Goal: Transaction & Acquisition: Purchase product/service

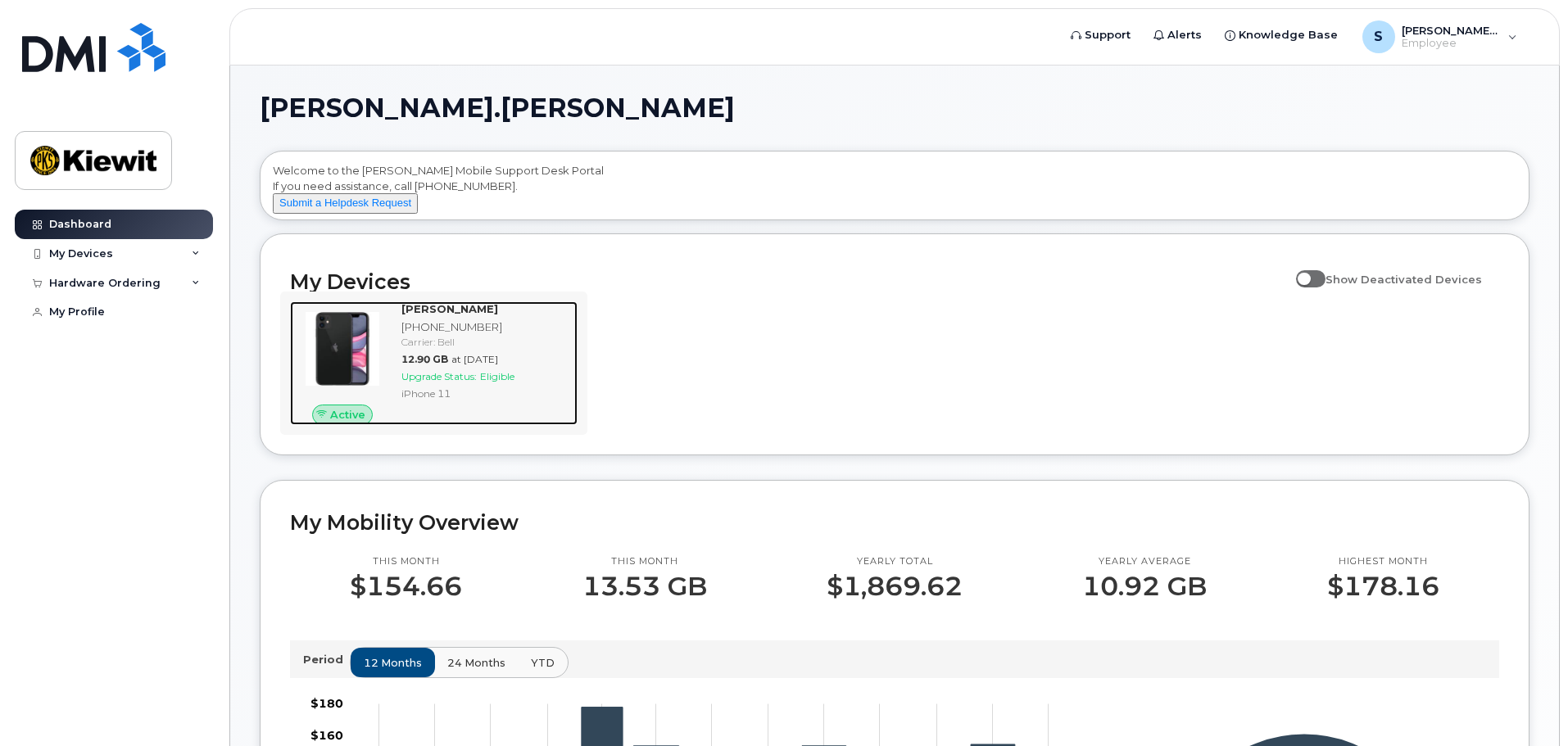
click at [495, 400] on div "iPhone 11" at bounding box center [485, 394] width 170 height 14
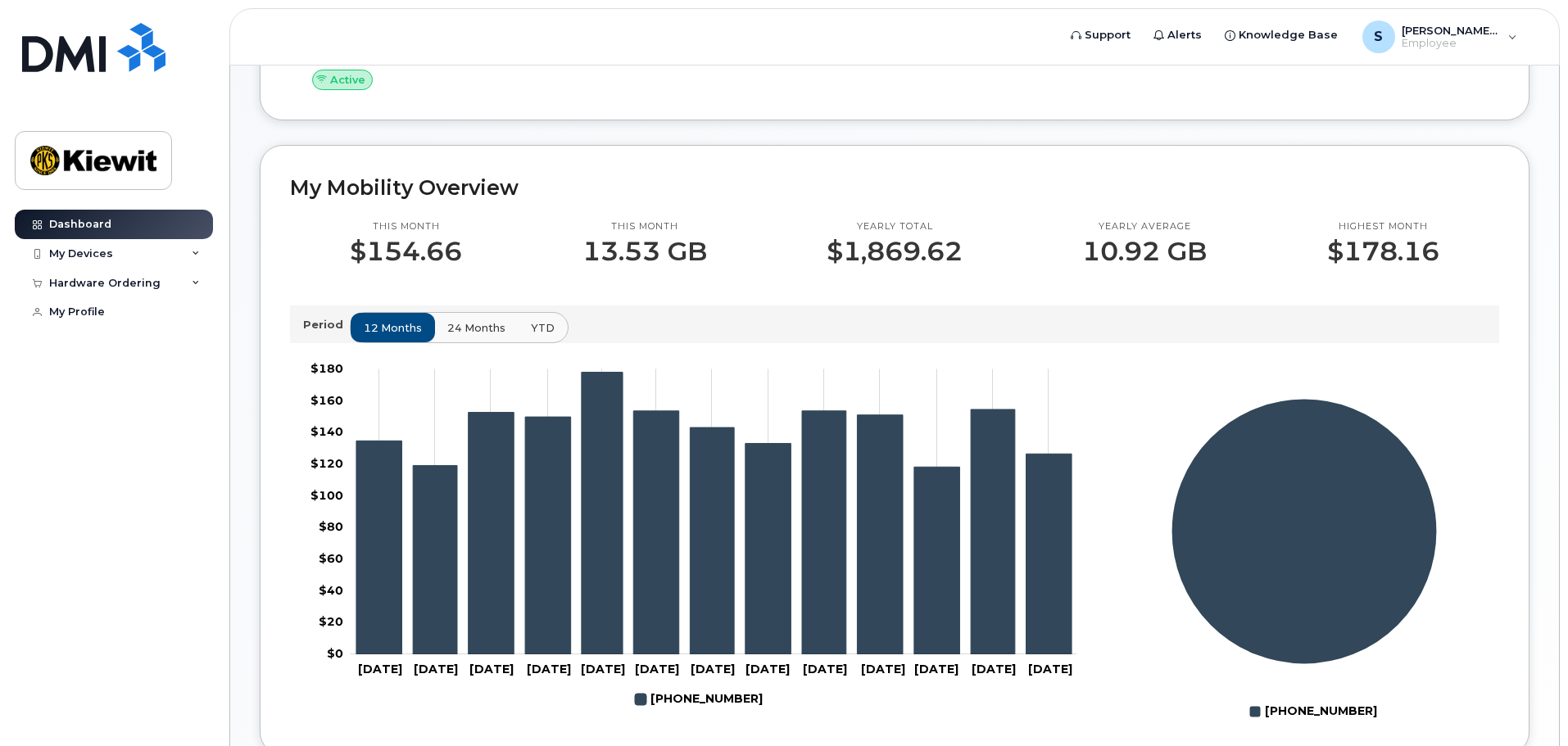
scroll to position [239, 0]
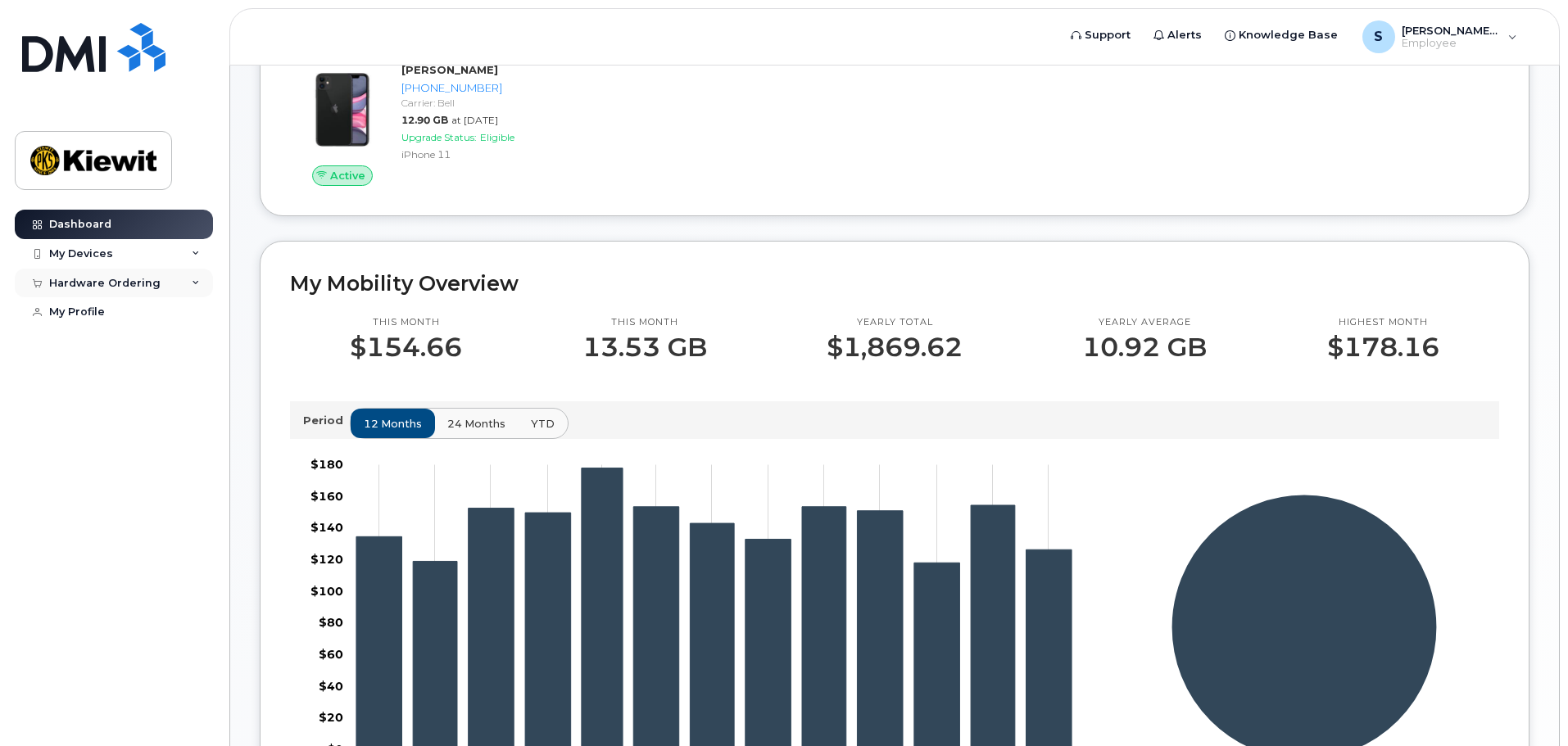
click at [153, 275] on div "Hardware Ordering" at bounding box center [114, 284] width 198 height 30
click at [99, 351] on div "New Order" at bounding box center [87, 344] width 62 height 15
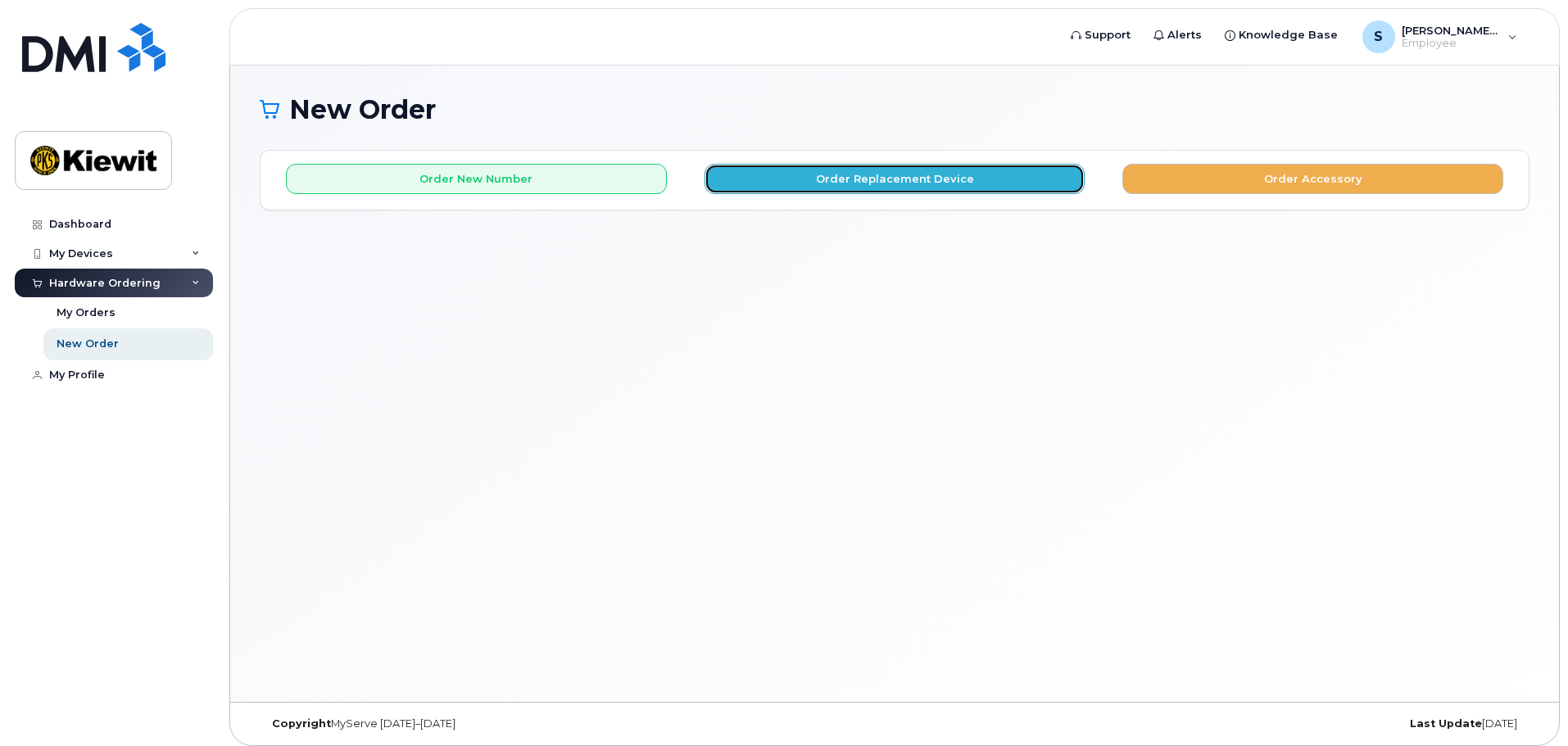
click at [848, 181] on button "Order Replacement Device" at bounding box center [895, 179] width 381 height 31
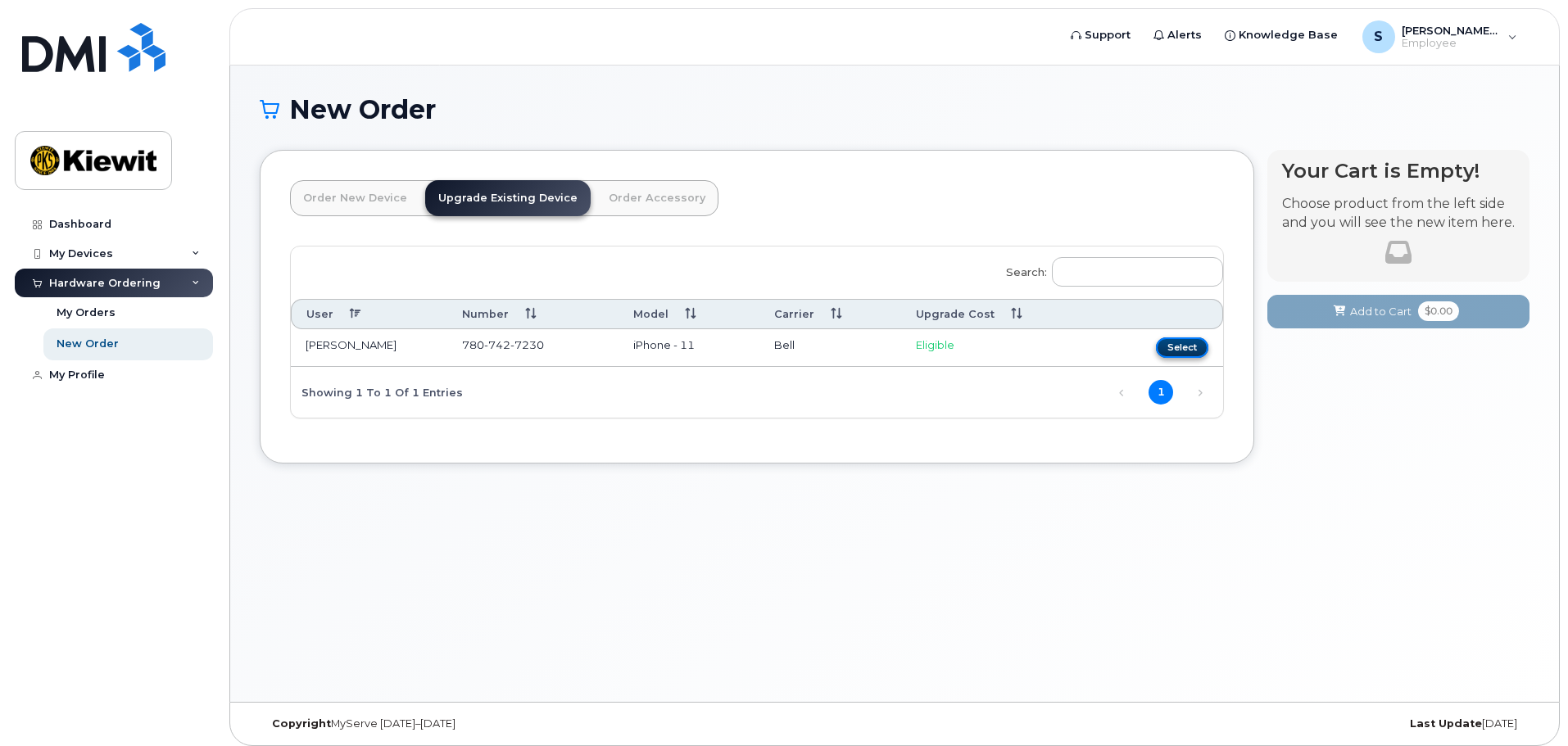
click at [1183, 346] on button "Select" at bounding box center [1182, 347] width 52 height 21
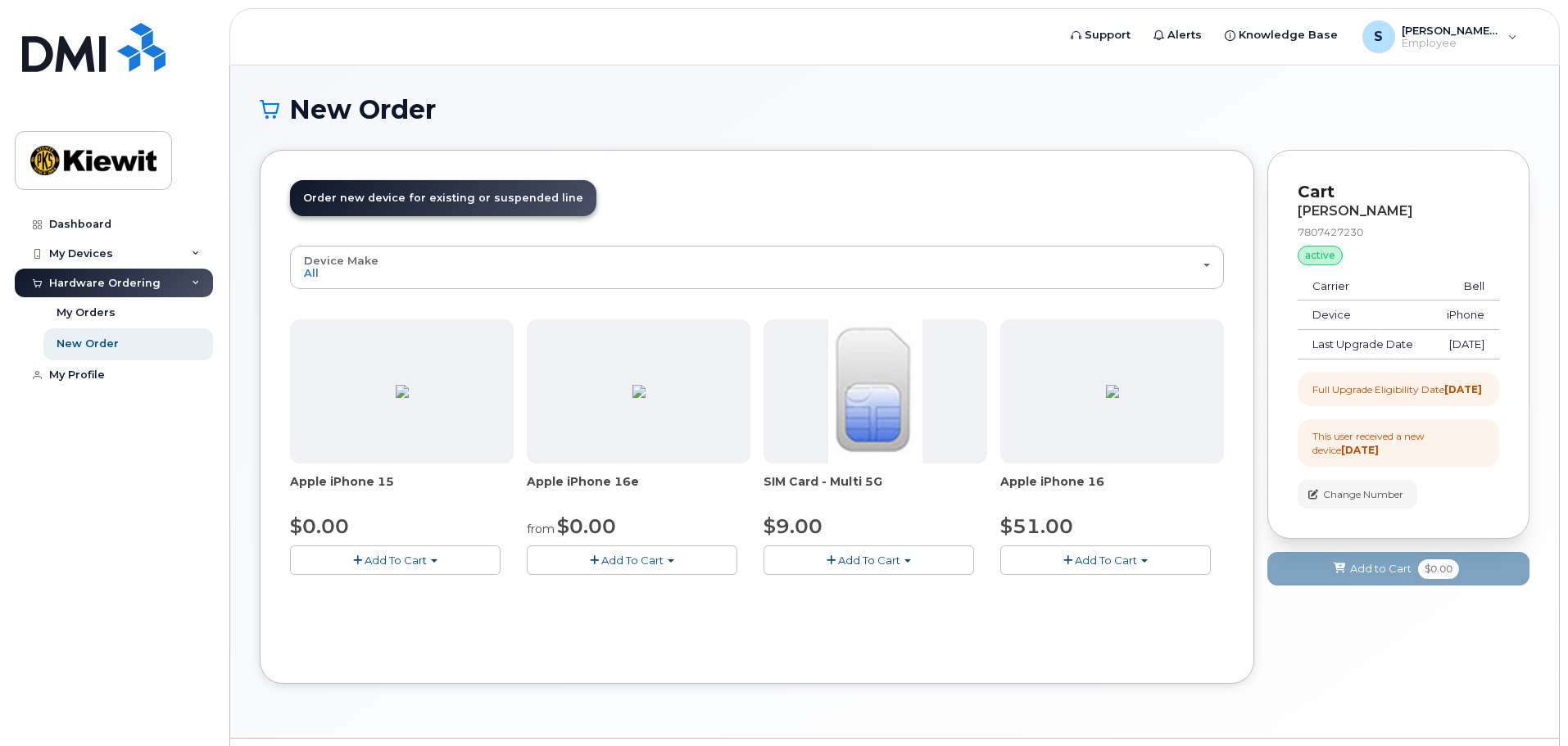
click at [415, 562] on span "Add To Cart" at bounding box center [395, 561] width 62 height 13
click at [596, 638] on div "Device Make All iPhone All iPhone Apple iPhone 15 $0.00 Add To Cart Model Black…" at bounding box center [757, 449] width 934 height 408
click at [396, 564] on span "Add To Cart" at bounding box center [395, 561] width 62 height 13
click at [351, 589] on span "Model Black 128 GB is available" at bounding box center [407, 591] width 170 height 13
click at [363, 565] on button "Add To Cart" at bounding box center [395, 560] width 211 height 29
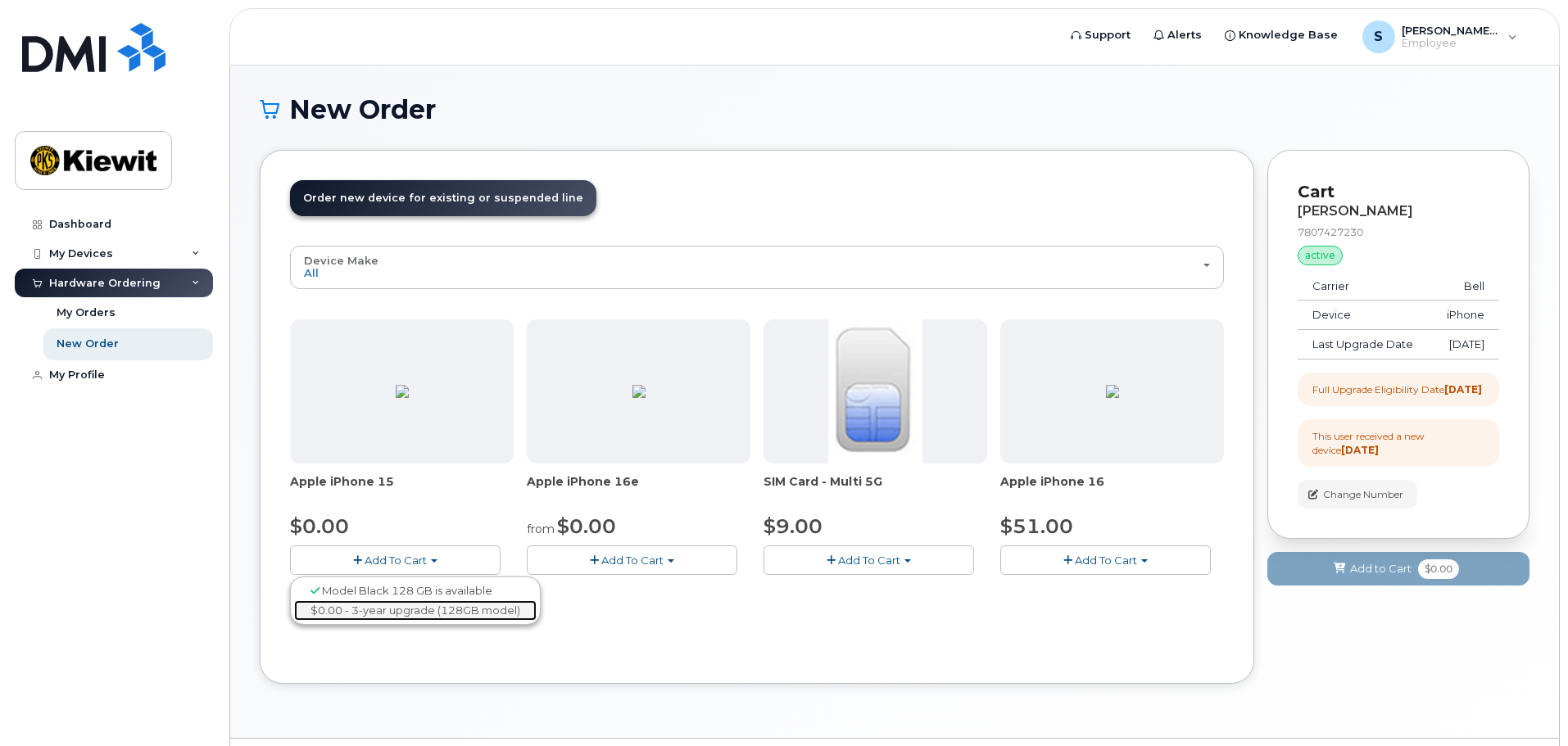
click at [365, 618] on link "$0.00 - 3-year upgrade (128GB model)" at bounding box center [415, 610] width 242 height 21
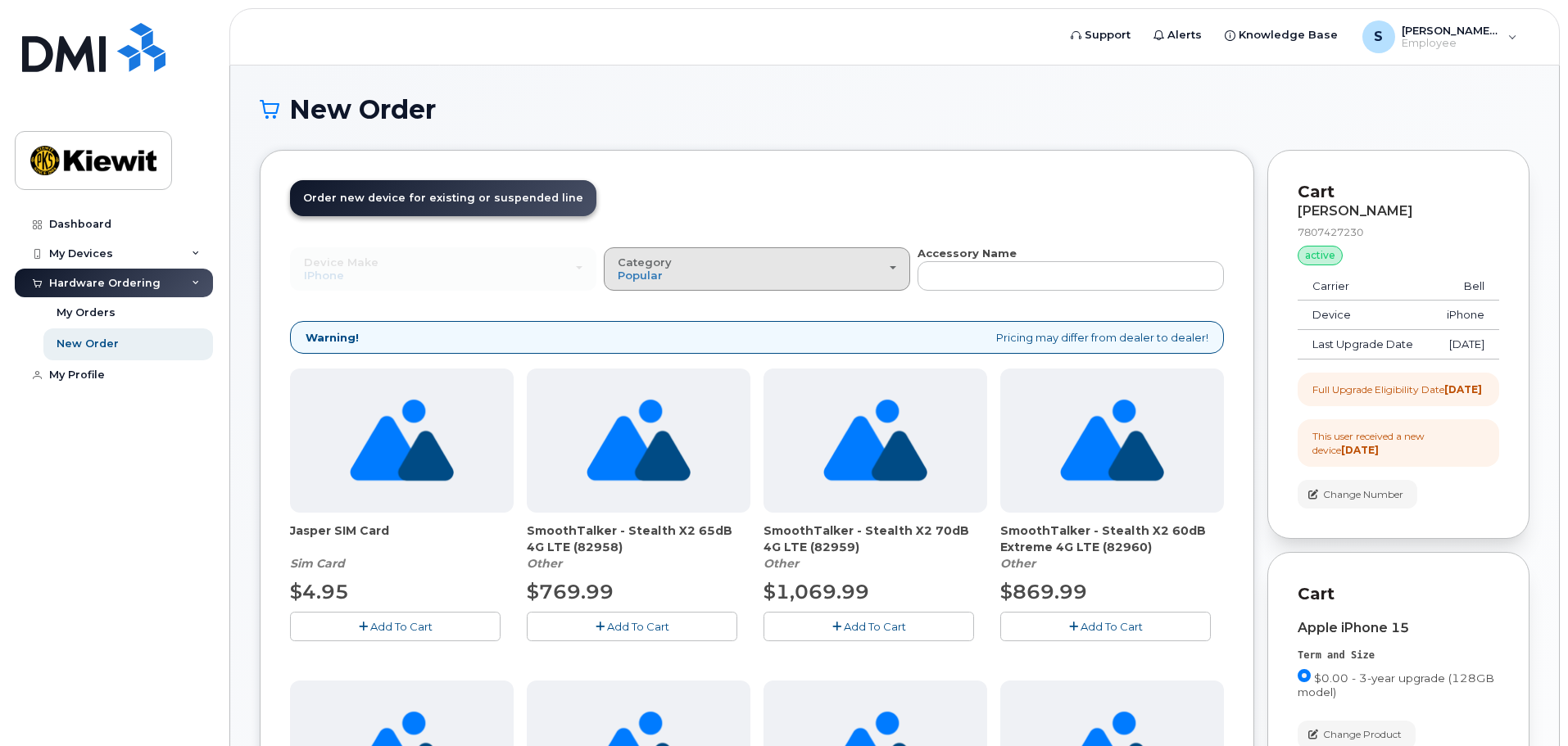
click at [756, 281] on div "Category Popular" at bounding box center [757, 269] width 279 height 26
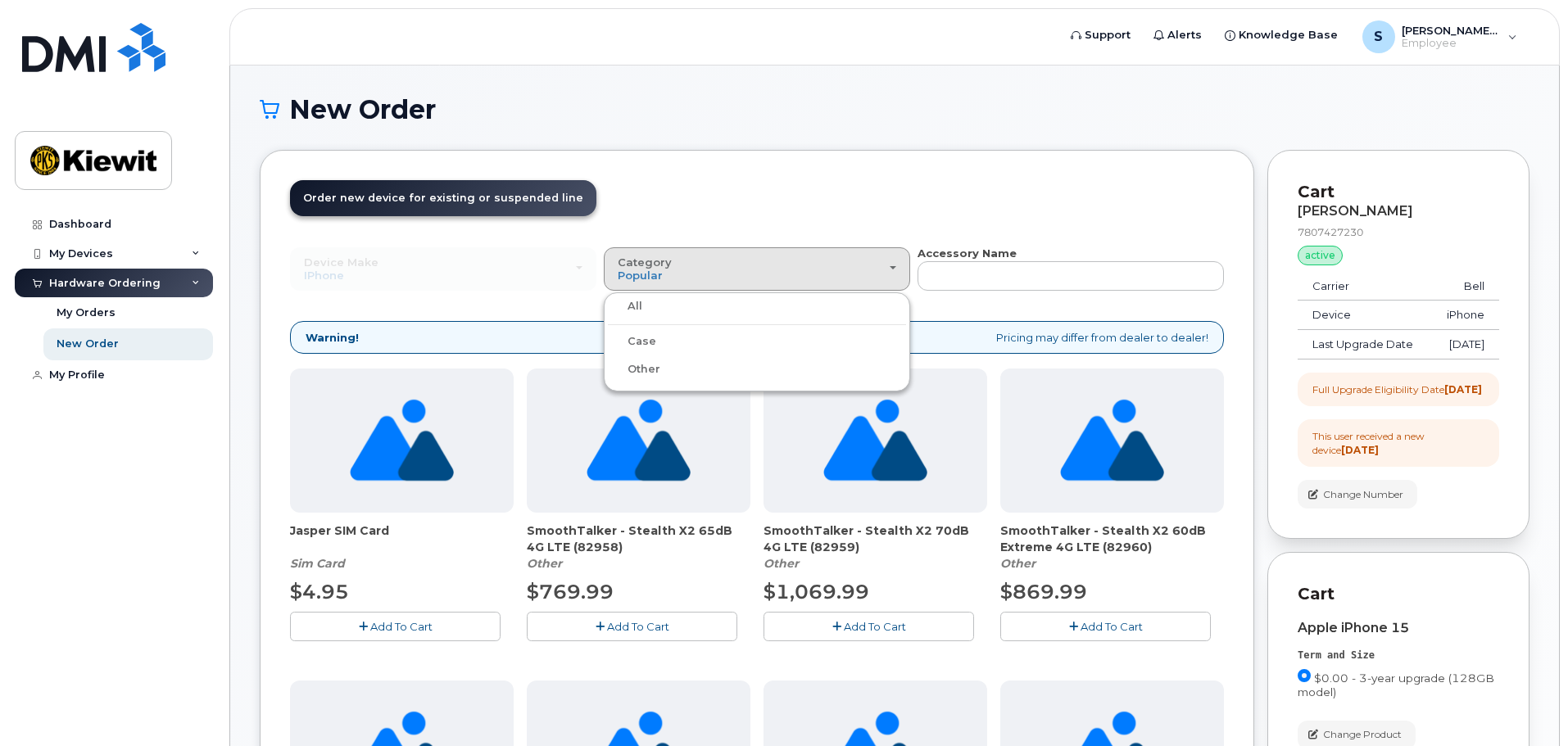
click at [689, 348] on div "Case" at bounding box center [757, 342] width 299 height 20
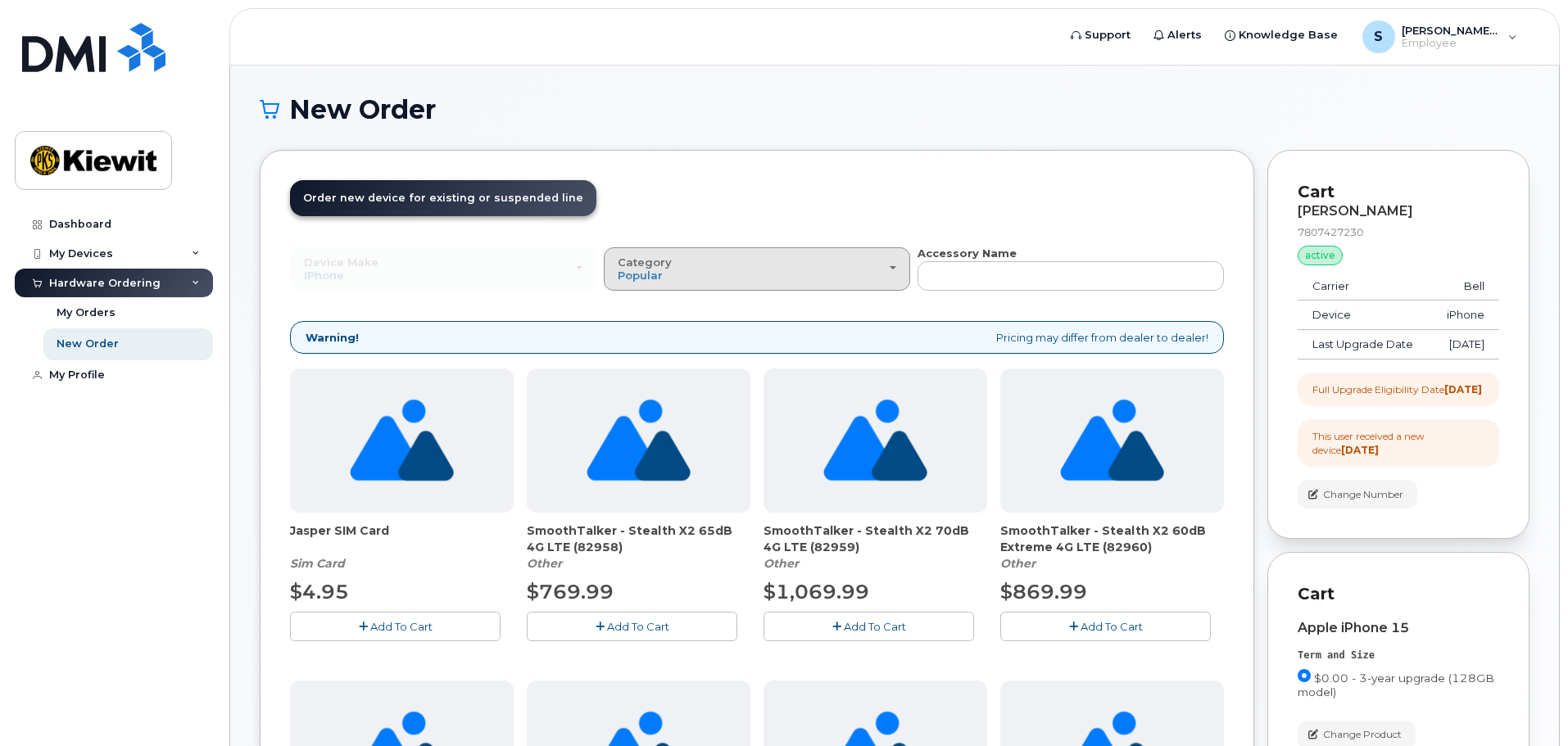
click at [696, 285] on button "Category Popular" at bounding box center [757, 269] width 306 height 43
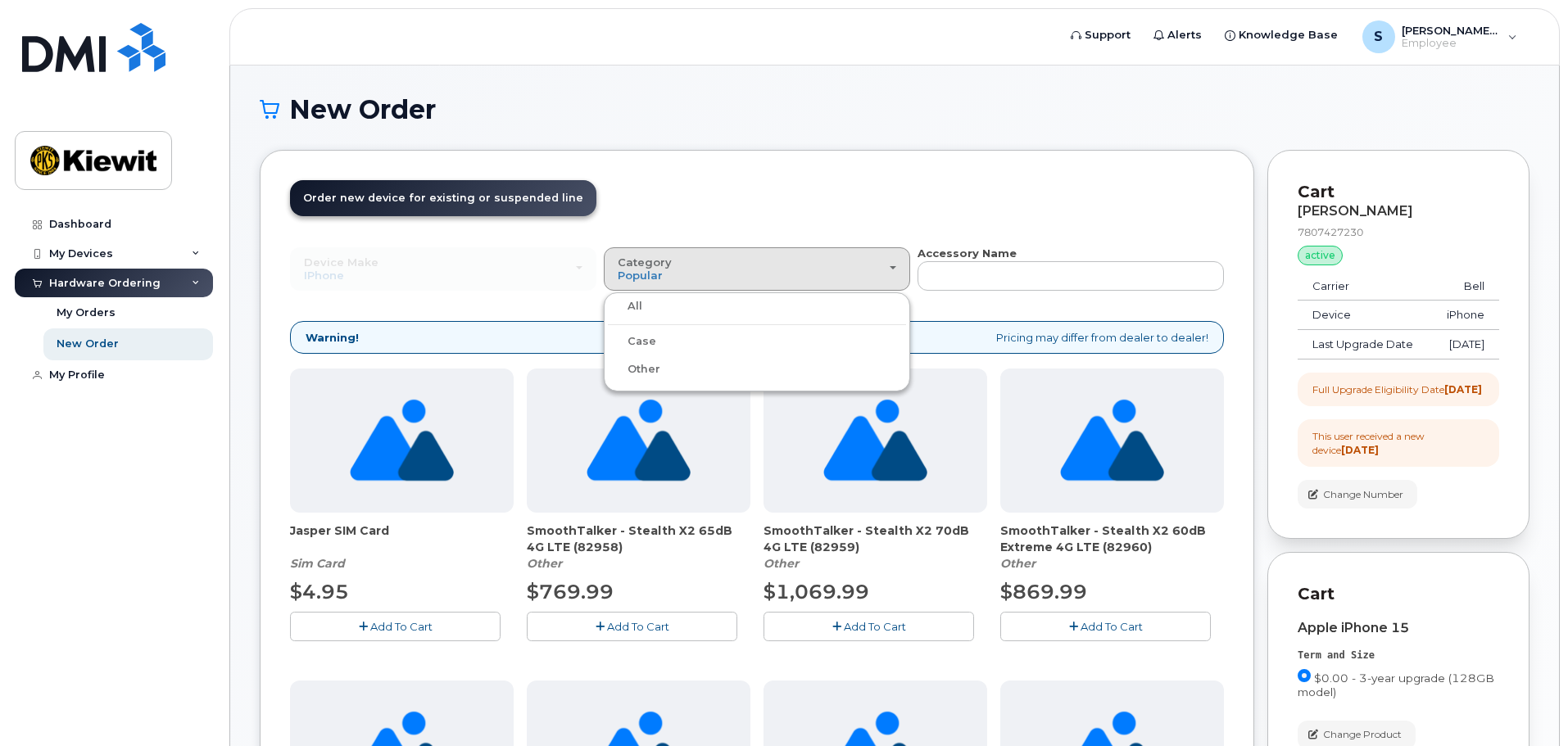
click at [651, 338] on label "Case" at bounding box center [632, 342] width 48 height 20
click at [0, 0] on input "Case" at bounding box center [0, 0] width 0 height 0
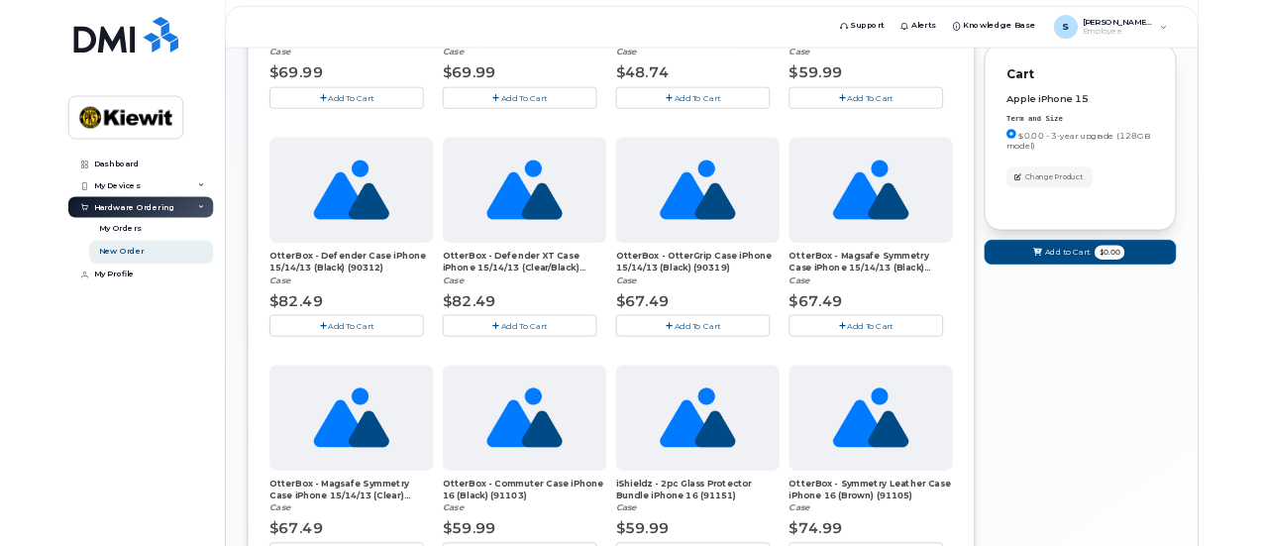
scroll to position [594, 0]
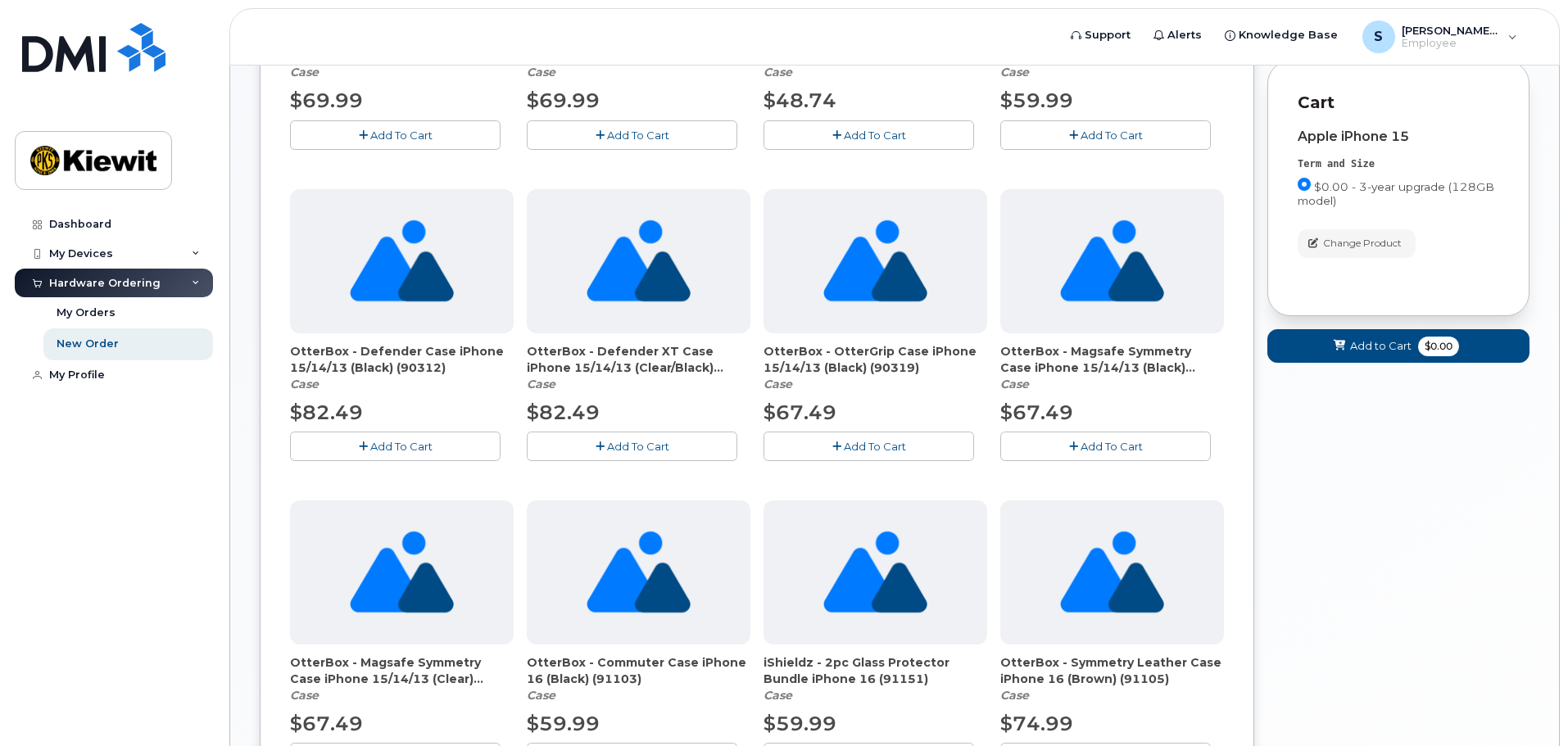
drag, startPoint x: 1158, startPoint y: 362, endPoint x: 1197, endPoint y: 368, distance: 39.5
click at [1197, 368] on span "OtterBox - Magsafe Symmetry Case iPhone 15/14/13 (Black) (90314)" at bounding box center [1111, 360] width 223 height 33
copy span "90314"
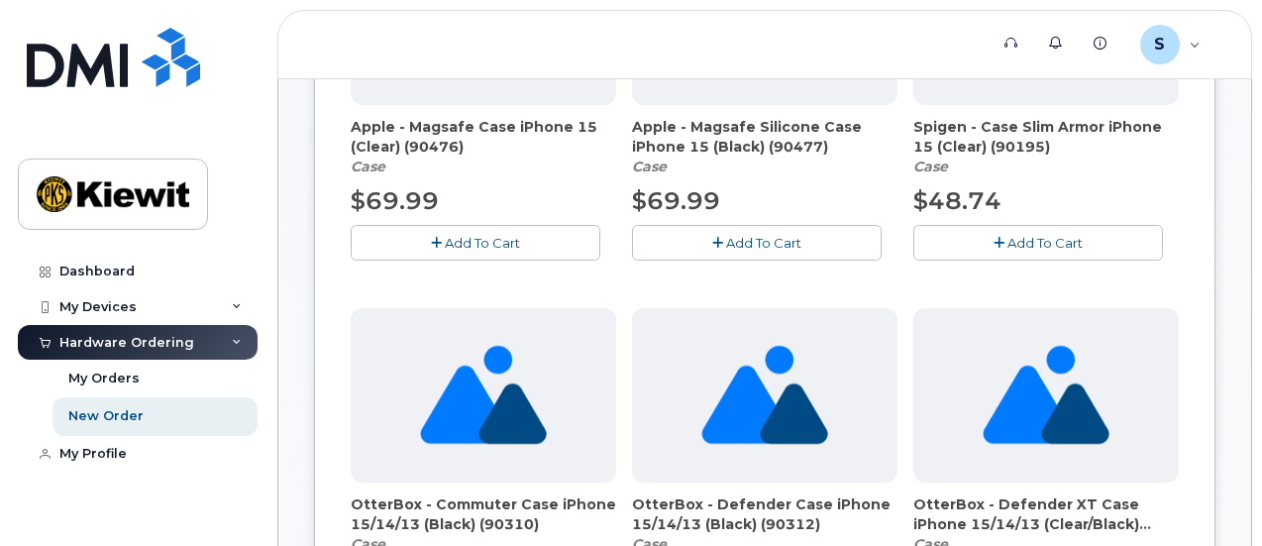
scroll to position [693, 0]
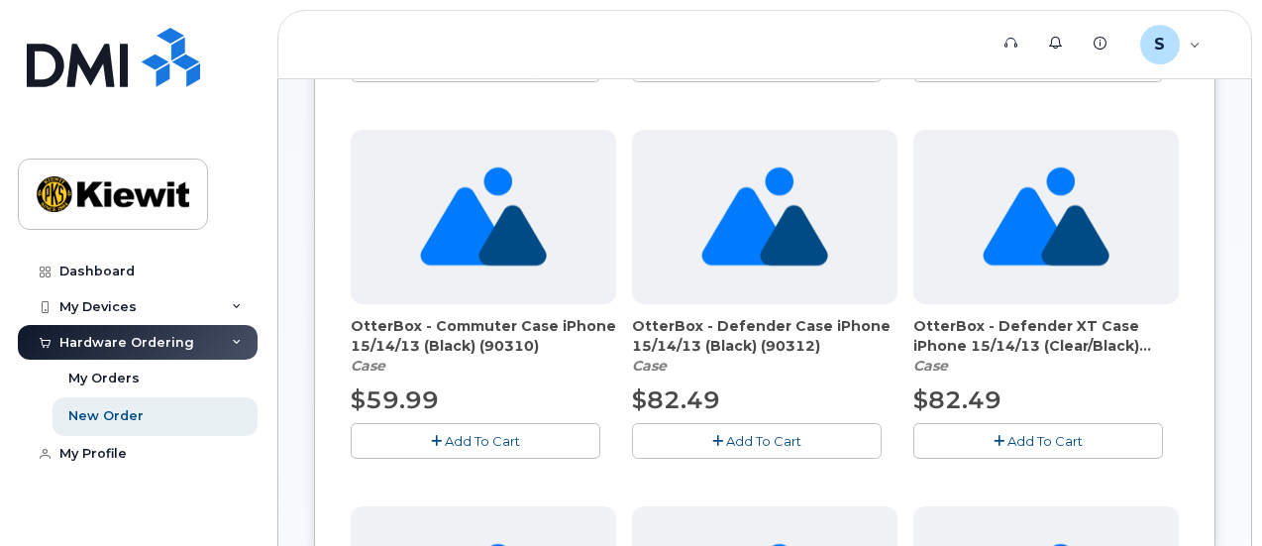
click at [726, 441] on span "Add To Cart" at bounding box center [763, 441] width 75 height 16
click at [632, 436] on button "button" at bounding box center [757, 440] width 250 height 35
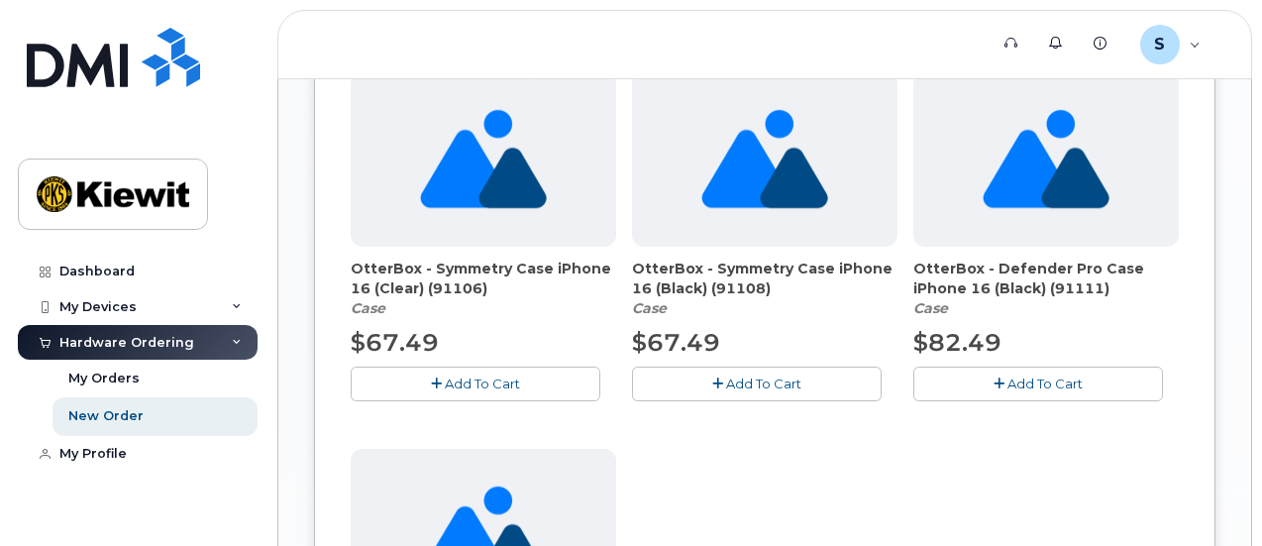
scroll to position [1882, 0]
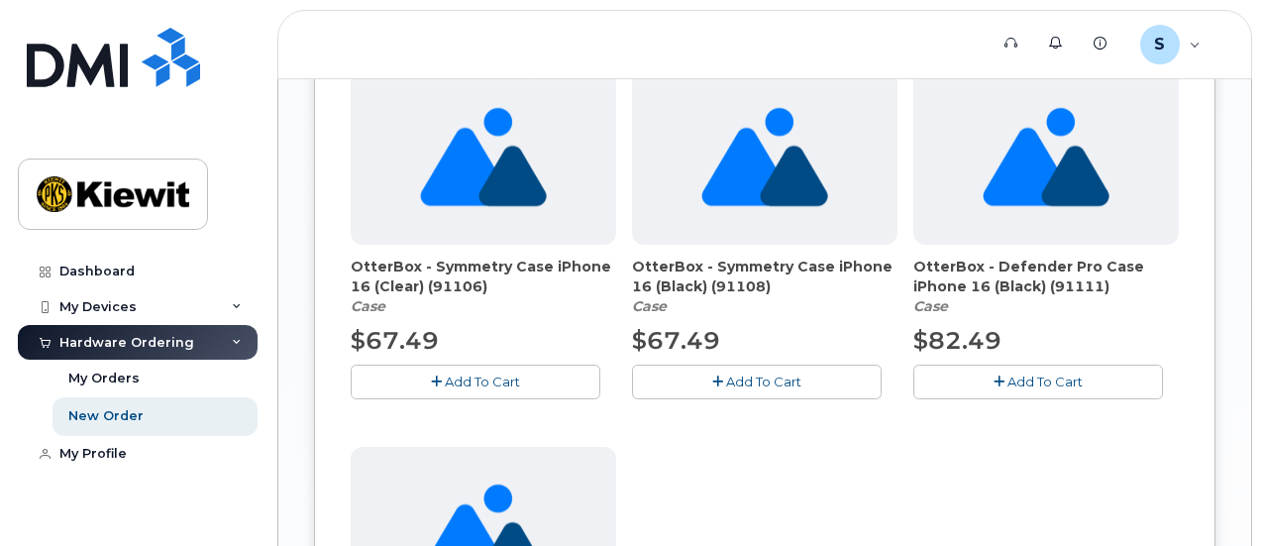
click at [1007, 374] on span "Add To Cart" at bounding box center [1044, 381] width 75 height 16
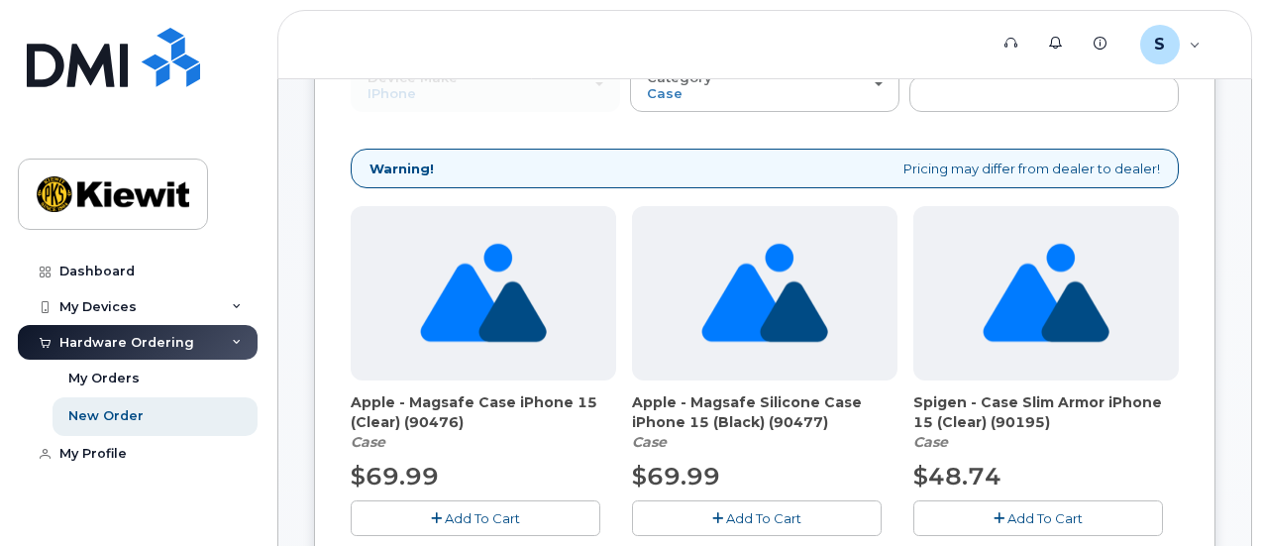
scroll to position [0, 0]
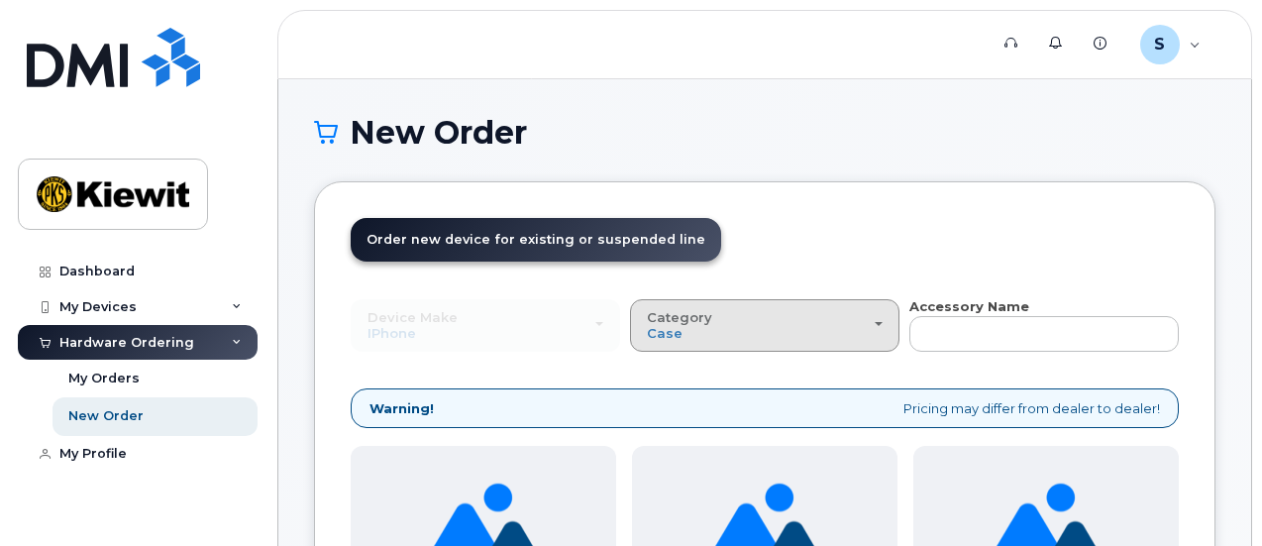
click at [647, 330] on div "Category Case" at bounding box center [765, 325] width 236 height 31
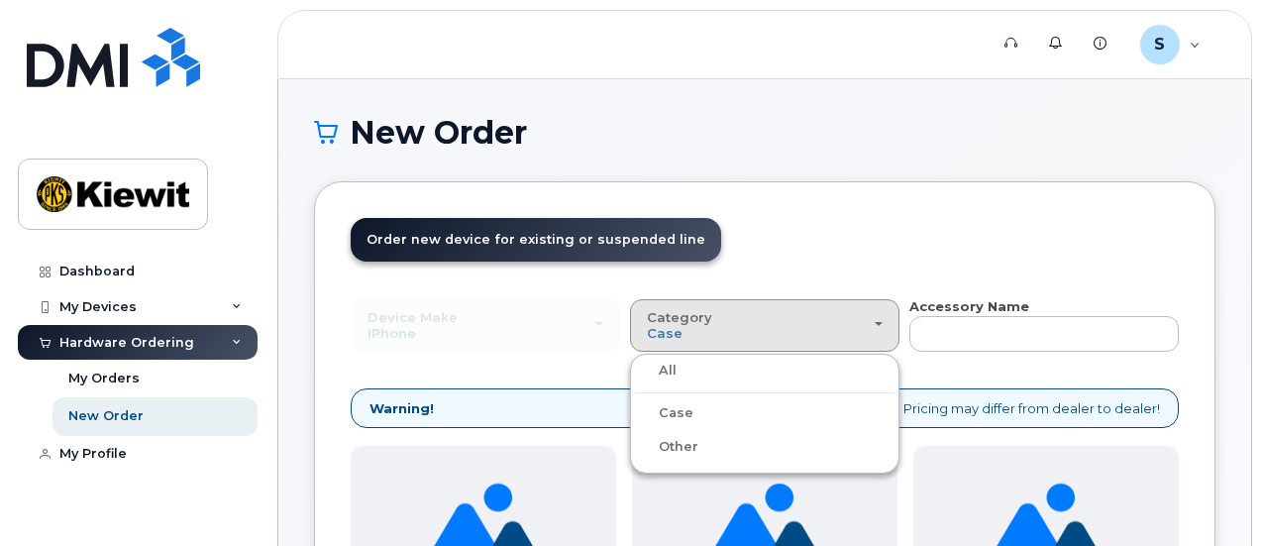
click at [635, 439] on label "Other" at bounding box center [666, 447] width 63 height 24
click at [0, 0] on input "Other" at bounding box center [0, 0] width 0 height 0
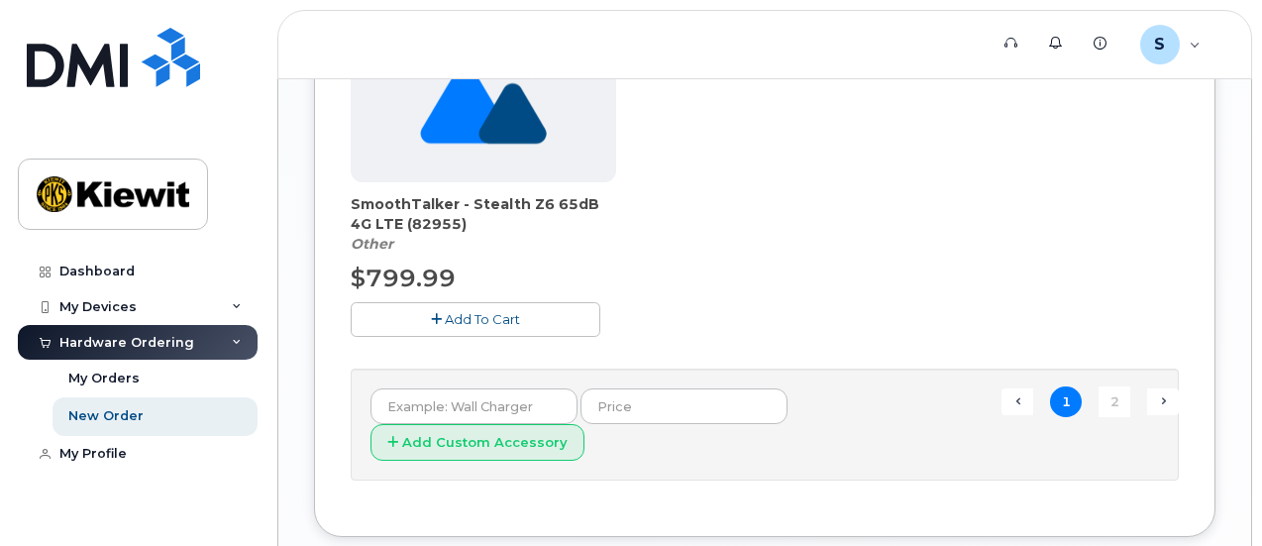
scroll to position [2468, 0]
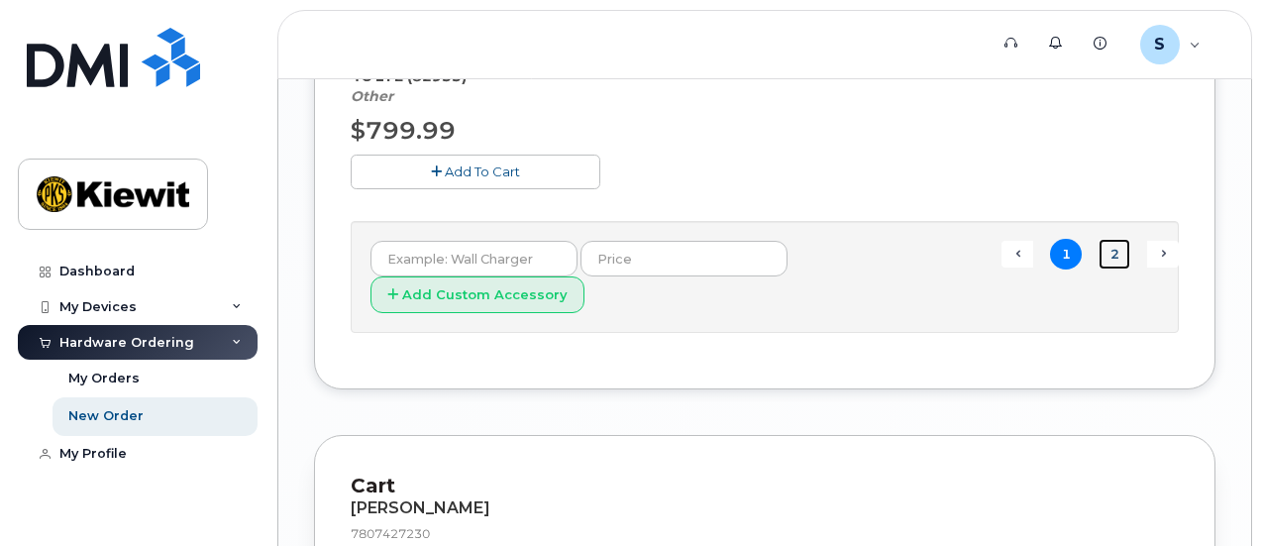
click at [1099, 253] on link "2" at bounding box center [1115, 254] width 32 height 31
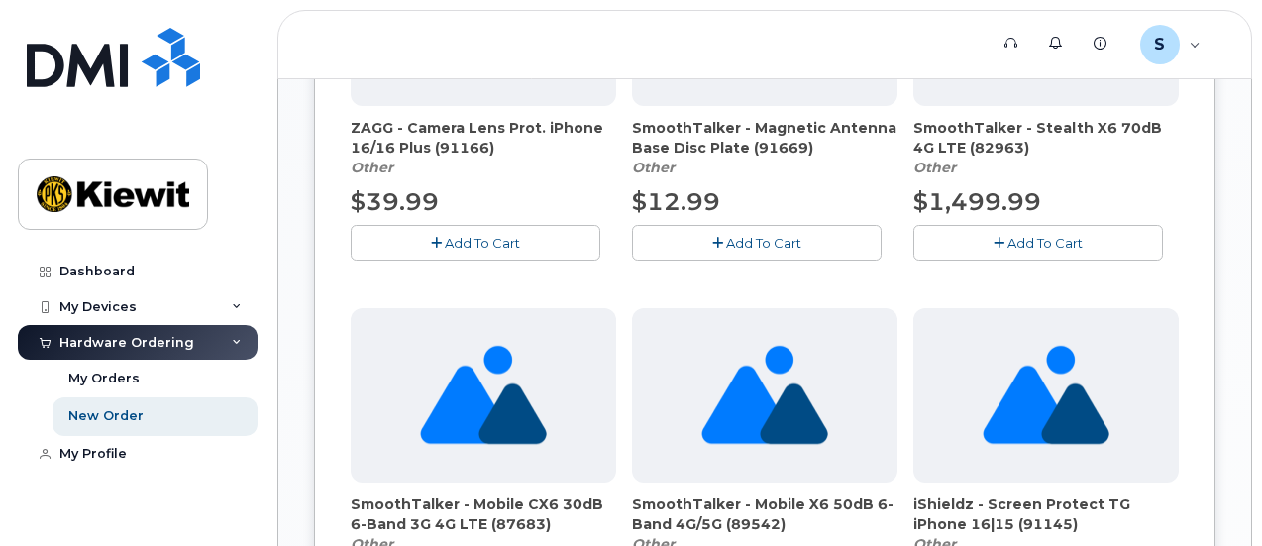
scroll to position [1486, 0]
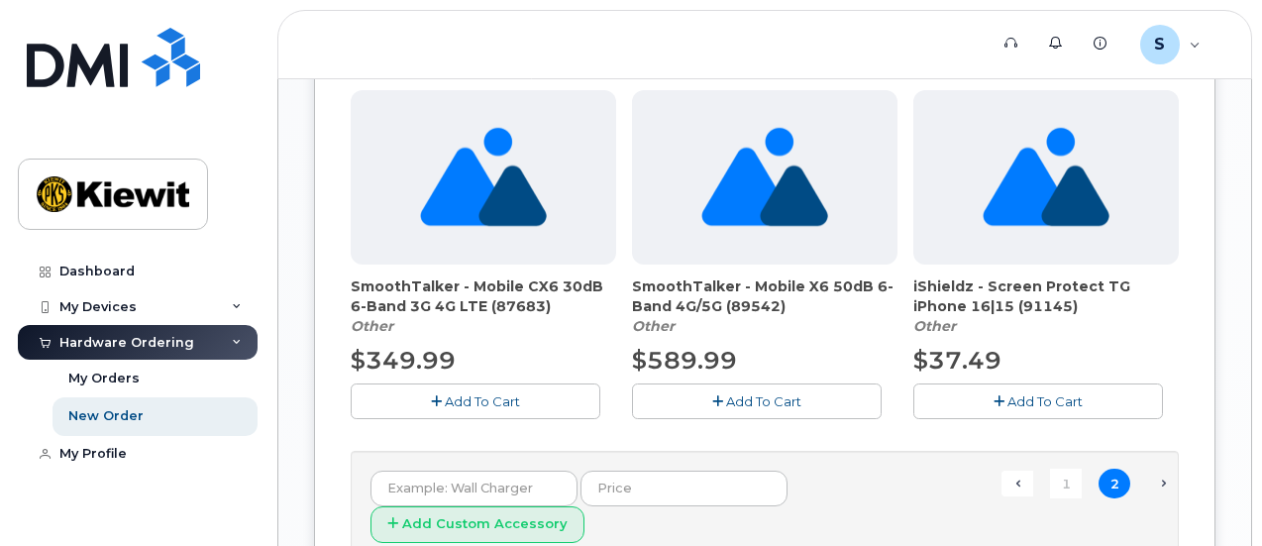
click at [1147, 480] on span "Next →" at bounding box center [1163, 484] width 32 height 26
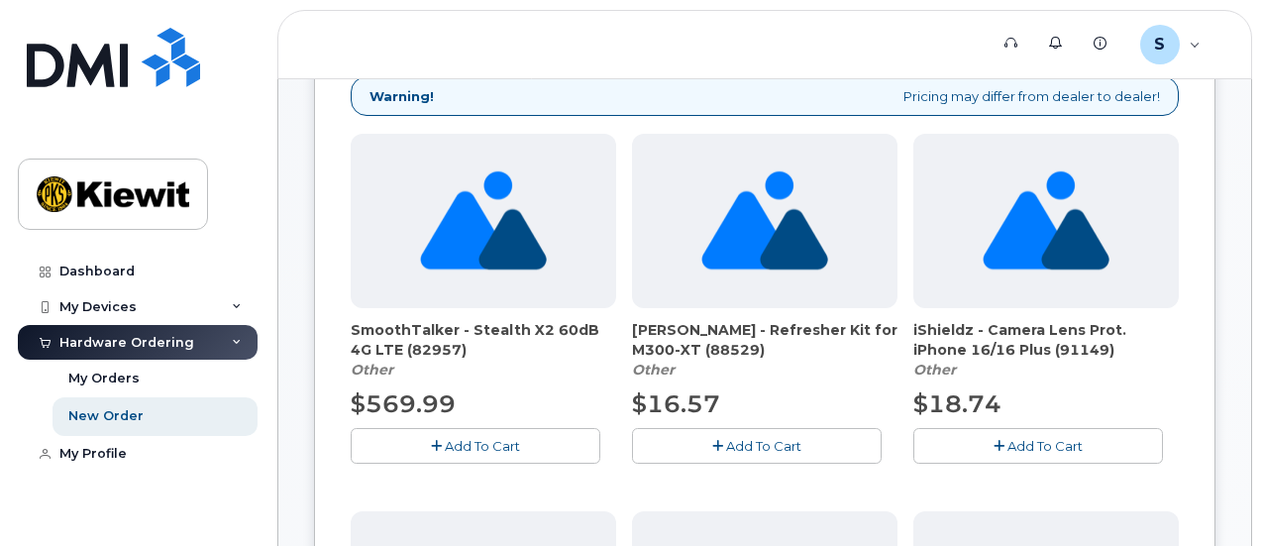
scroll to position [99, 0]
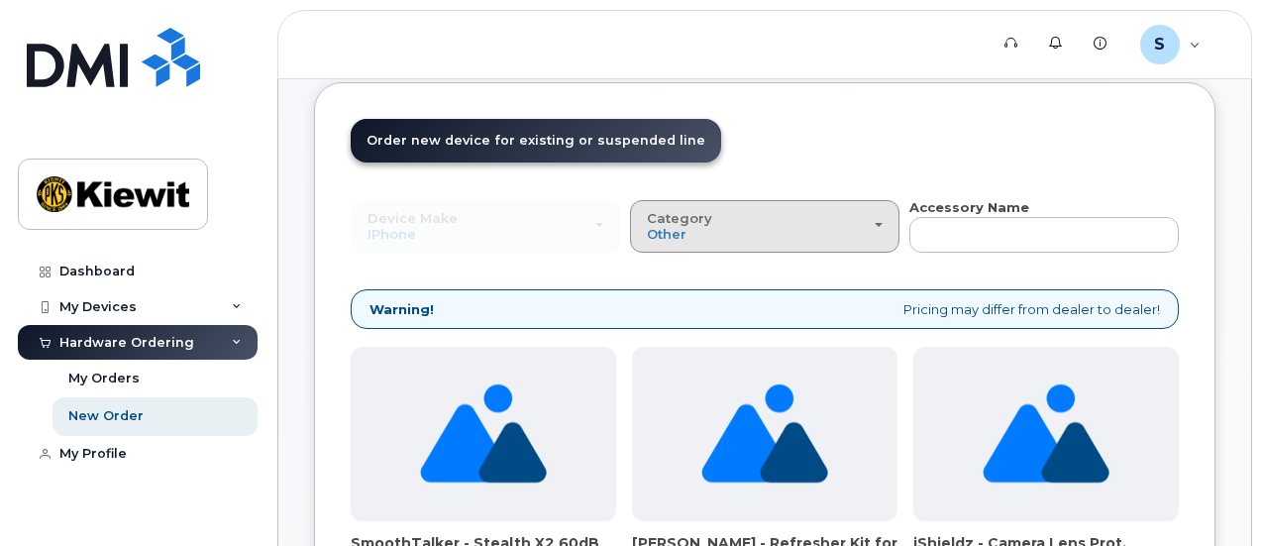
click at [647, 235] on div "Category Other" at bounding box center [765, 226] width 236 height 31
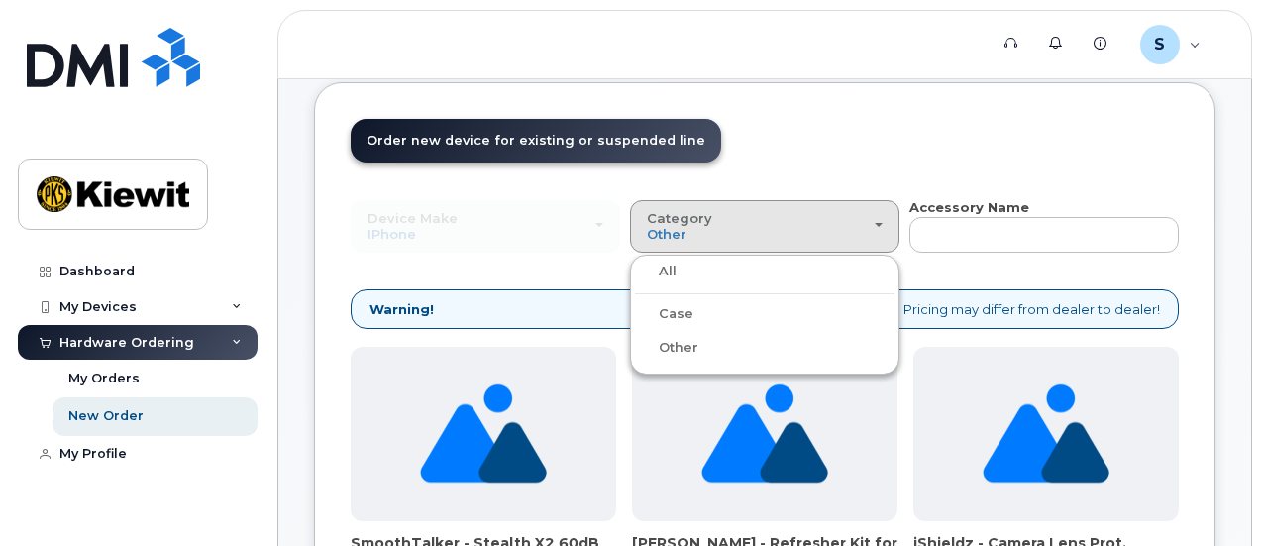
click at [635, 271] on div "All" at bounding box center [765, 272] width 260 height 24
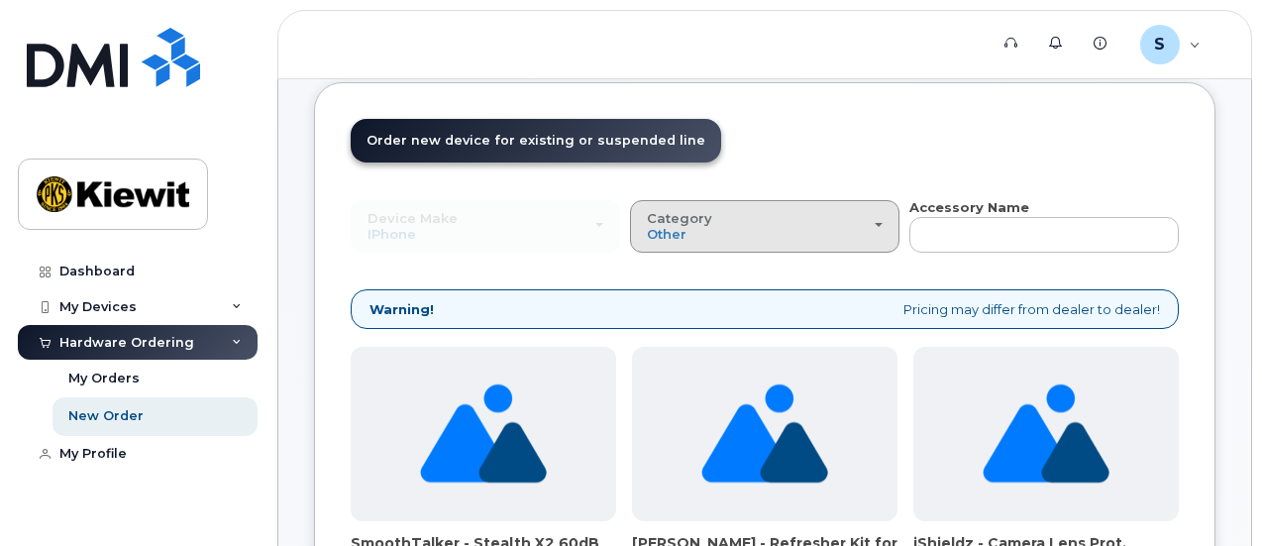
click at [647, 231] on div "Category Other" at bounding box center [765, 226] width 236 height 31
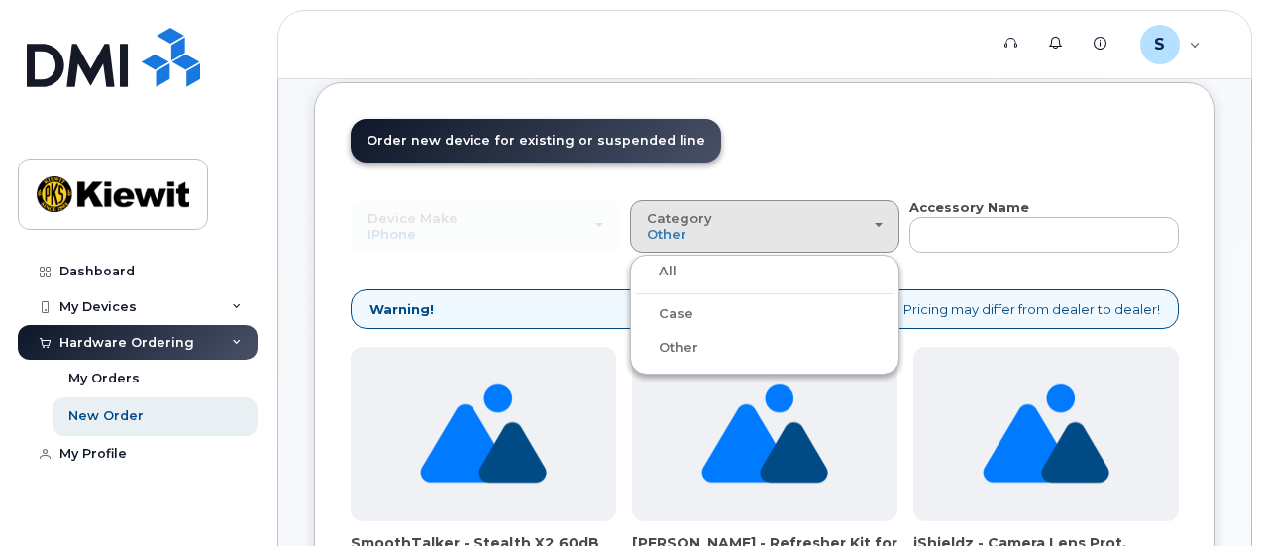
click at [635, 272] on div "All" at bounding box center [765, 272] width 260 height 24
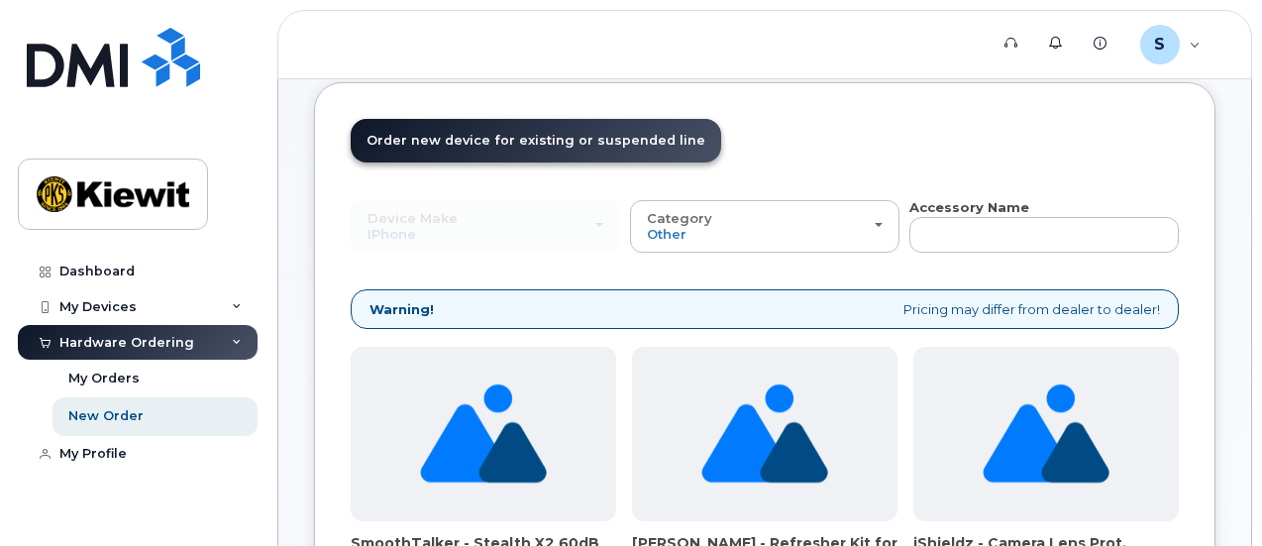
click at [786, 140] on header "Order New Device Upgrade Existing Device Order Accessory Order new device and n…" at bounding box center [765, 158] width 828 height 79
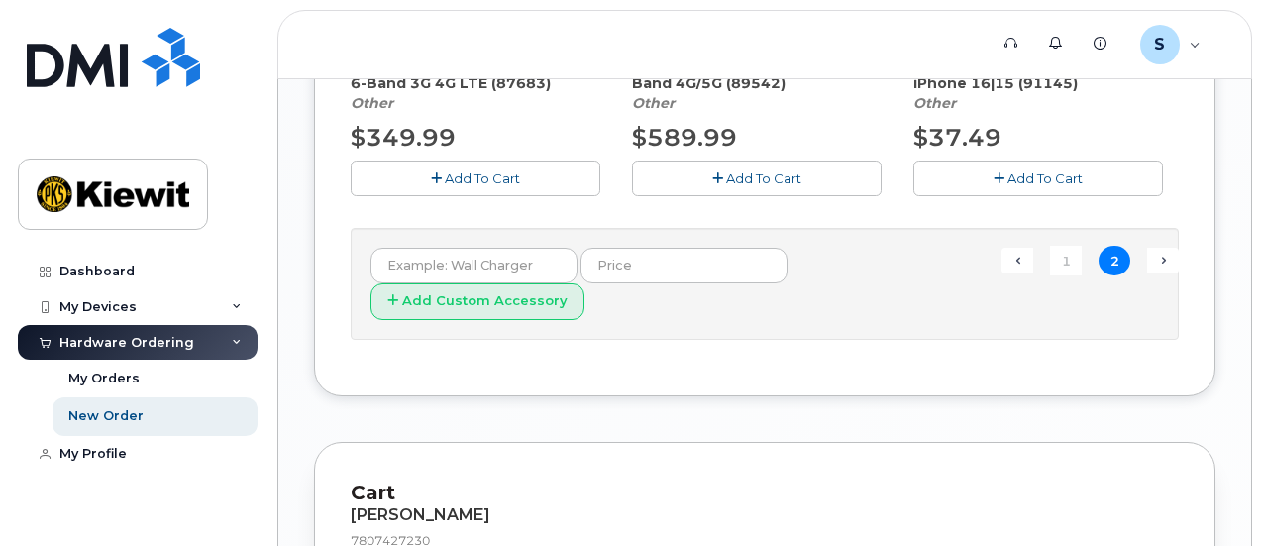
scroll to position [1716, 0]
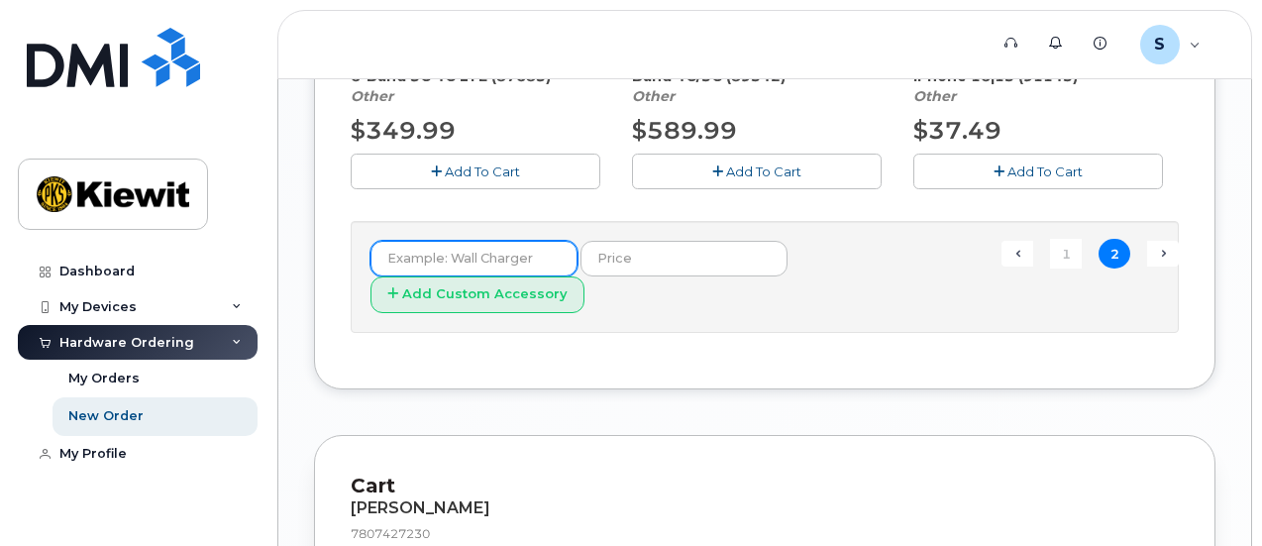
click at [476, 256] on input "text" at bounding box center [473, 259] width 207 height 36
type input "charger"
click at [370, 276] on button "Add Custom Accessory" at bounding box center [477, 294] width 214 height 37
click at [748, 313] on form "charger Add Custom Accessory" at bounding box center [764, 277] width 788 height 72
drag, startPoint x: 470, startPoint y: 263, endPoint x: 204, endPoint y: 255, distance: 265.6
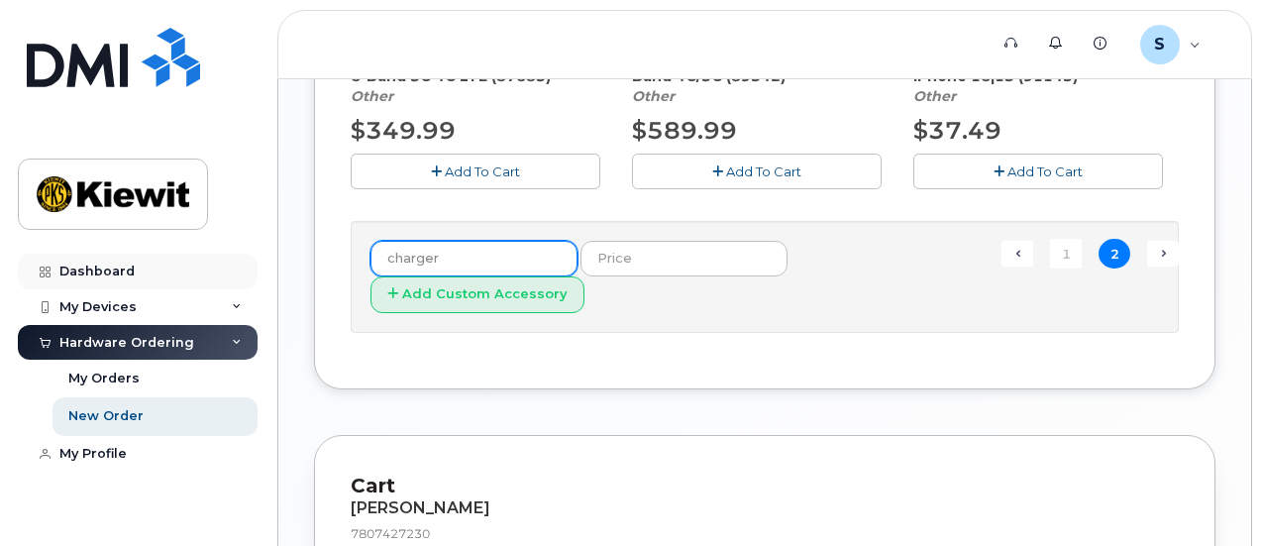
click at [714, 308] on form "Add Custom Accessory" at bounding box center [764, 277] width 788 height 72
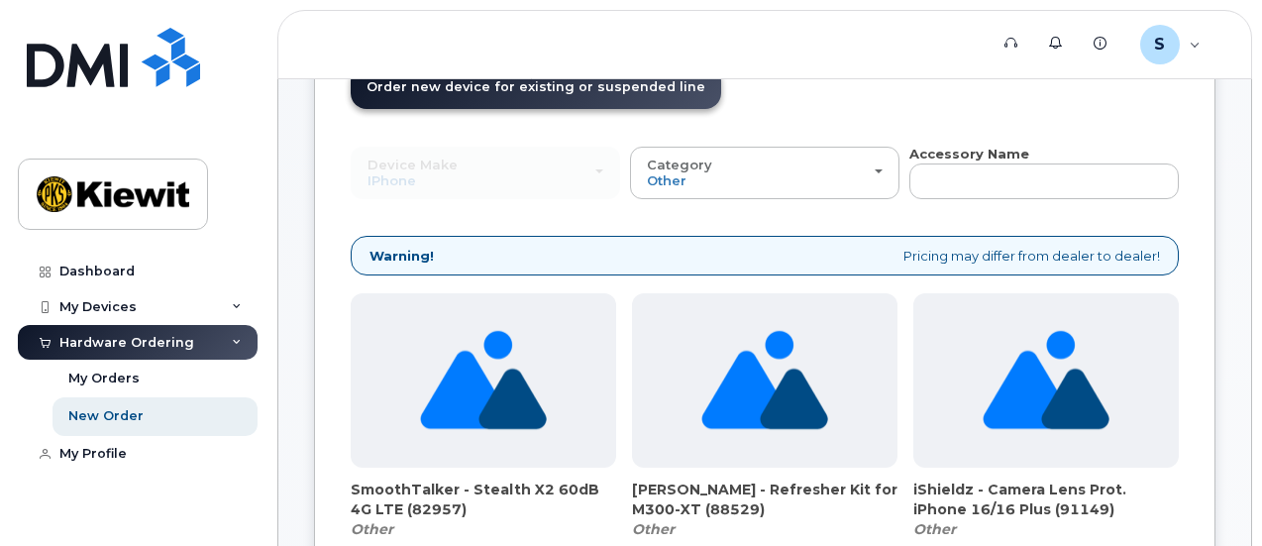
scroll to position [0, 0]
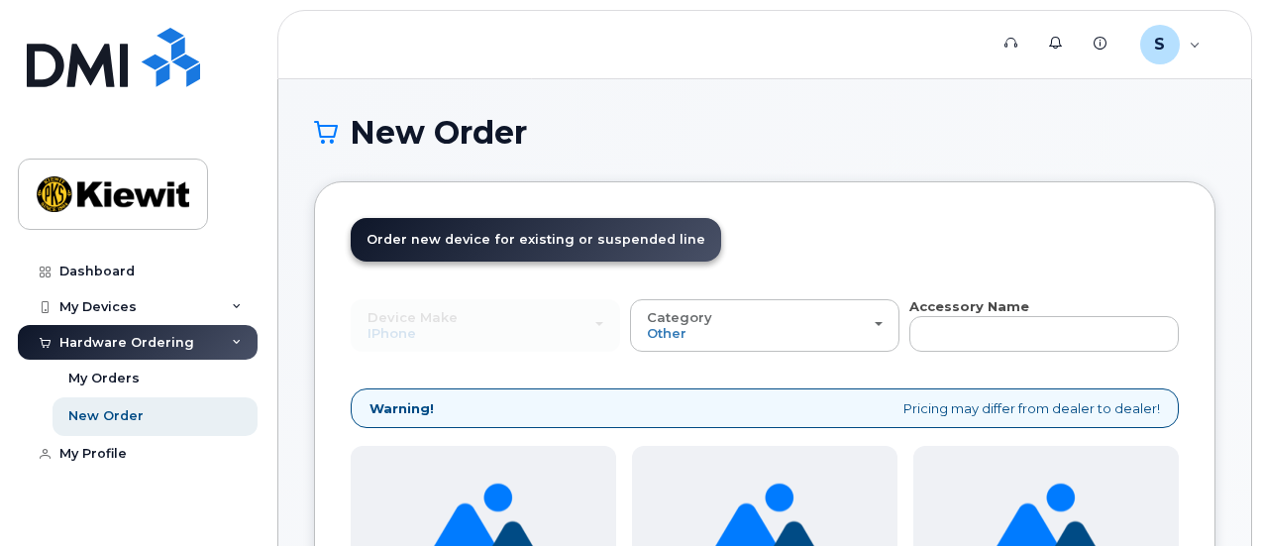
click at [462, 330] on div "Device Make All Android Cell Phone HUB iPhone Modem Tablet All Android Cell Pho…" at bounding box center [485, 325] width 269 height 52
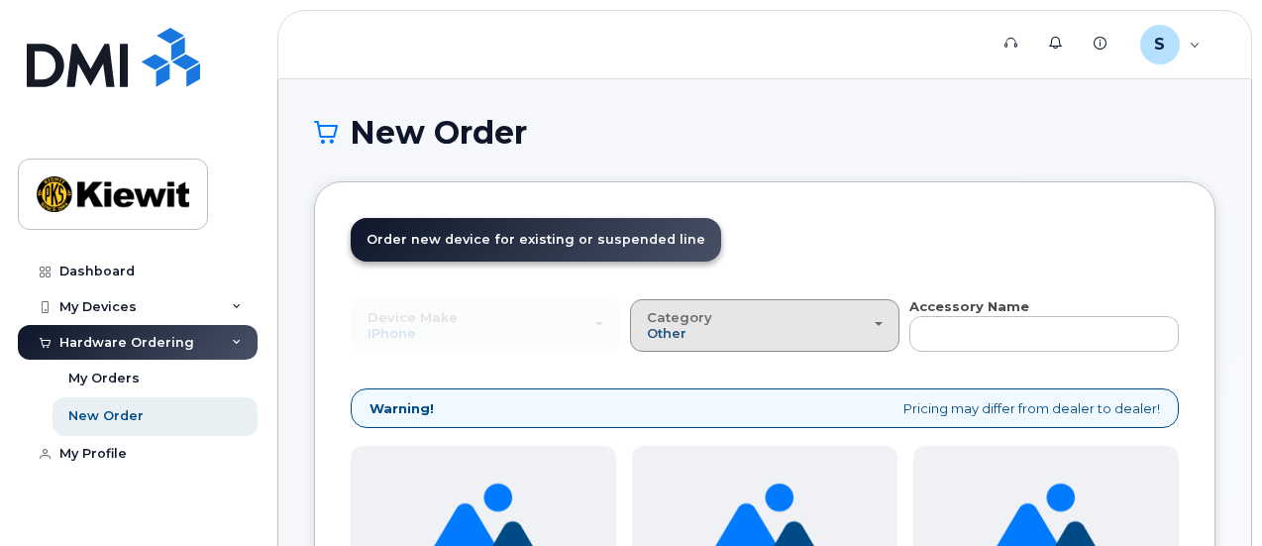
click at [647, 332] on span "Other" at bounding box center [667, 333] width 40 height 16
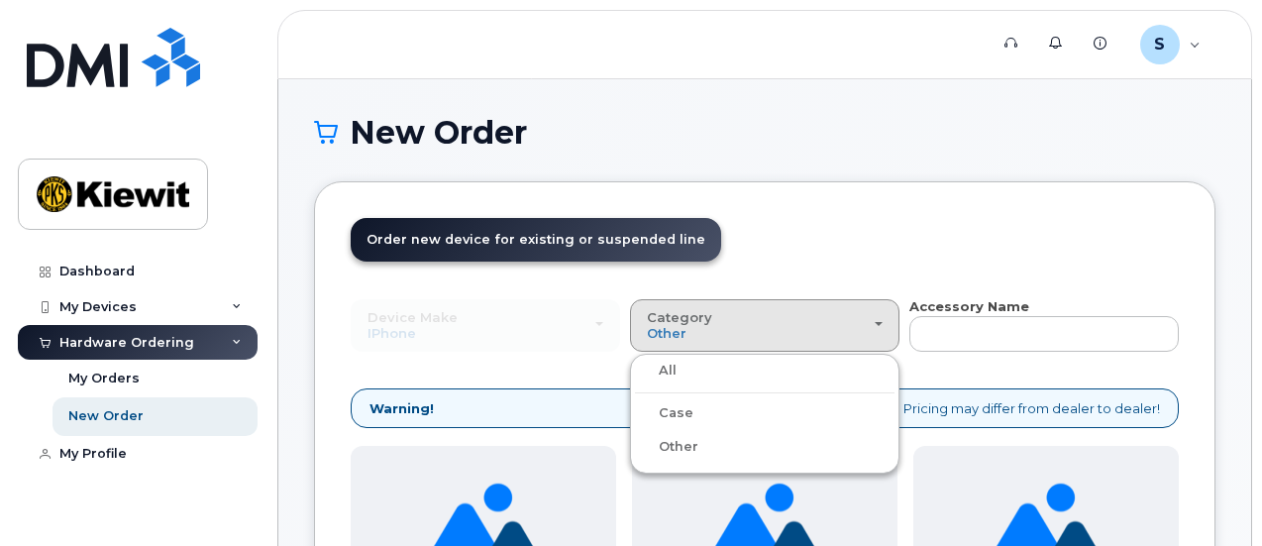
click at [635, 373] on label "All" at bounding box center [656, 371] width 42 height 24
click at [0, 0] on input "All" at bounding box center [0, 0] width 0 height 0
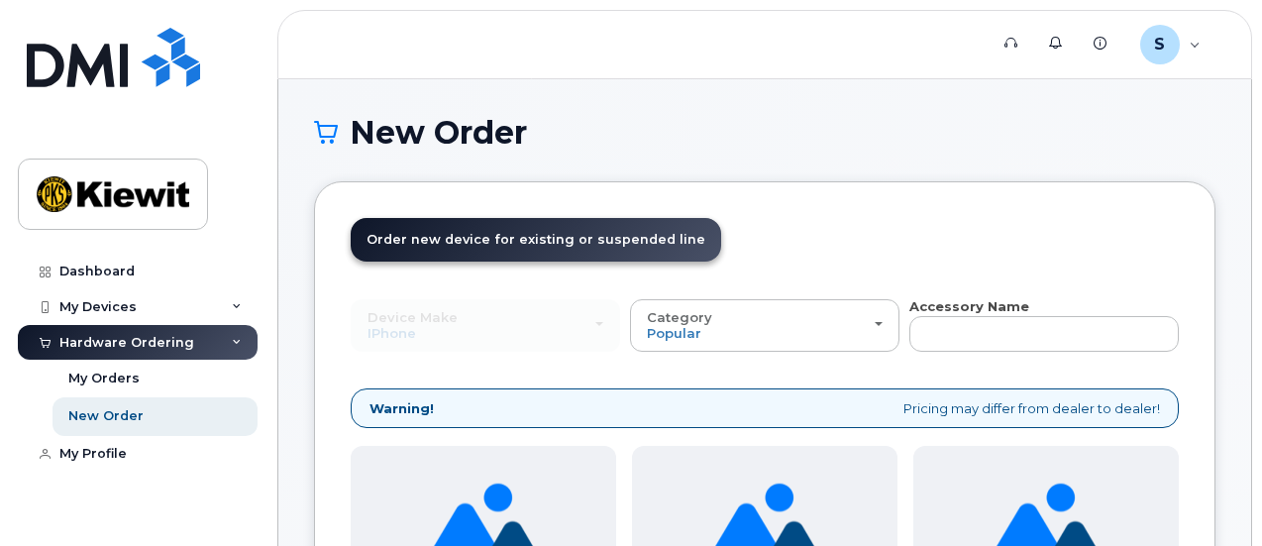
click at [785, 252] on header "Order New Device Upgrade Existing Device Order Accessory Order new device and n…" at bounding box center [765, 257] width 828 height 79
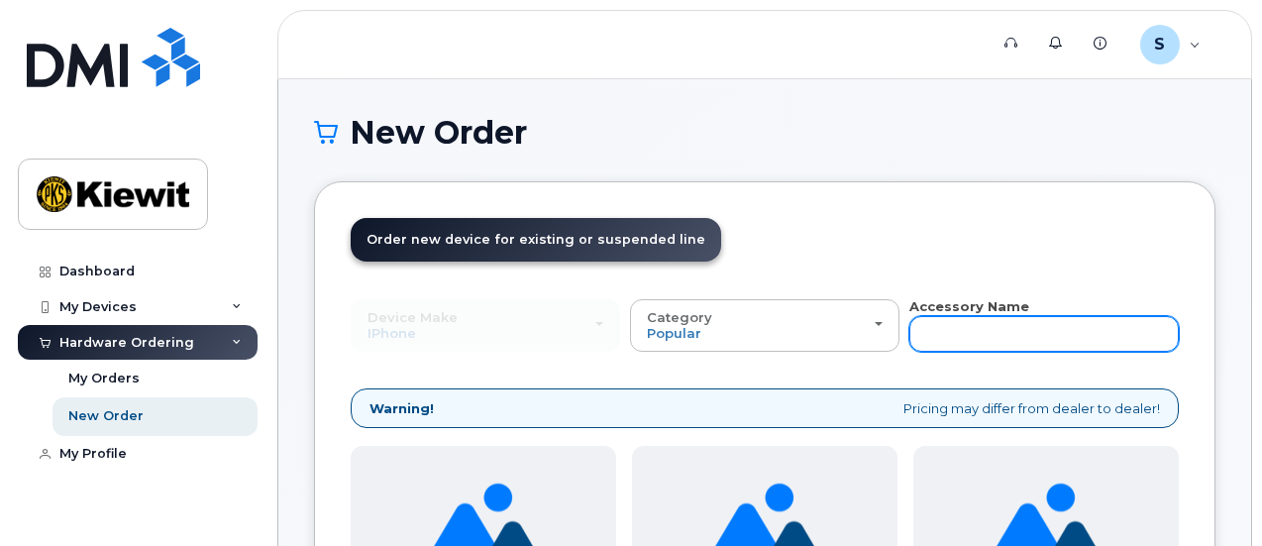
click at [909, 328] on input "text" at bounding box center [1043, 334] width 269 height 36
type input "charger"
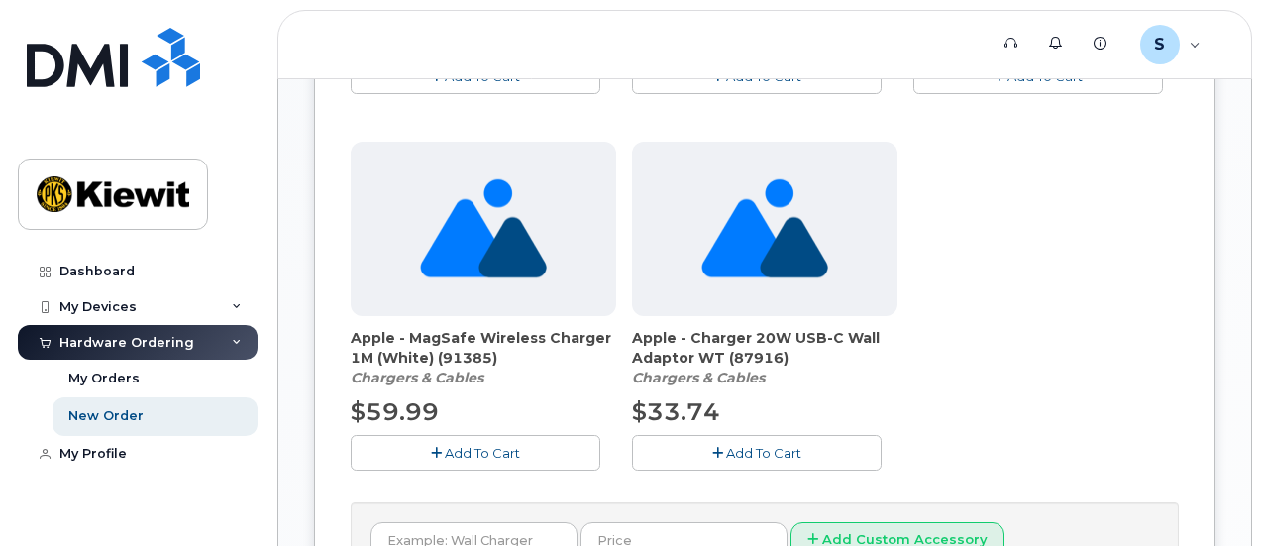
scroll to position [1090, 0]
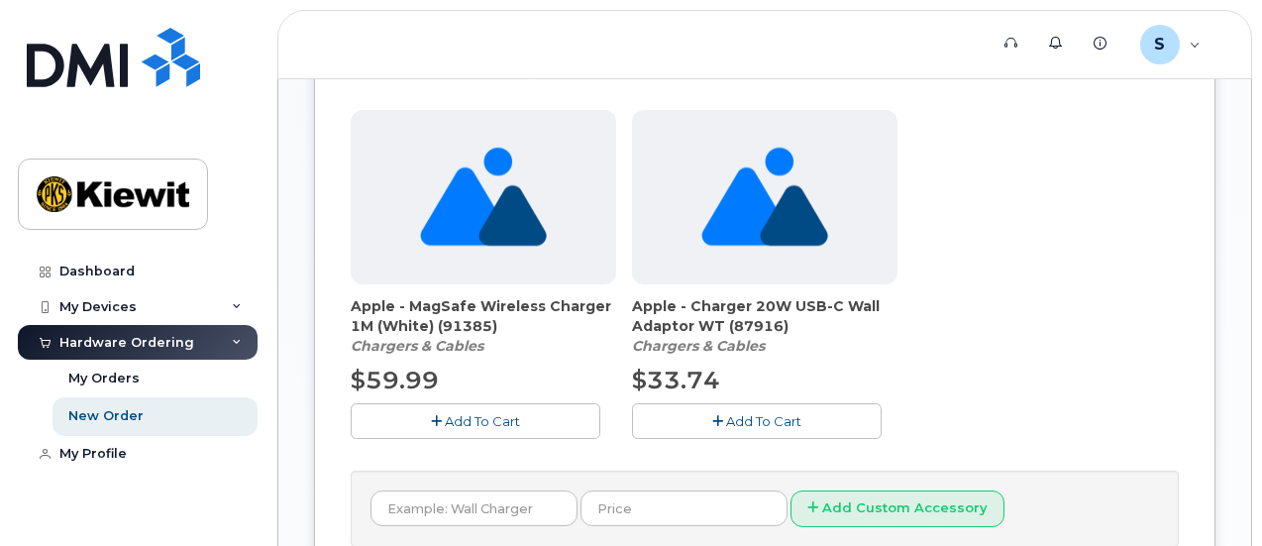
click at [726, 414] on span "Add To Cart" at bounding box center [763, 421] width 75 height 16
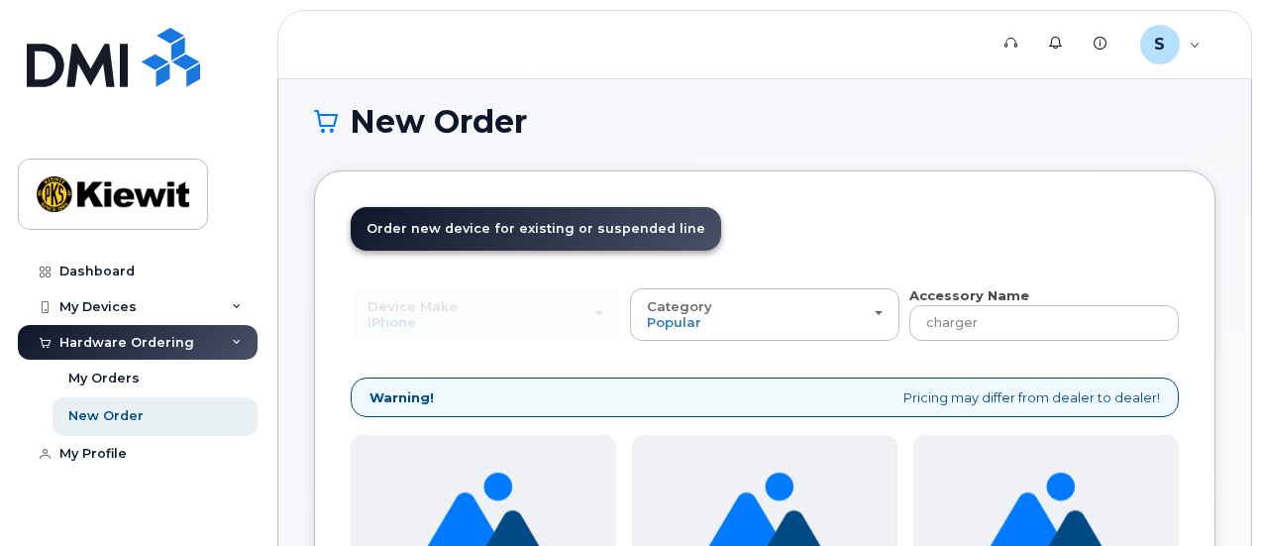
scroll to position [0, 0]
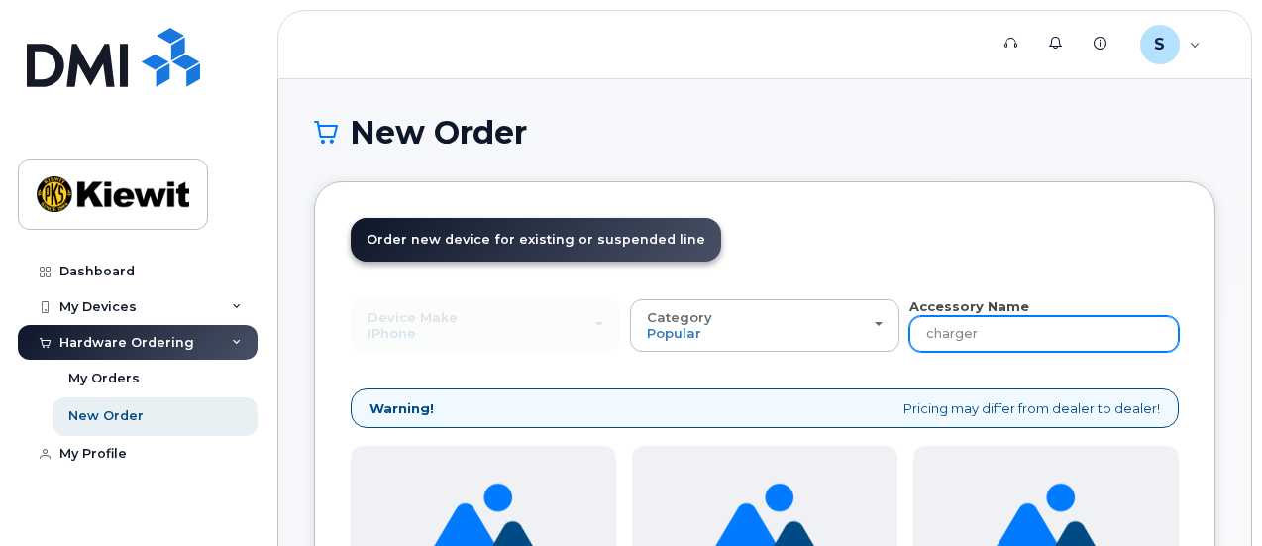
drag, startPoint x: 783, startPoint y: 327, endPoint x: 717, endPoint y: 302, distance: 69.9
click at [717, 302] on div "Device Make All Android Cell Phone HUB iPhone Modem Tablet All Android Cell Pho…" at bounding box center [765, 324] width 828 height 54
type input "a"
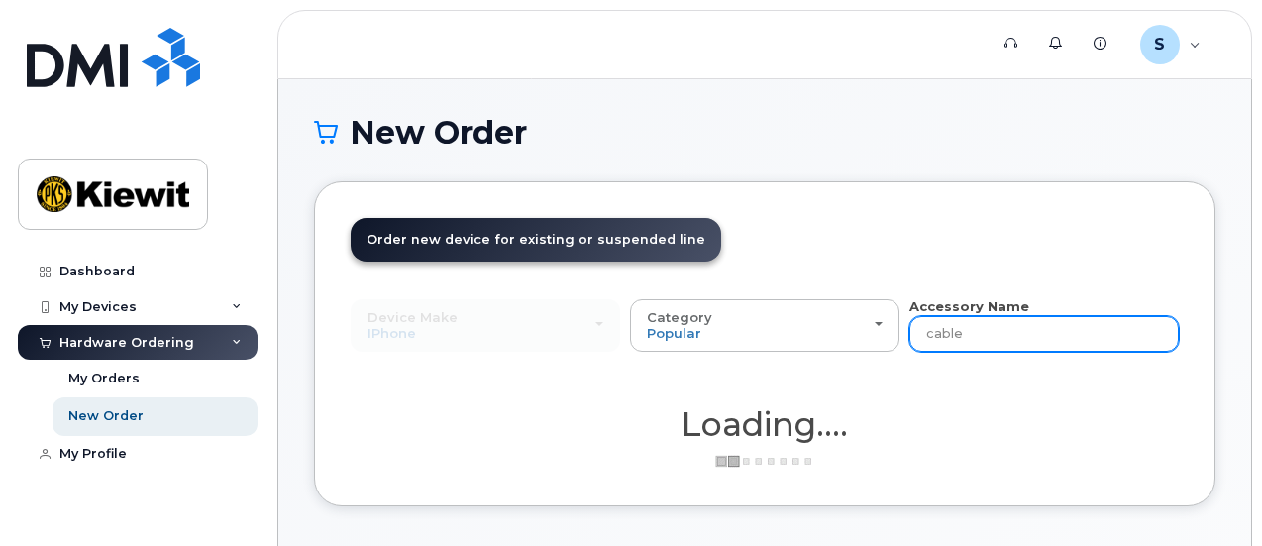
type input "cable"
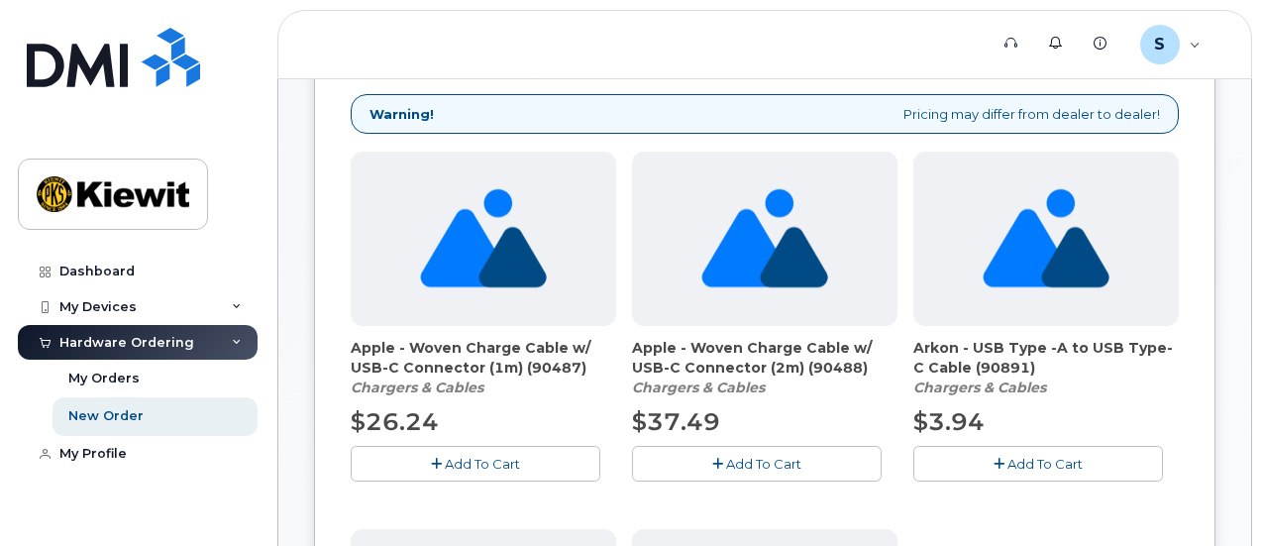
scroll to position [297, 0]
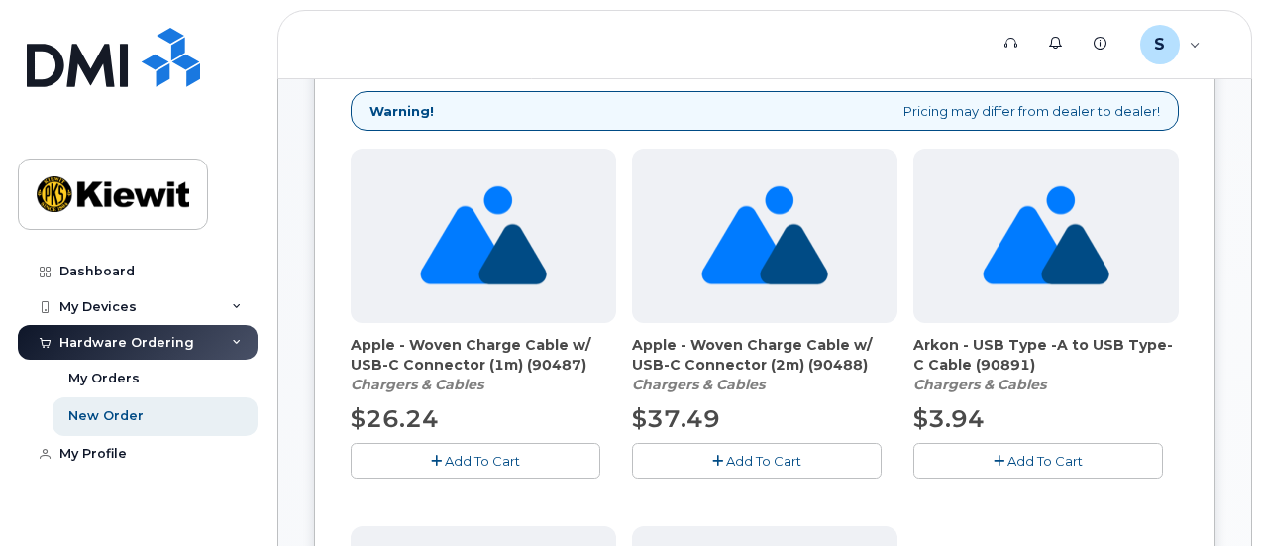
click at [445, 465] on span "Add To Cart" at bounding box center [482, 461] width 75 height 16
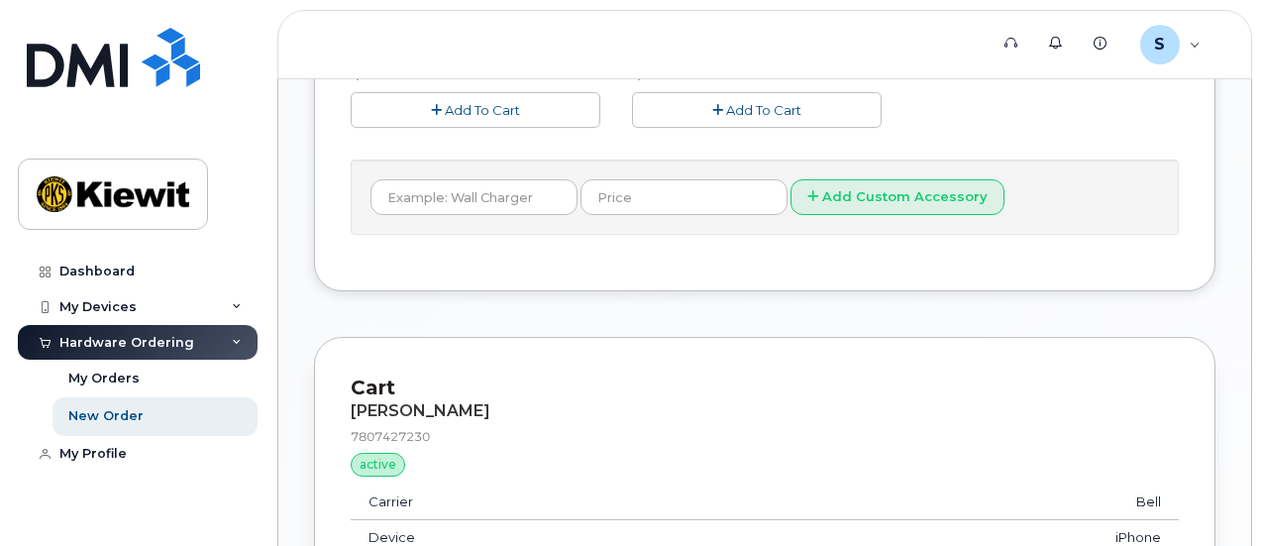
scroll to position [1151, 0]
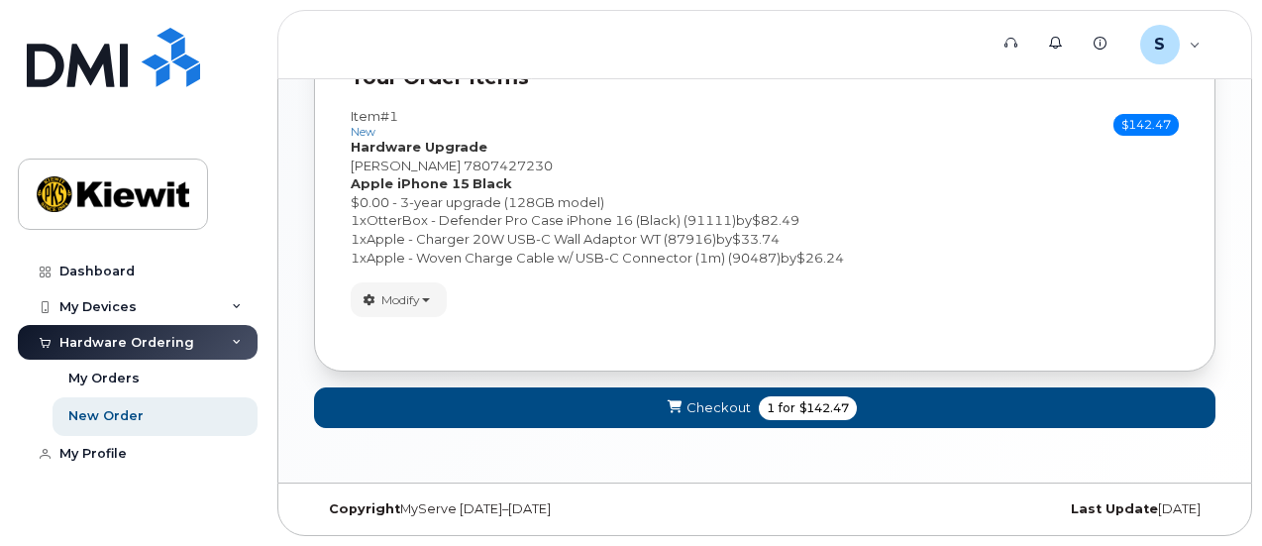
scroll to position [388, 0]
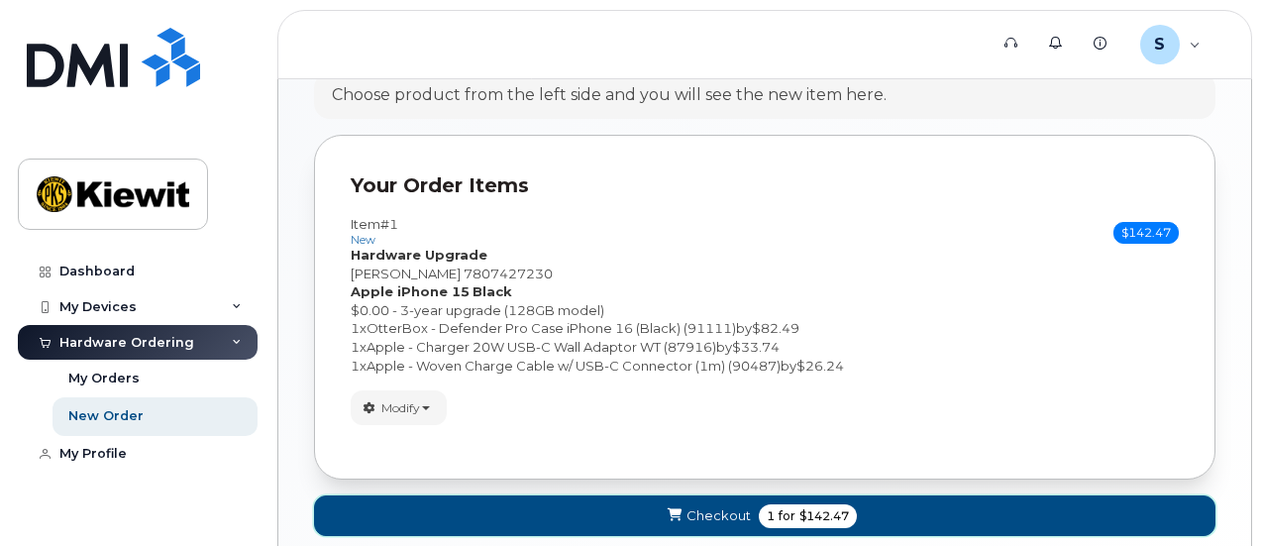
click at [751, 506] on span "Checkout" at bounding box center [718, 515] width 64 height 19
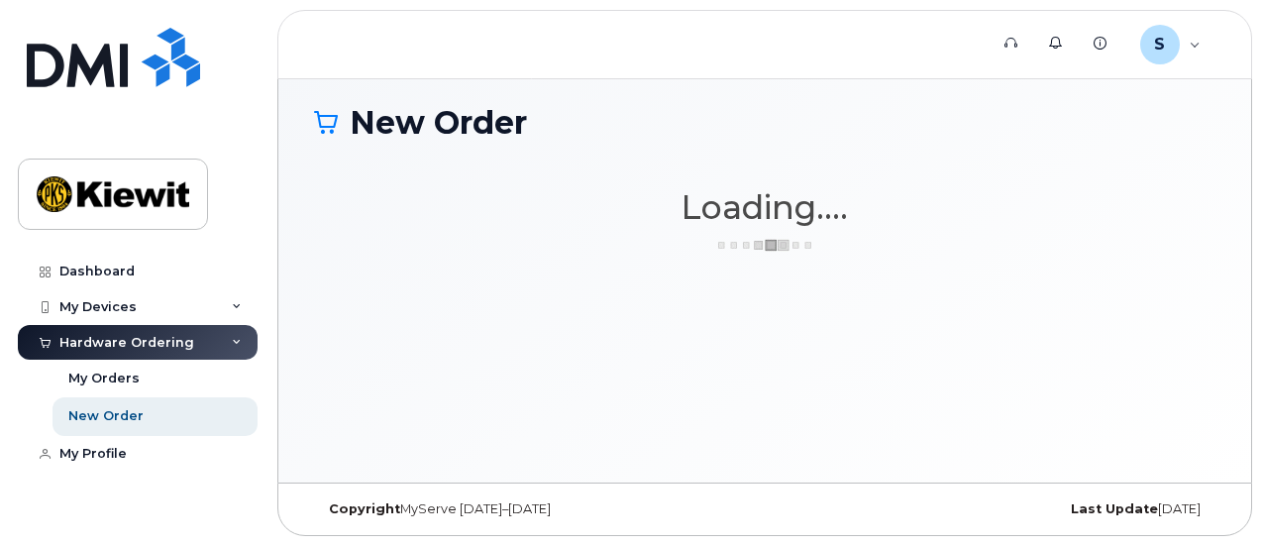
scroll to position [9, 0]
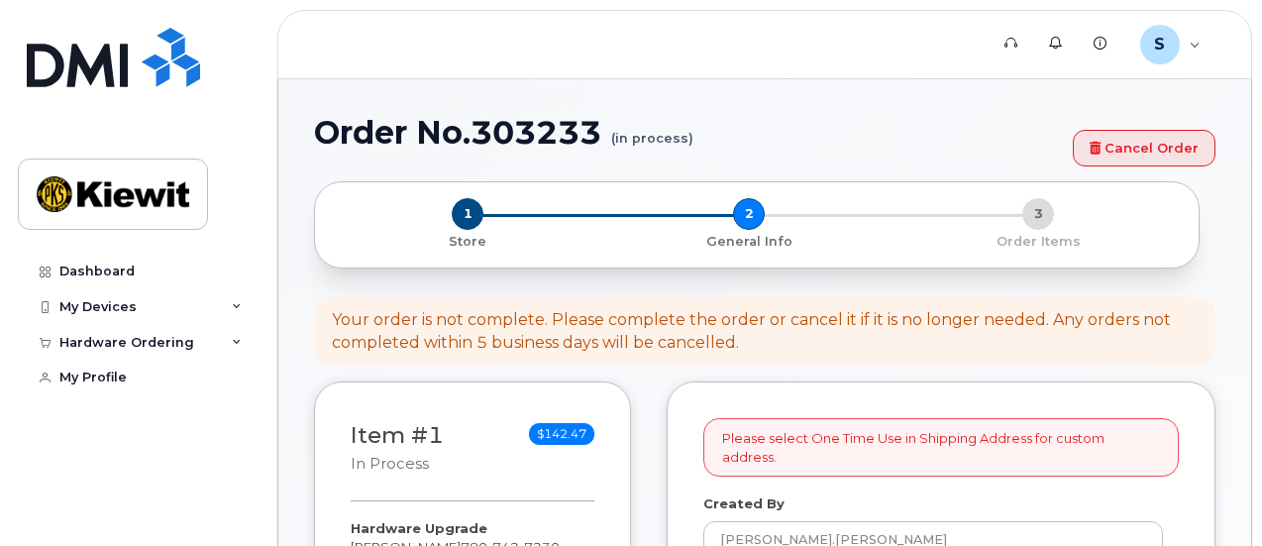
select select
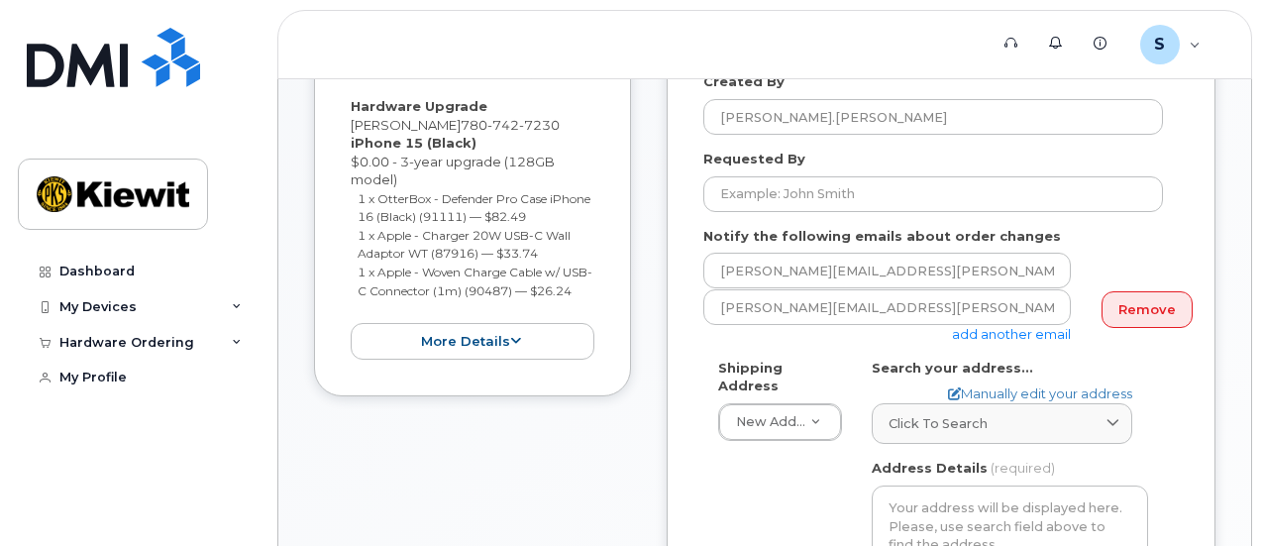
scroll to position [396, 0]
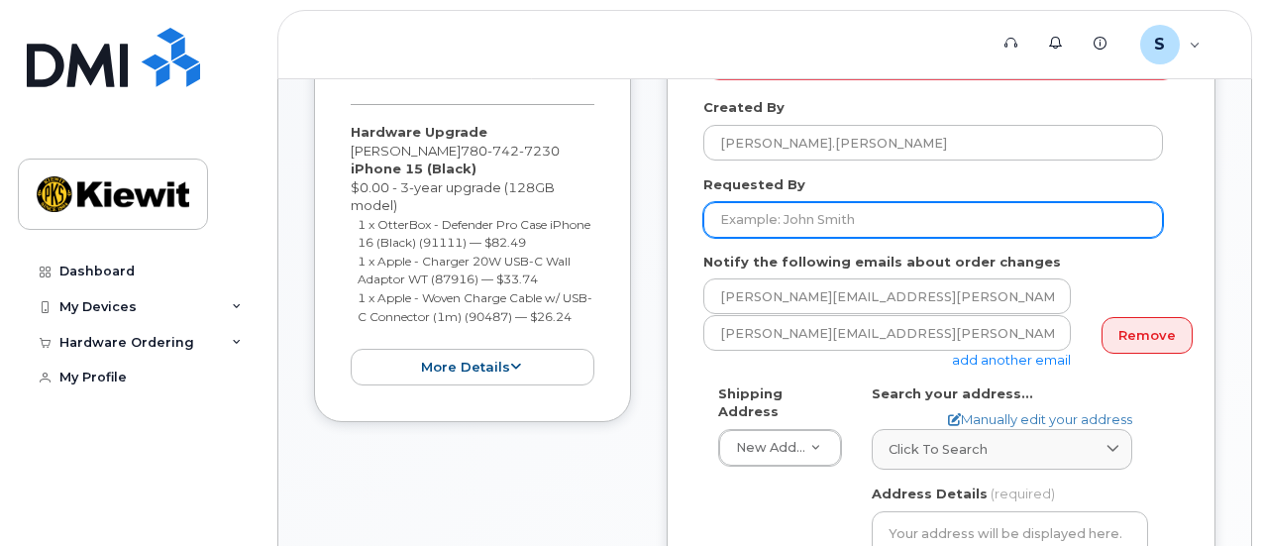
click at [838, 202] on input "Requested By" at bounding box center [933, 220] width 460 height 36
type input "[PERSON_NAME]"
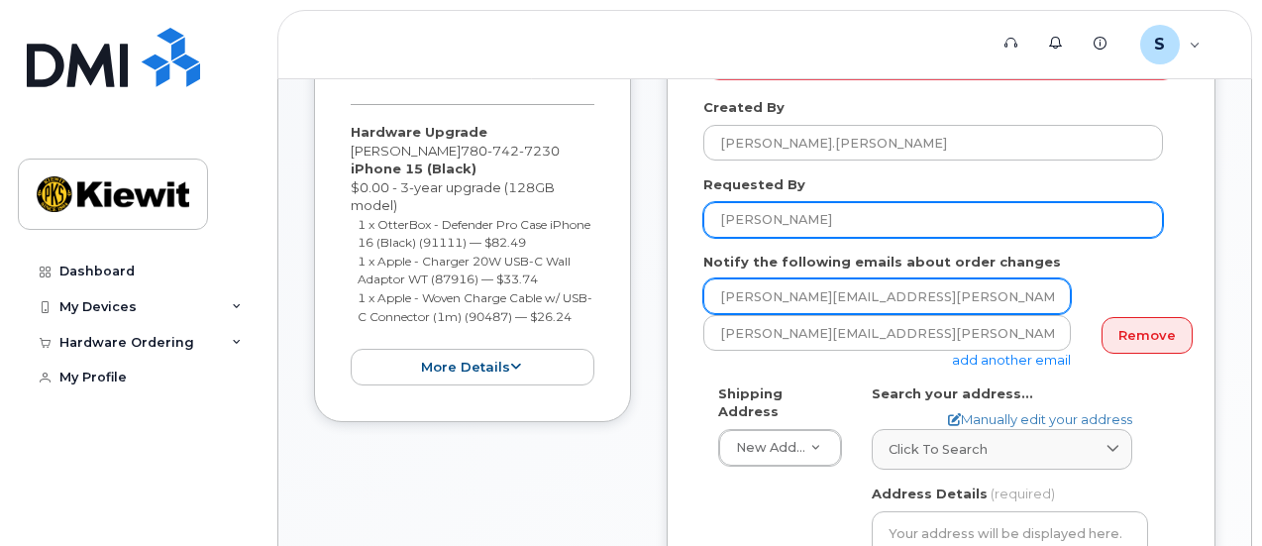
type input "scott.gregory43@gmail.com"
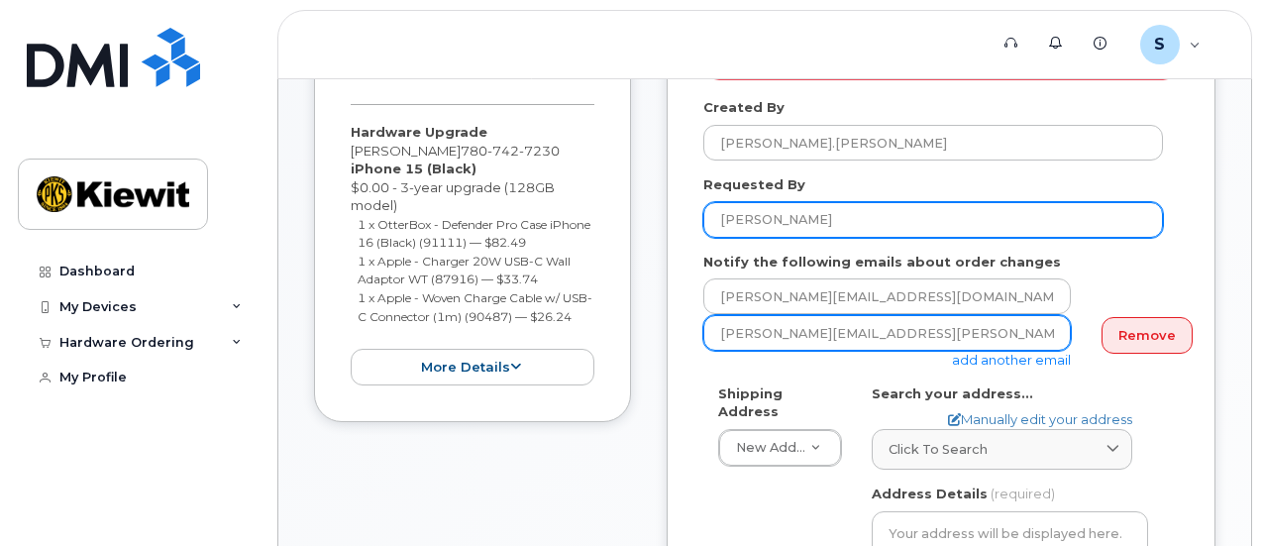
type input "scott.gregory43@gmail.com"
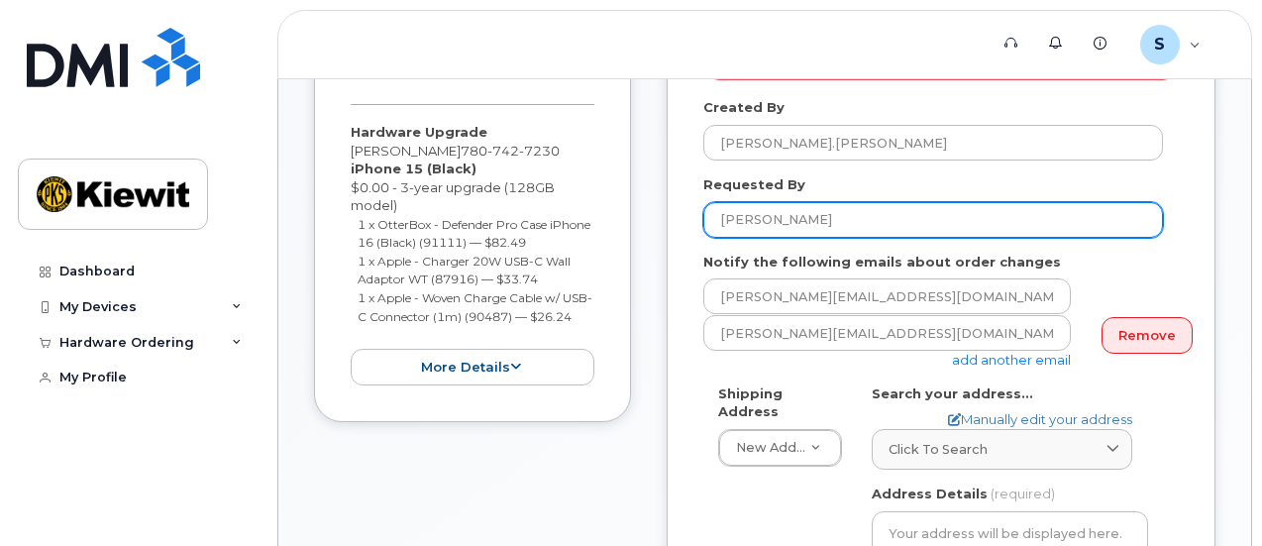
type input "26 Mahogany Close Southeast"
type input "7807427230"
select select
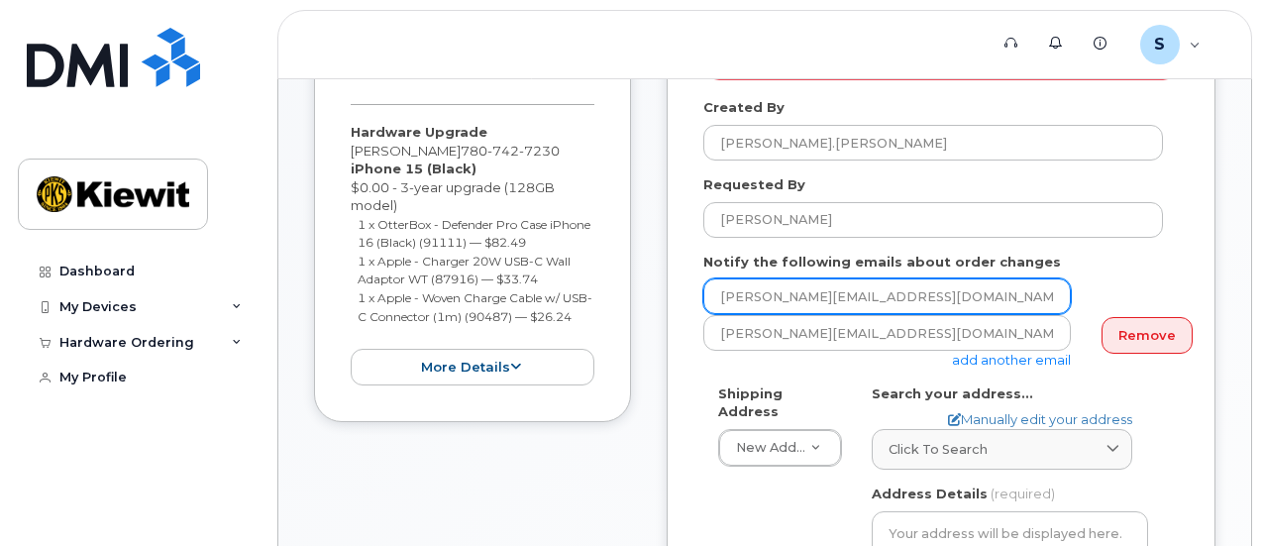
drag, startPoint x: 938, startPoint y: 276, endPoint x: 805, endPoint y: 277, distance: 132.7
click at [805, 278] on input "scott.gregory43@gmail.com" at bounding box center [886, 296] width 367 height 36
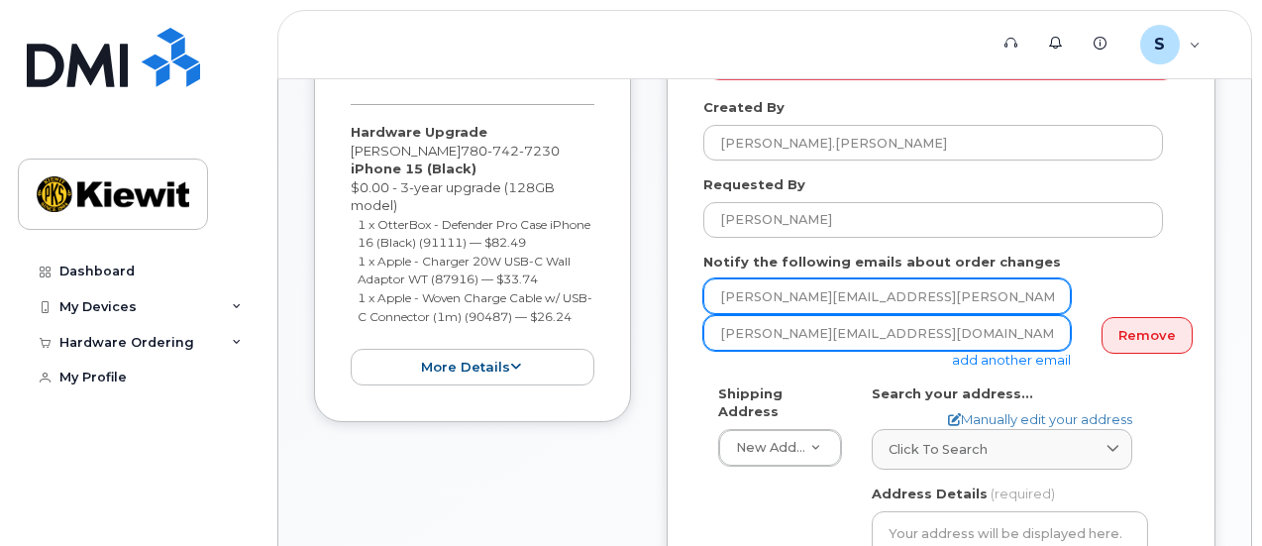
type input "scott.gregory@kiewit.com"
click at [948, 315] on input "scott.gregory43@gmail.com" at bounding box center [886, 333] width 367 height 36
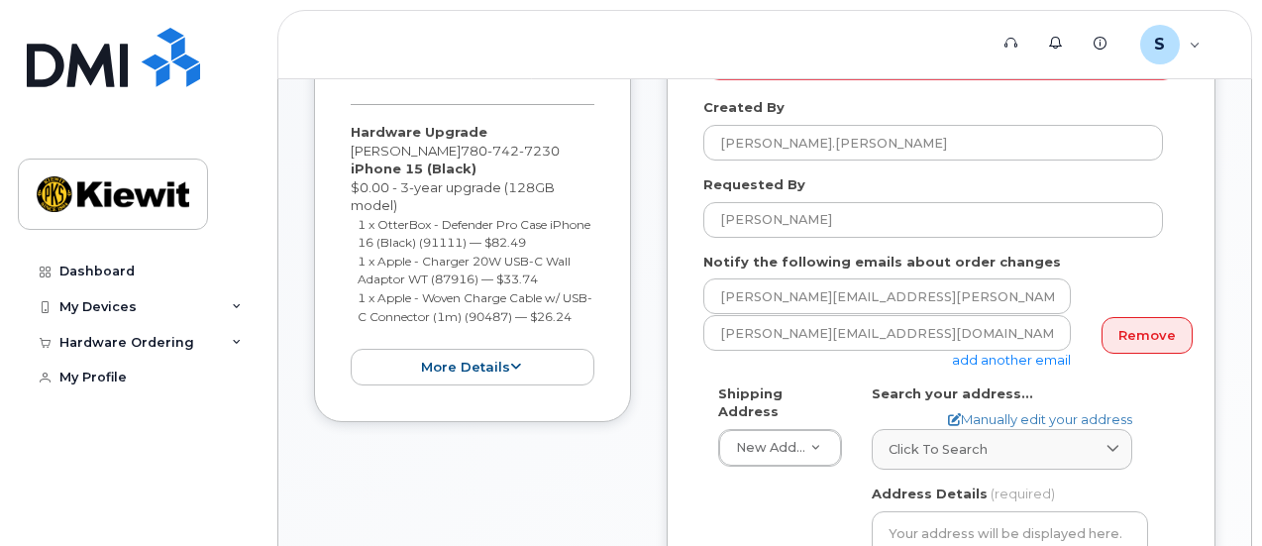
click at [1100, 253] on div "Notify the following emails about order changes scott.gregory@kiewit.com scott.…" at bounding box center [940, 311] width 475 height 117
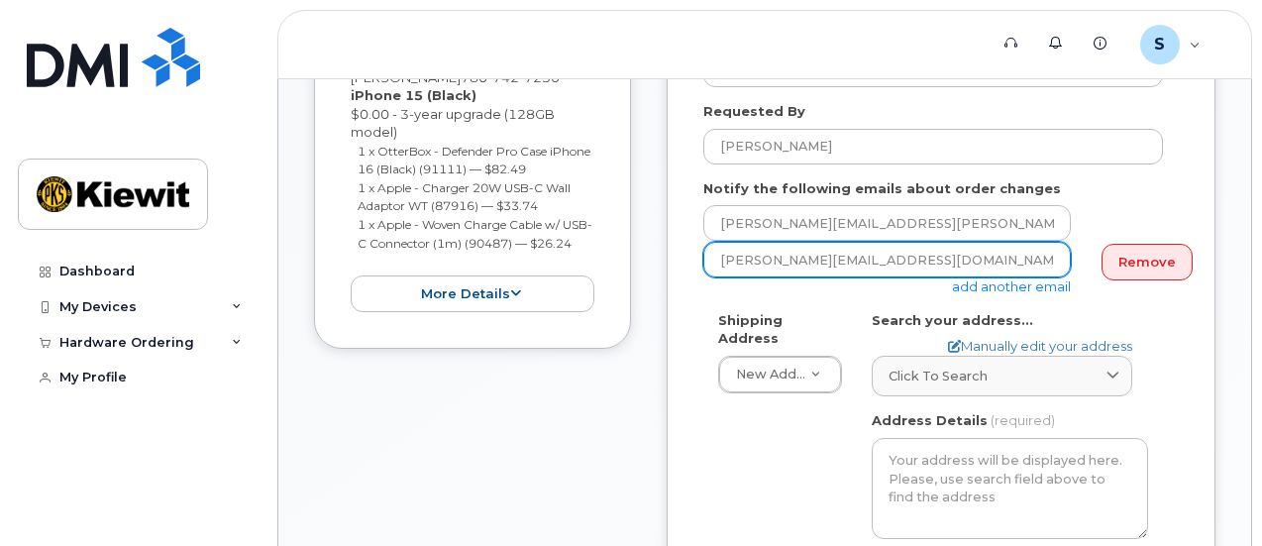
scroll to position [495, 0]
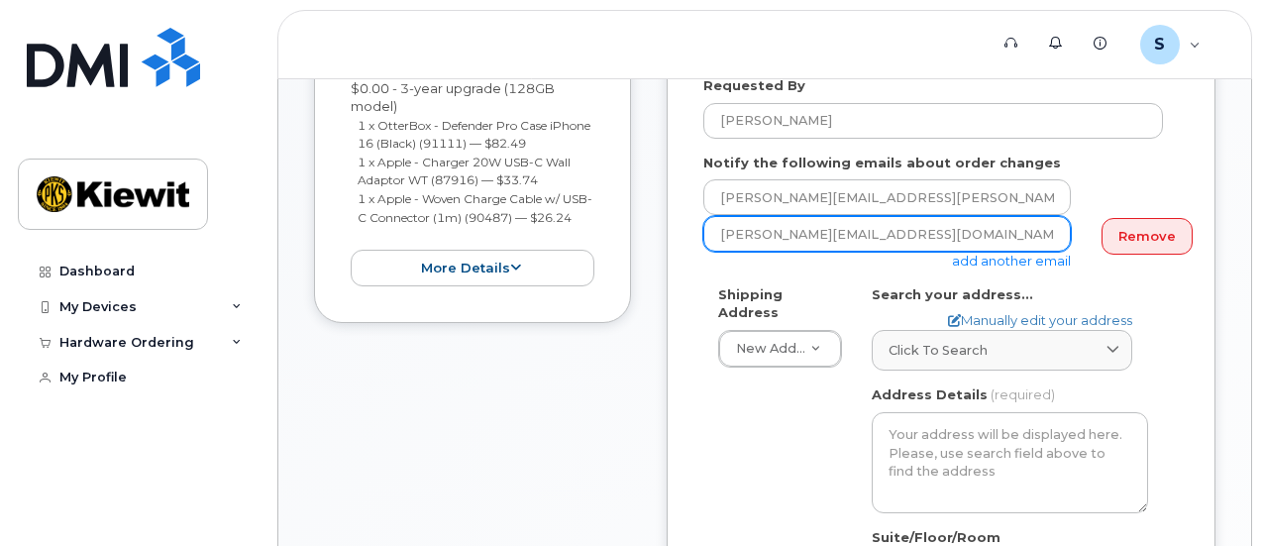
drag, startPoint x: 919, startPoint y: 217, endPoint x: 605, endPoint y: 235, distance: 314.5
click at [605, 235] on div "Item #1 in process $142.47 Hardware Upgrade Scott Gregory 780 742 7230 iPhone 1…" at bounding box center [764, 487] width 901 height 1202
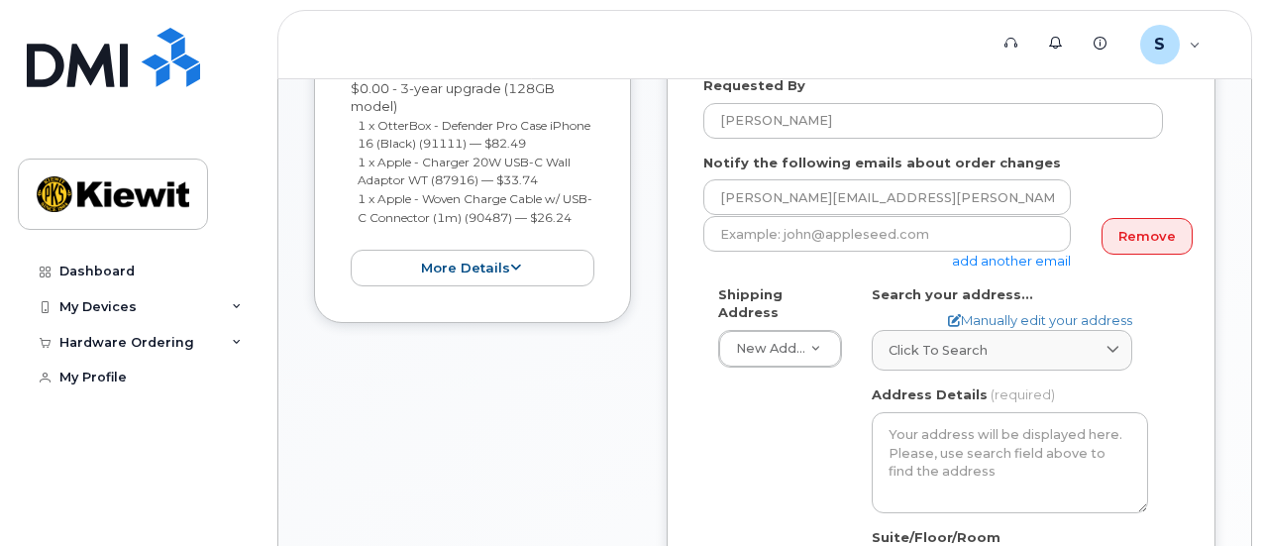
click at [1104, 154] on div "Notify the following emails about order changes scott.gregory@kiewit.com add an…" at bounding box center [940, 212] width 475 height 117
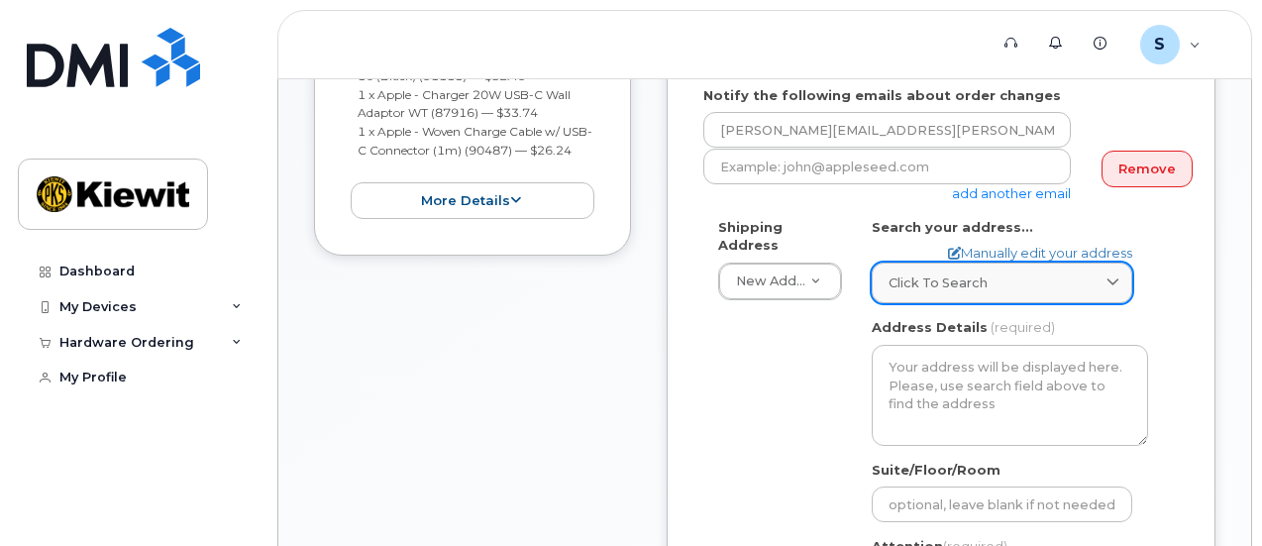
scroll to position [594, 0]
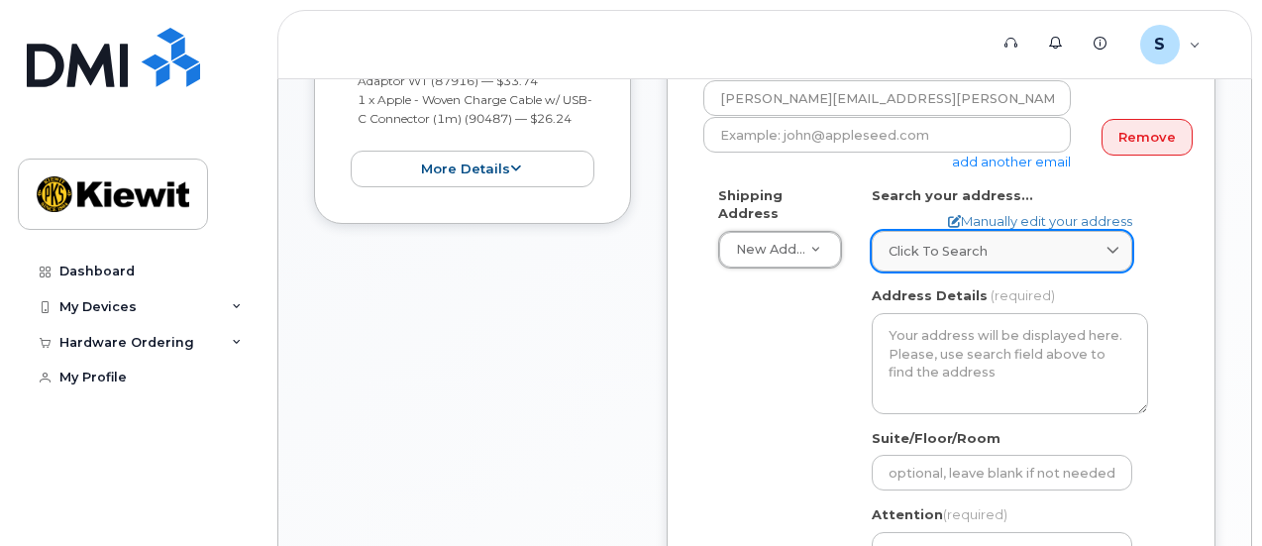
click at [927, 242] on span "Click to search" at bounding box center [938, 251] width 99 height 19
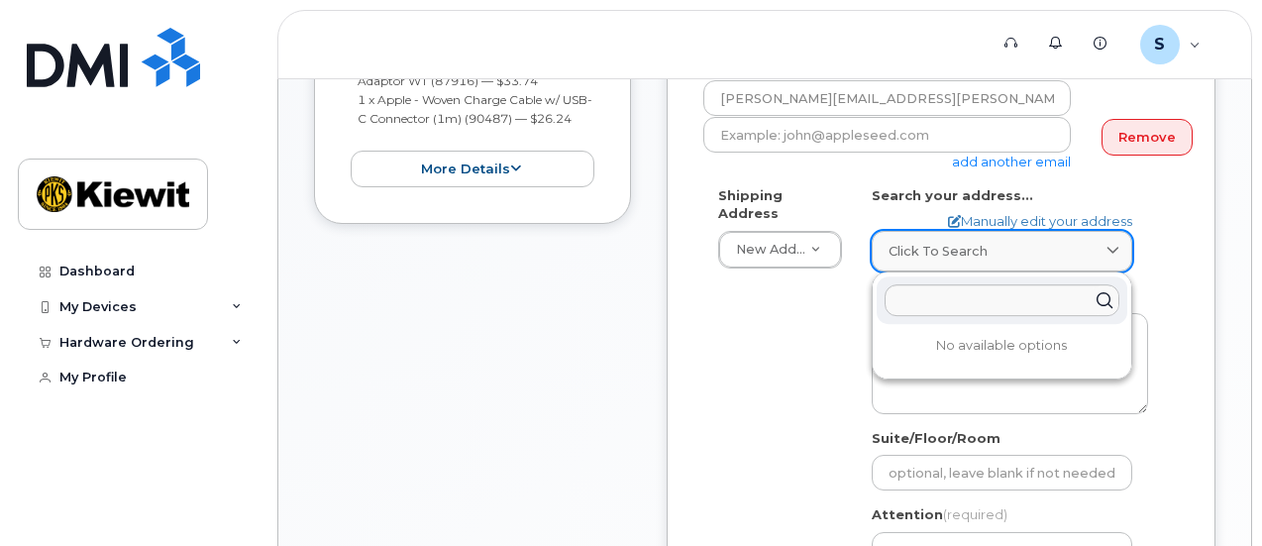
click at [927, 242] on span "Click to search" at bounding box center [938, 251] width 99 height 19
click at [939, 290] on input "text" at bounding box center [1002, 300] width 235 height 32
click at [953, 284] on input "text" at bounding box center [1002, 300] width 235 height 32
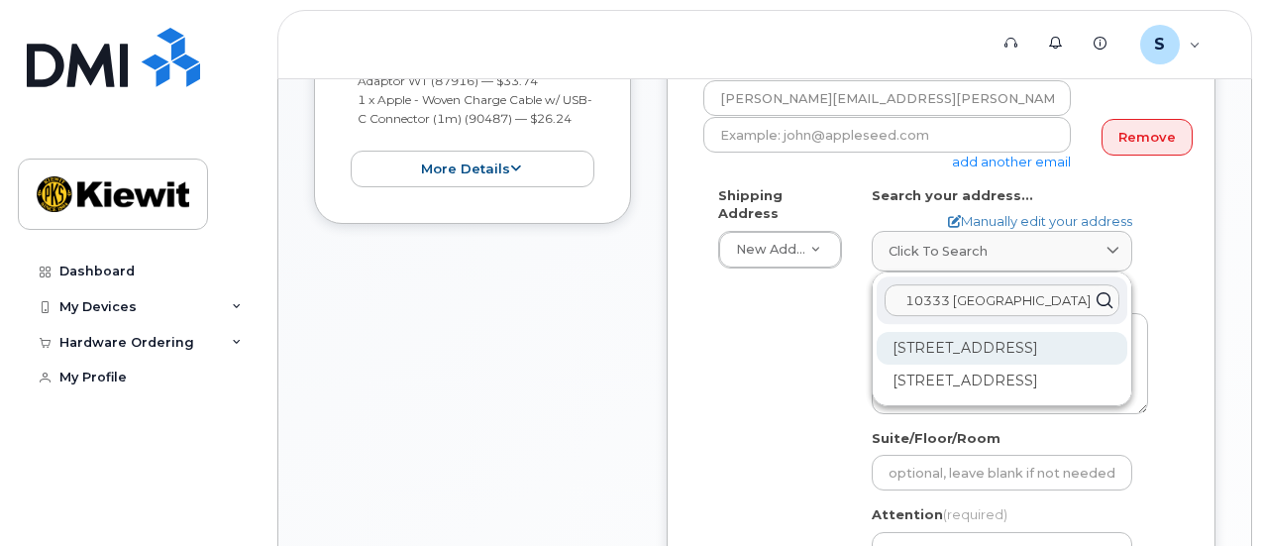
type input "10333 southport"
click at [1034, 342] on div "10333 Southport Rd SW Calgary AB T2W 3X6" at bounding box center [1002, 348] width 251 height 33
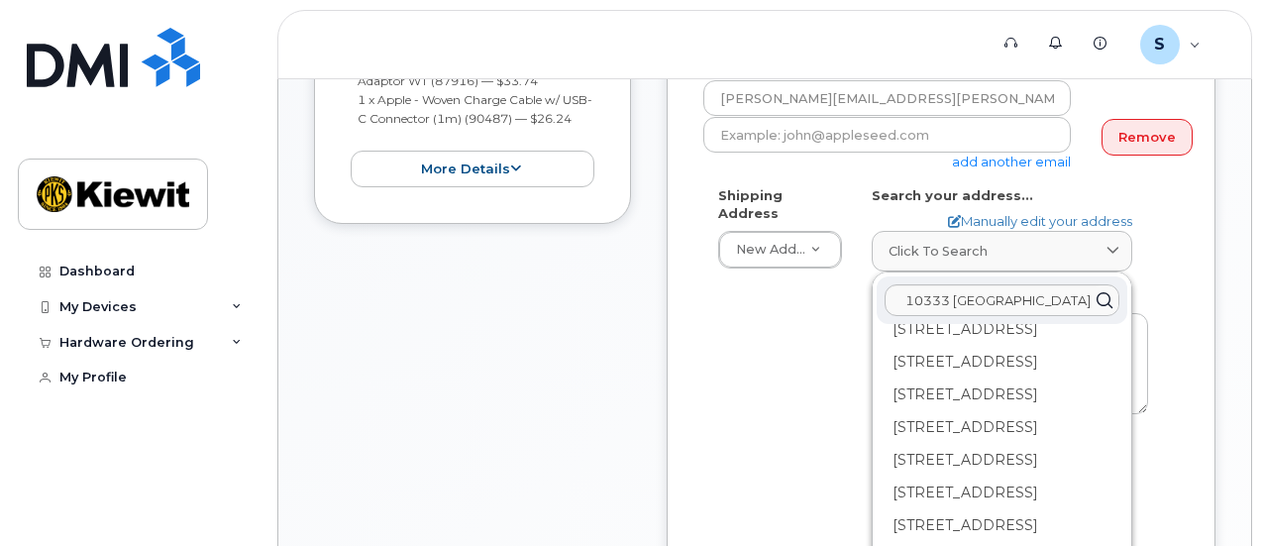
scroll to position [495, 0]
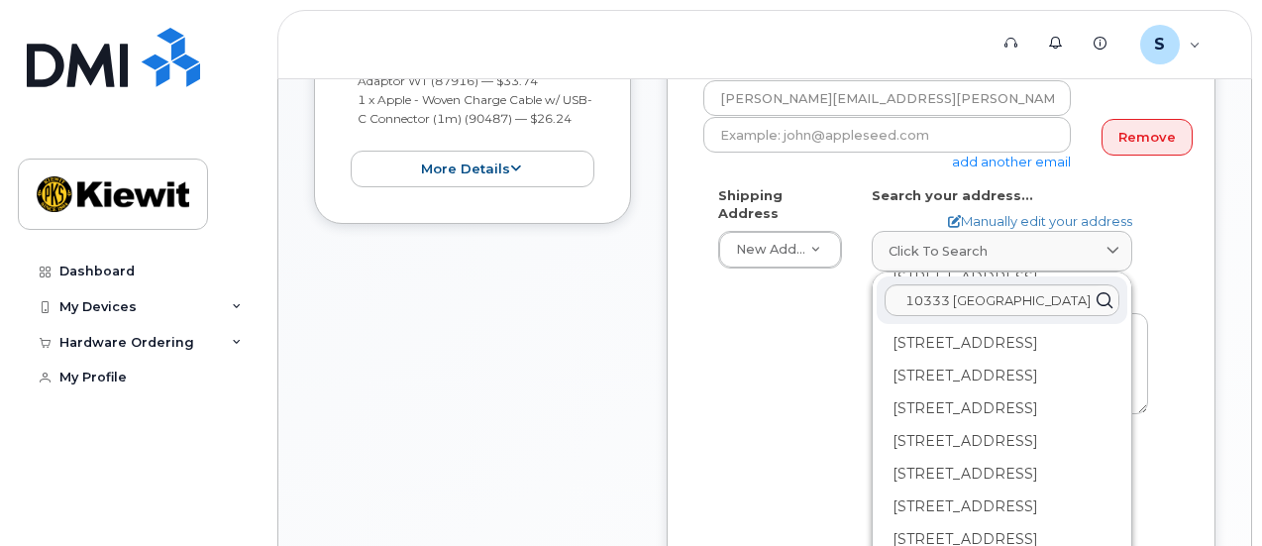
click at [1002, 229] on div "200-10333 Southport Rd SW Calgary AB T2W 3X6" at bounding box center [1002, 212] width 251 height 33
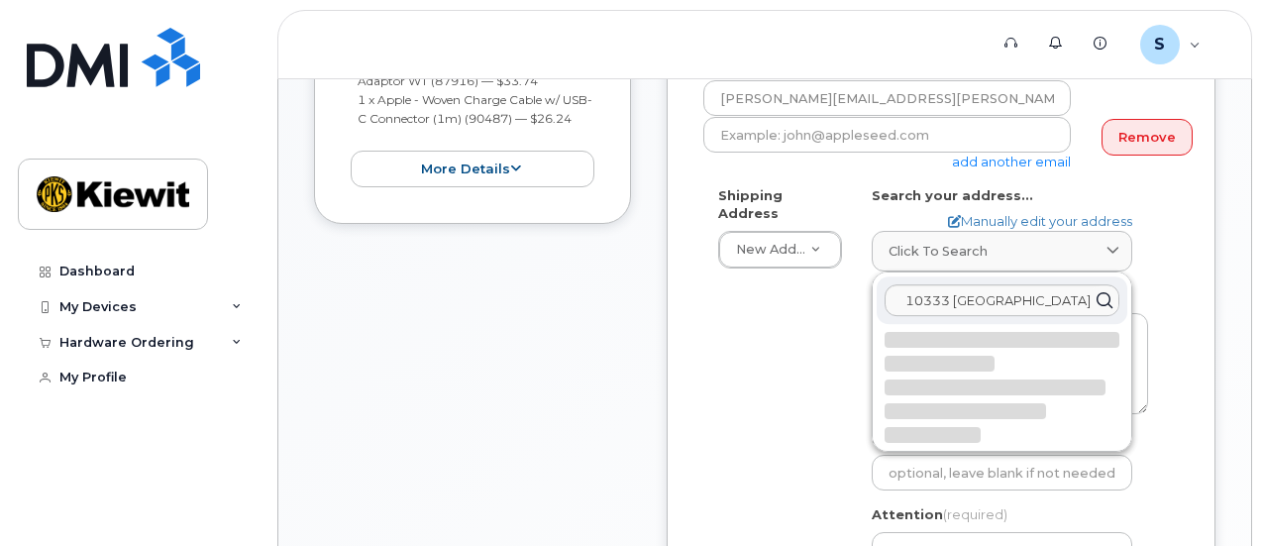
select select
type textarea "200-10333 Southport Rd SW CALGARY AB T2W 3X6 CANADA"
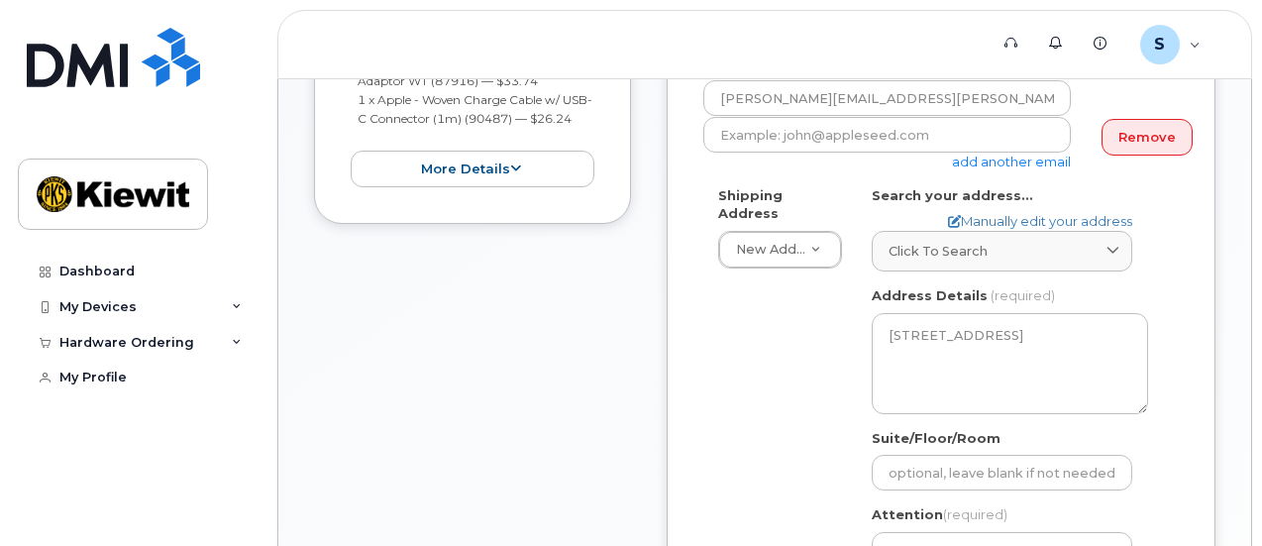
click at [763, 370] on div "Shipping Address New Address New Address Beaver Marine Limited Cahill-Ganotec, …" at bounding box center [933, 422] width 460 height 473
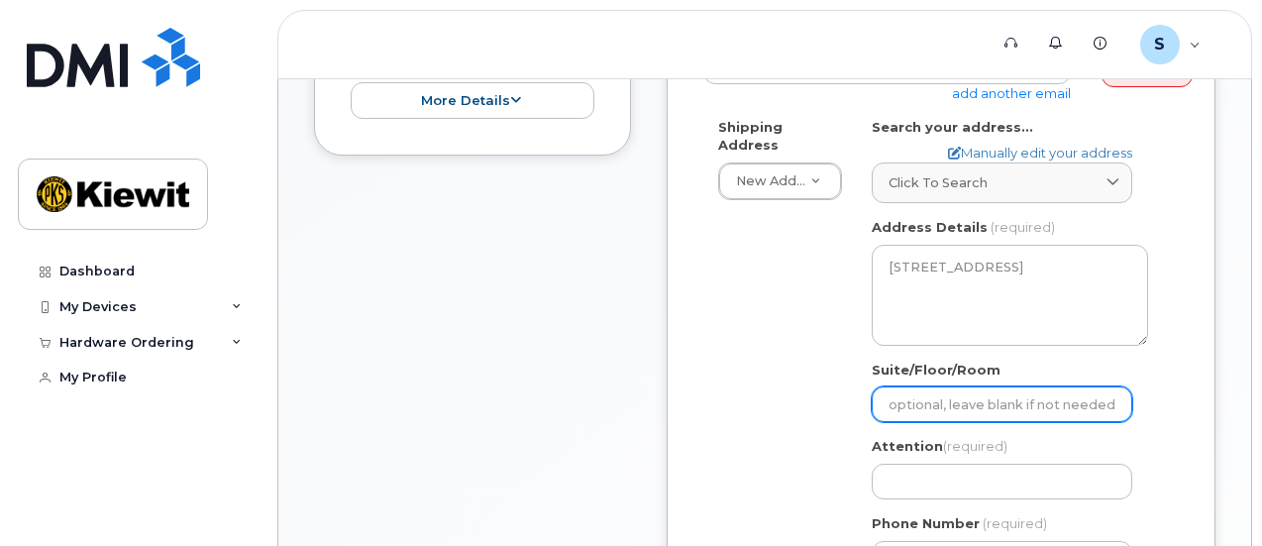
scroll to position [693, 0]
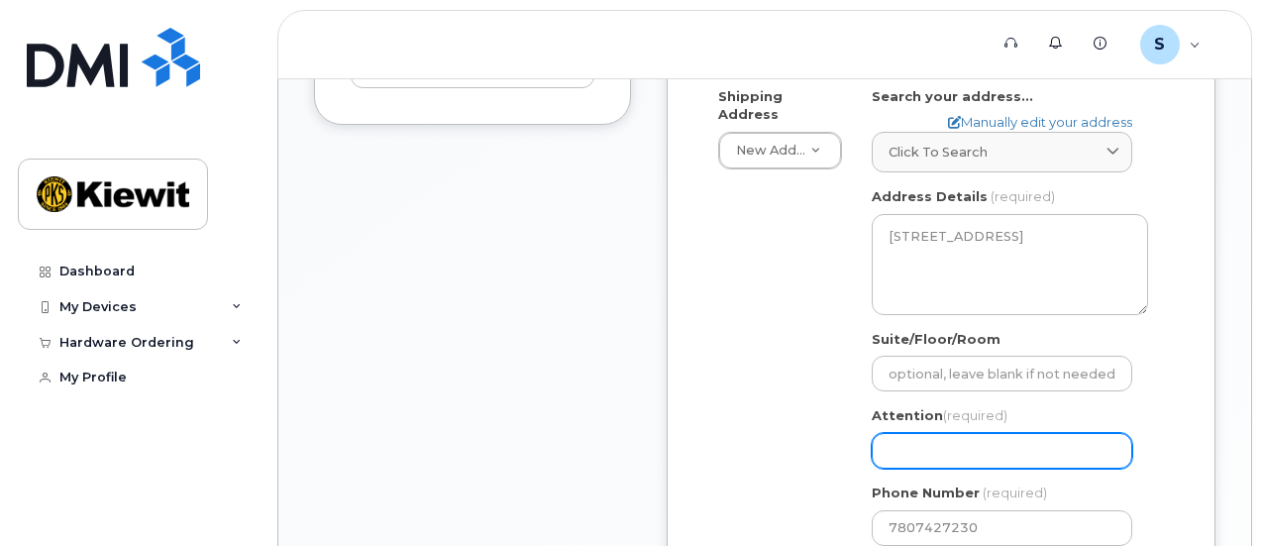
click at [933, 433] on input "Attention (required)" at bounding box center [1002, 451] width 261 height 36
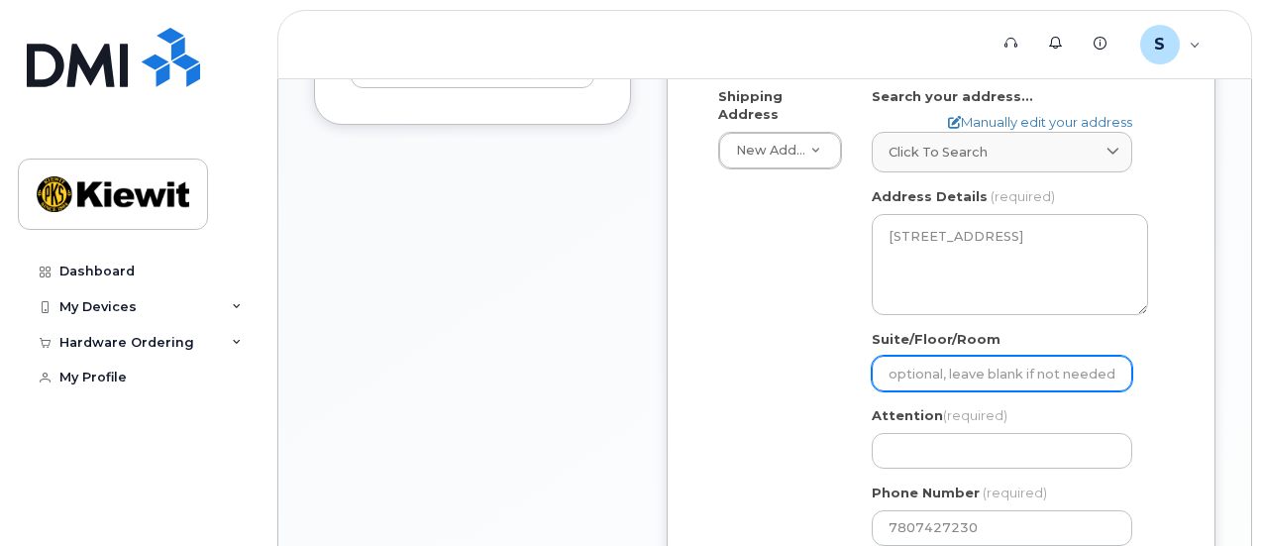
click at [967, 356] on input "Suite/Floor/Room" at bounding box center [1002, 374] width 261 height 36
select select
type input "2"
select select
type input "20"
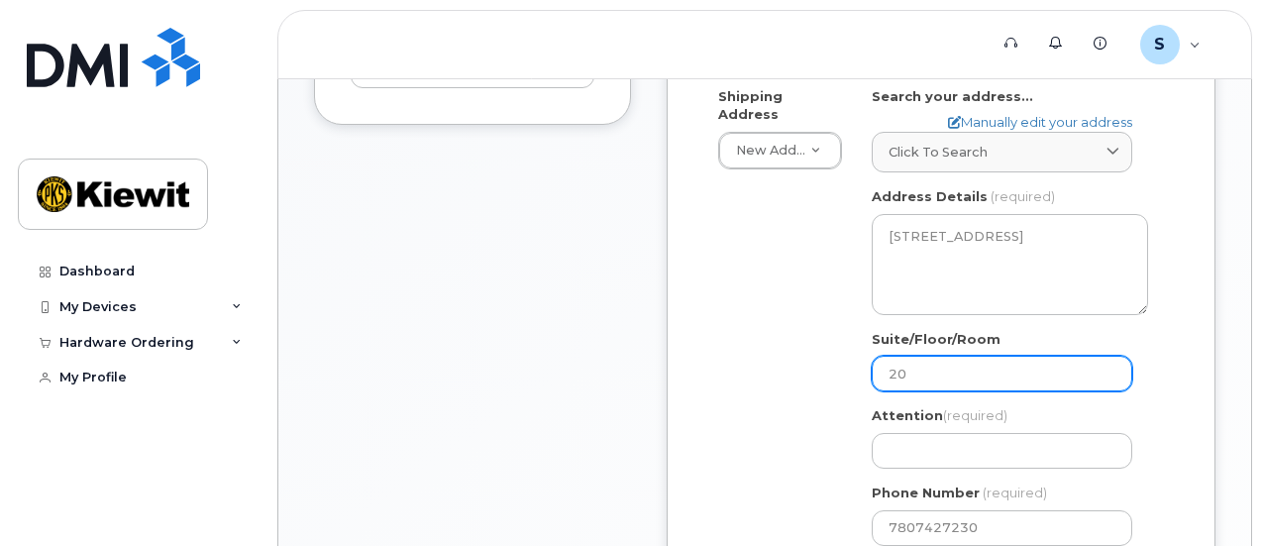
select select
type input "200"
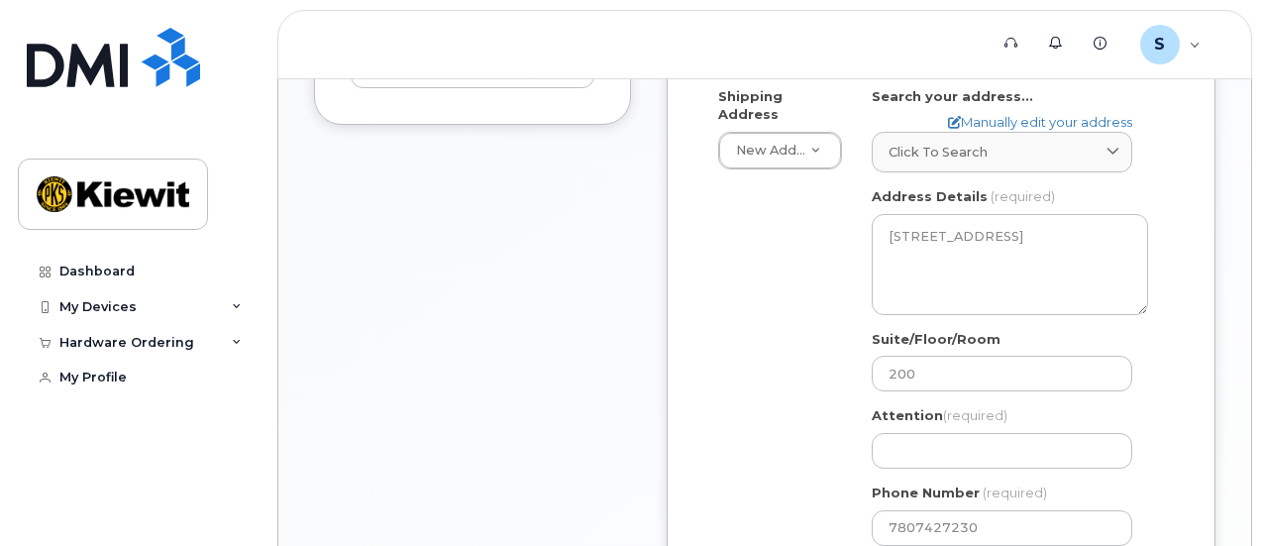
click at [763, 326] on div "Shipping Address New Address New Address Beaver Marine Limited Cahill-Ganotec, …" at bounding box center [933, 323] width 460 height 473
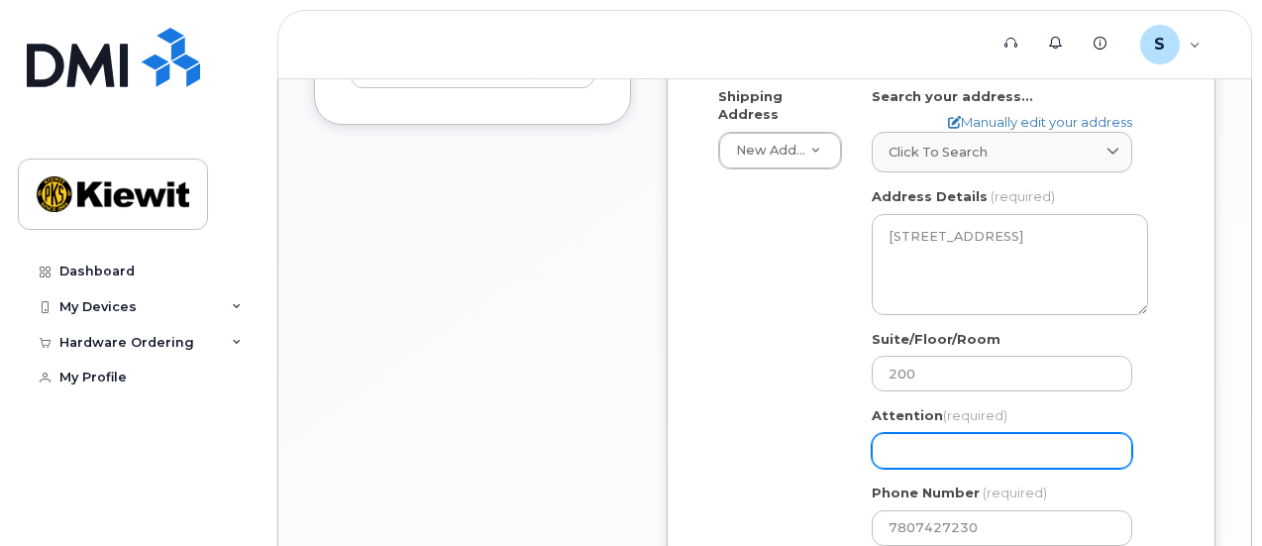
click at [884, 433] on input "Attention (required)" at bounding box center [1002, 451] width 261 height 36
select select
type input "S"
select select
type input "Sc"
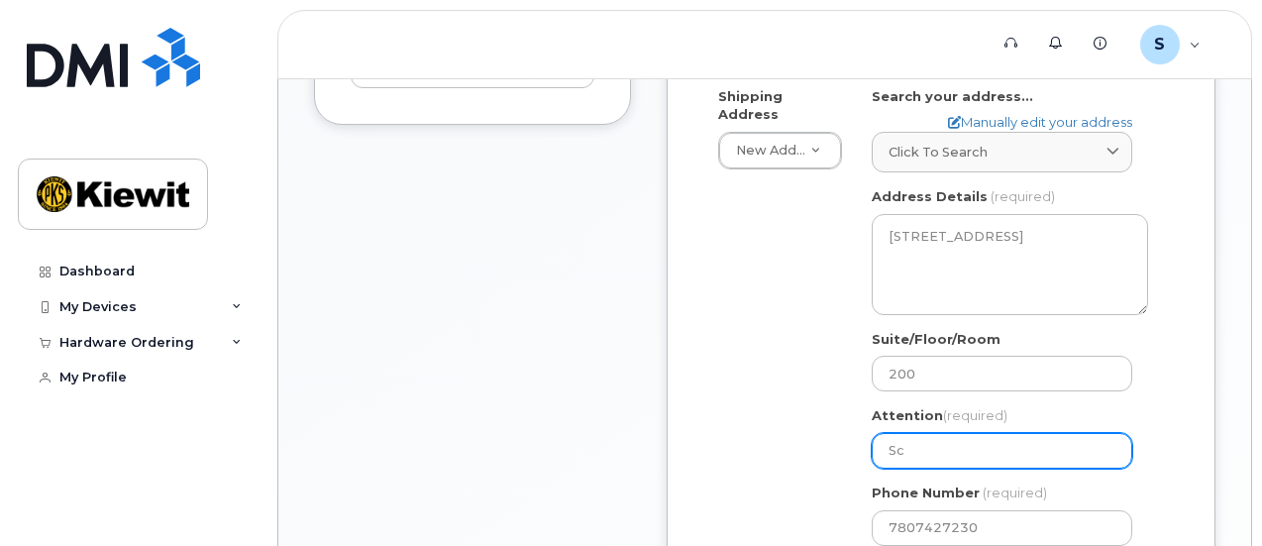
select select
type input "Sco"
select select
type input "Scot"
select select
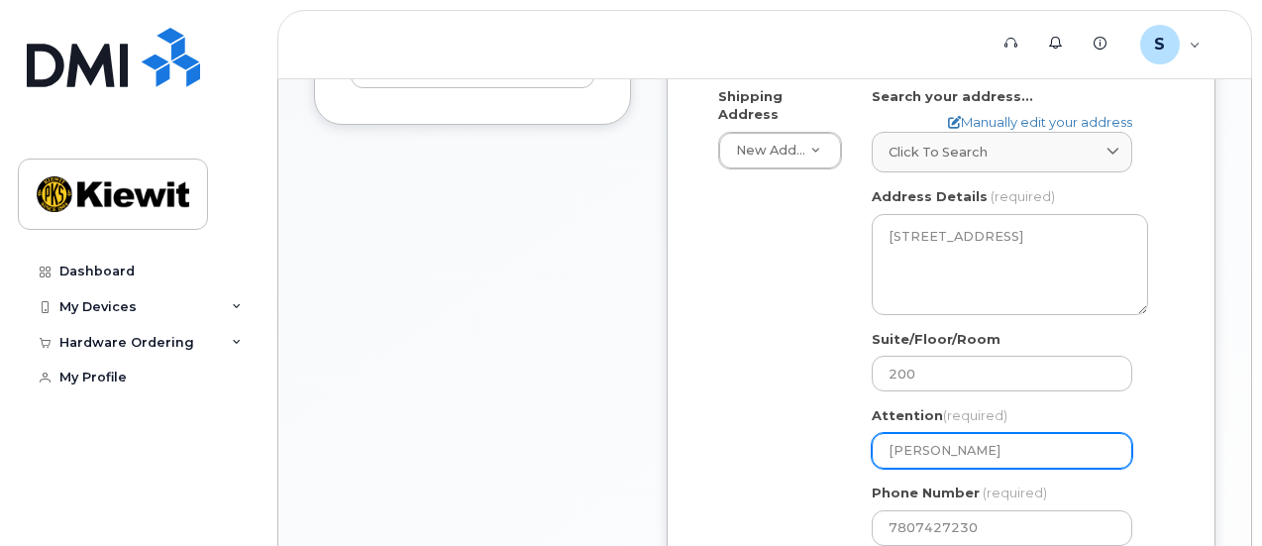
type input "Scott"
select select
type input "Scott G"
select select
type input "Scott Gr"
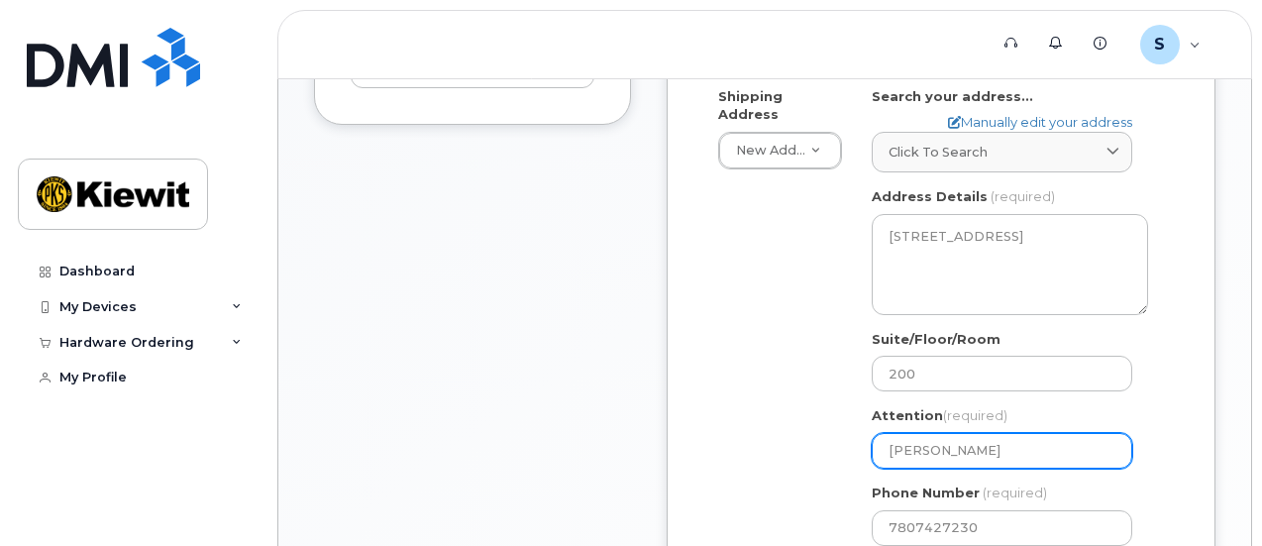
select select
type input "Scott Gre"
select select
type input "Scott Greg"
select select
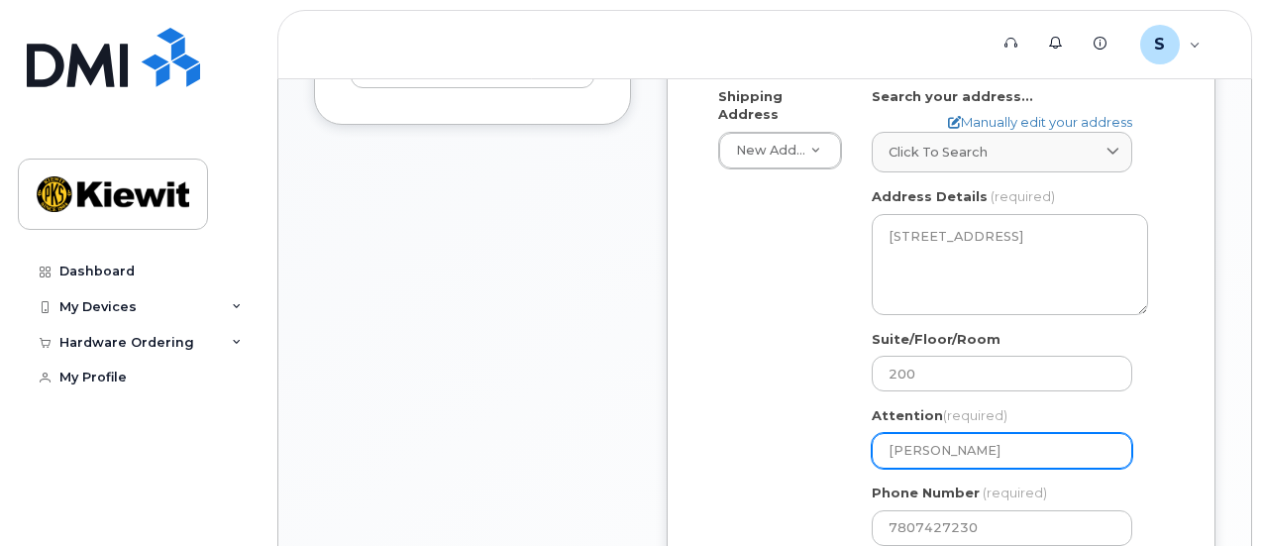
type input "Scott Grego"
select select
type input "Scott Gregor"
select select
type input "[PERSON_NAME]"
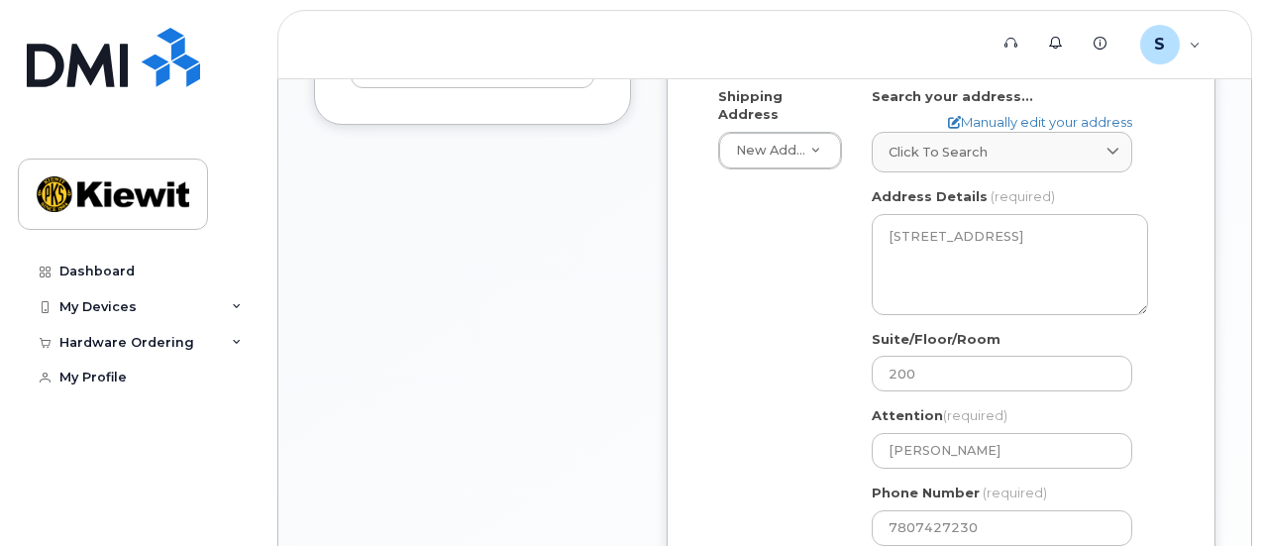
click at [822, 382] on div "Shipping Address New Address New Address Beaver Marine Limited Cahill-Ganotec, …" at bounding box center [933, 323] width 460 height 473
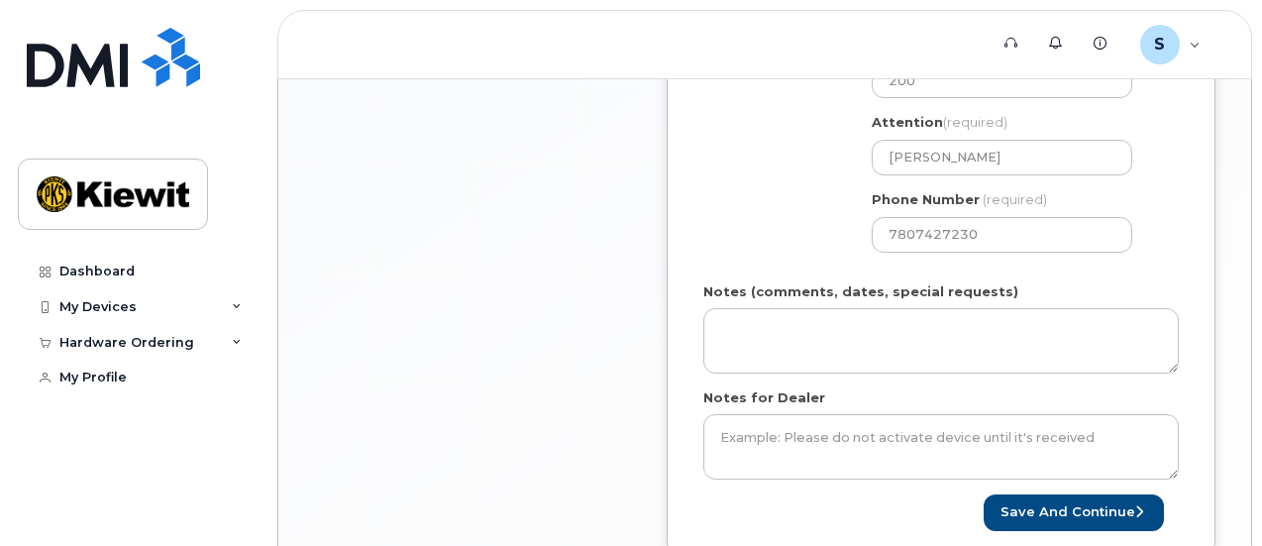
scroll to position [991, 0]
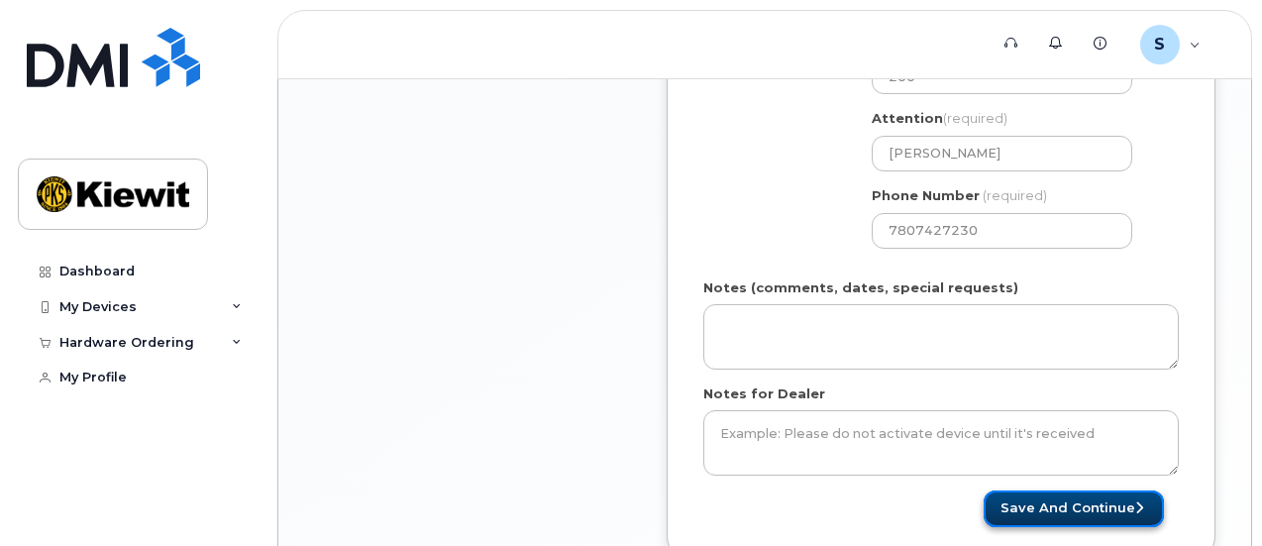
click at [1054, 490] on button "Save and Continue" at bounding box center [1074, 508] width 180 height 37
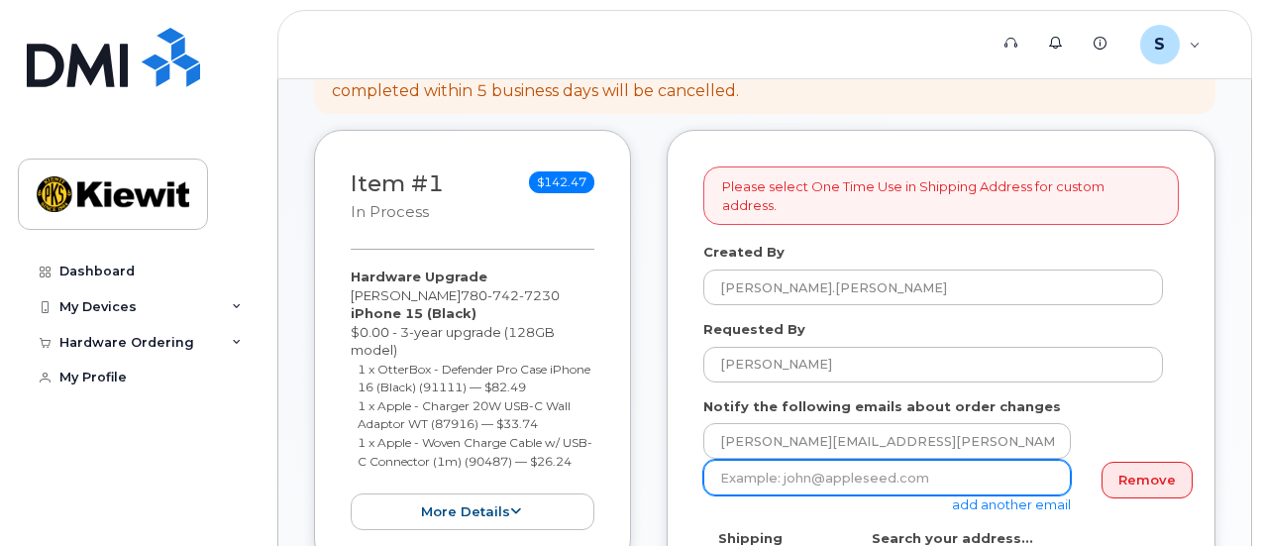
scroll to position [295, 0]
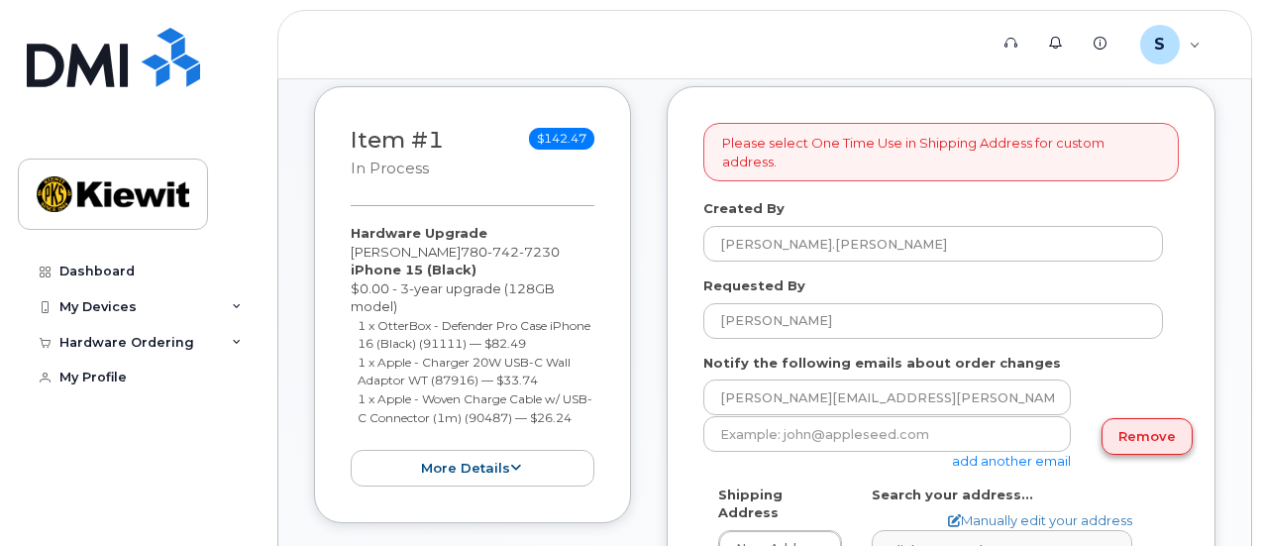
click at [1115, 421] on link "Remove" at bounding box center [1147, 436] width 91 height 37
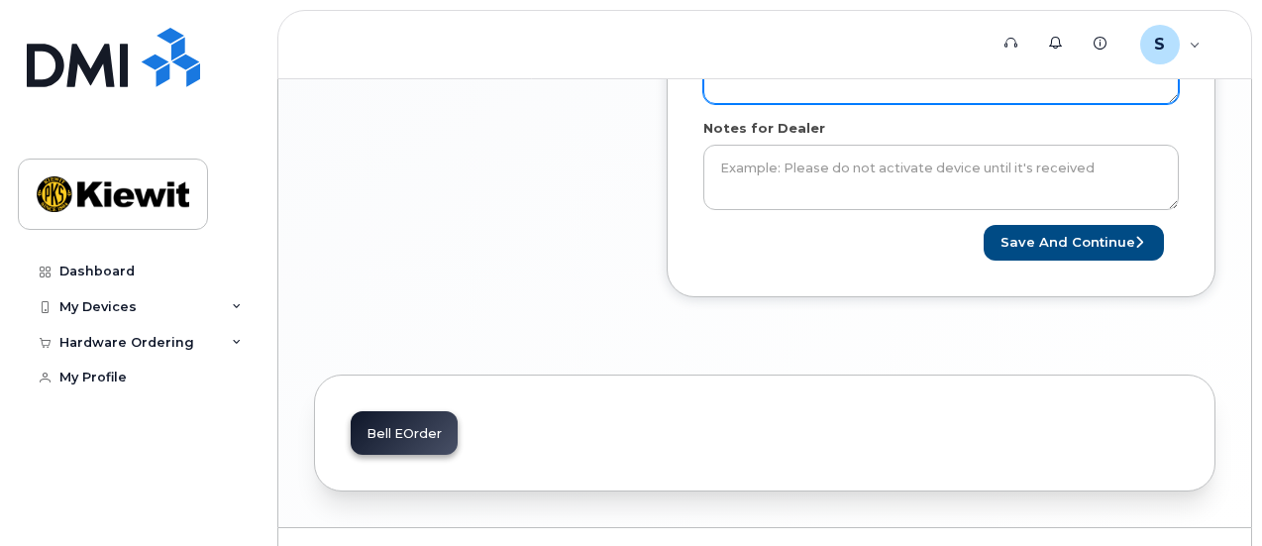
scroll to position [1238, 0]
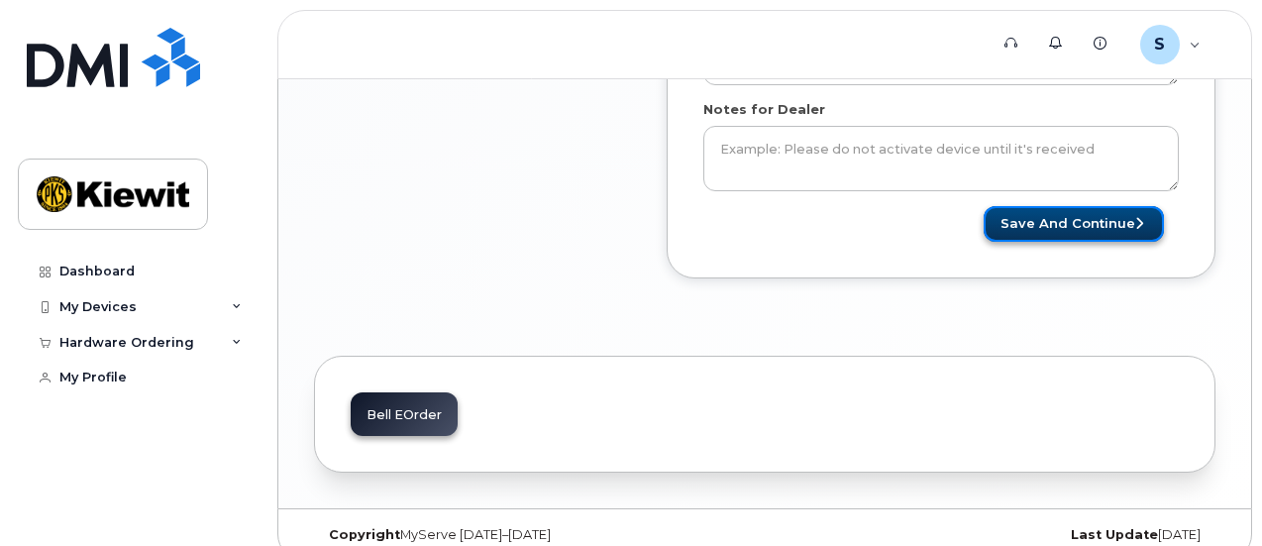
click at [1082, 206] on button "Save and Continue" at bounding box center [1074, 224] width 180 height 37
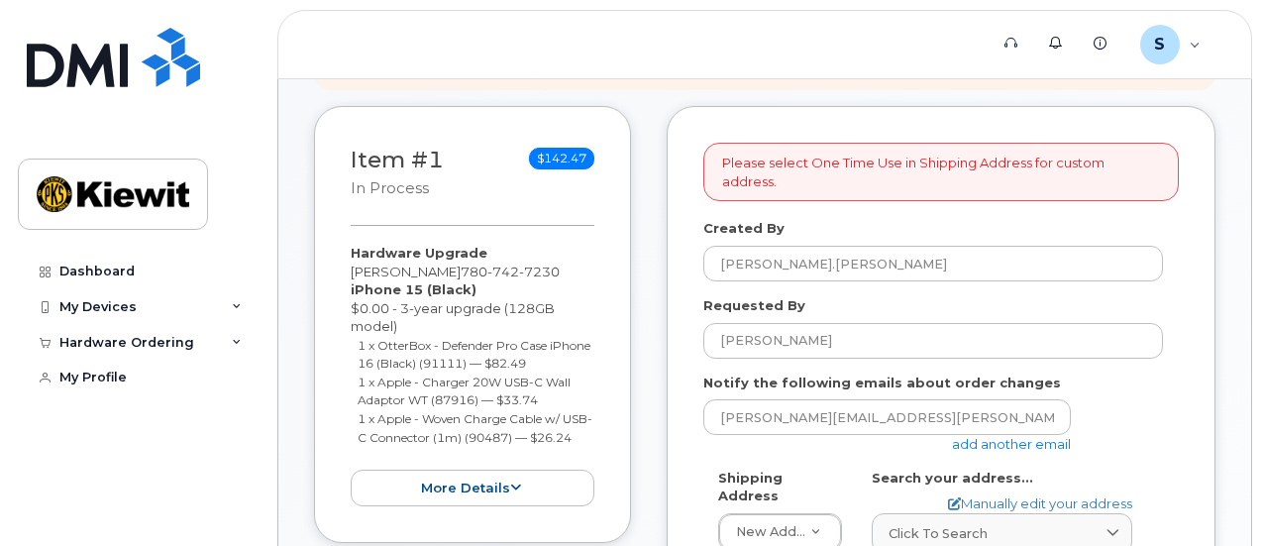
scroll to position [248, 0]
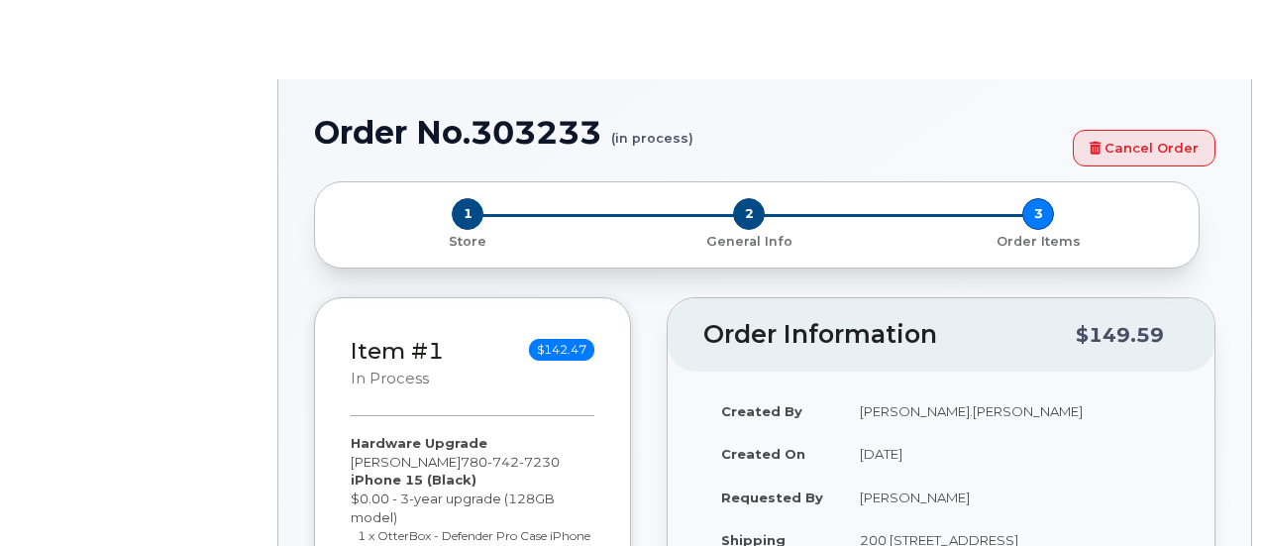
radio input "true"
type input "1067253"
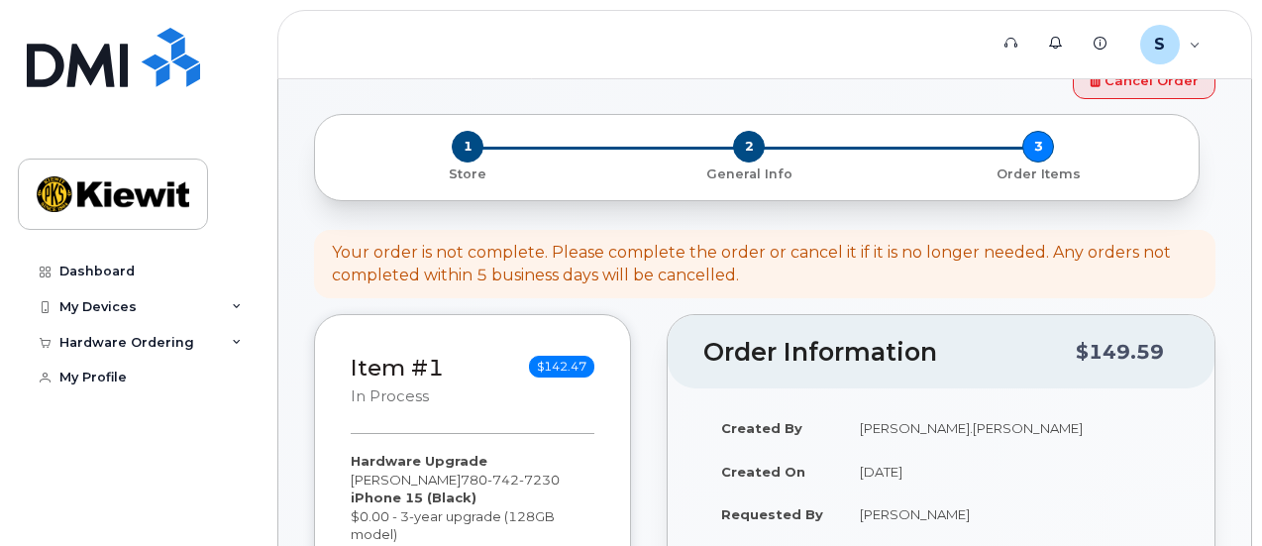
scroll to position [99, 0]
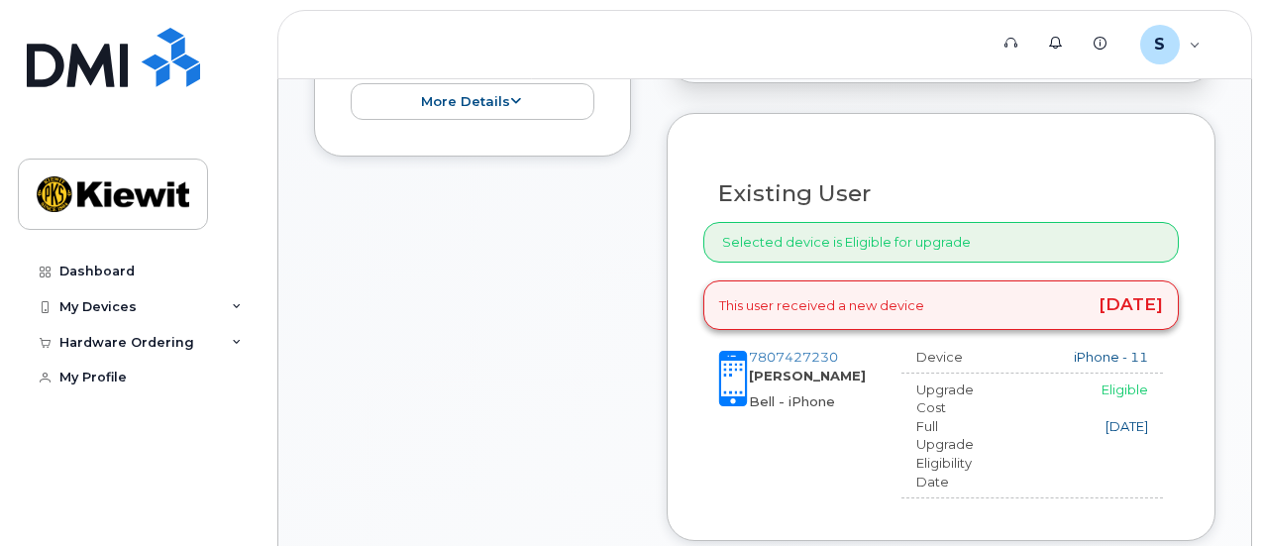
scroll to position [664, 0]
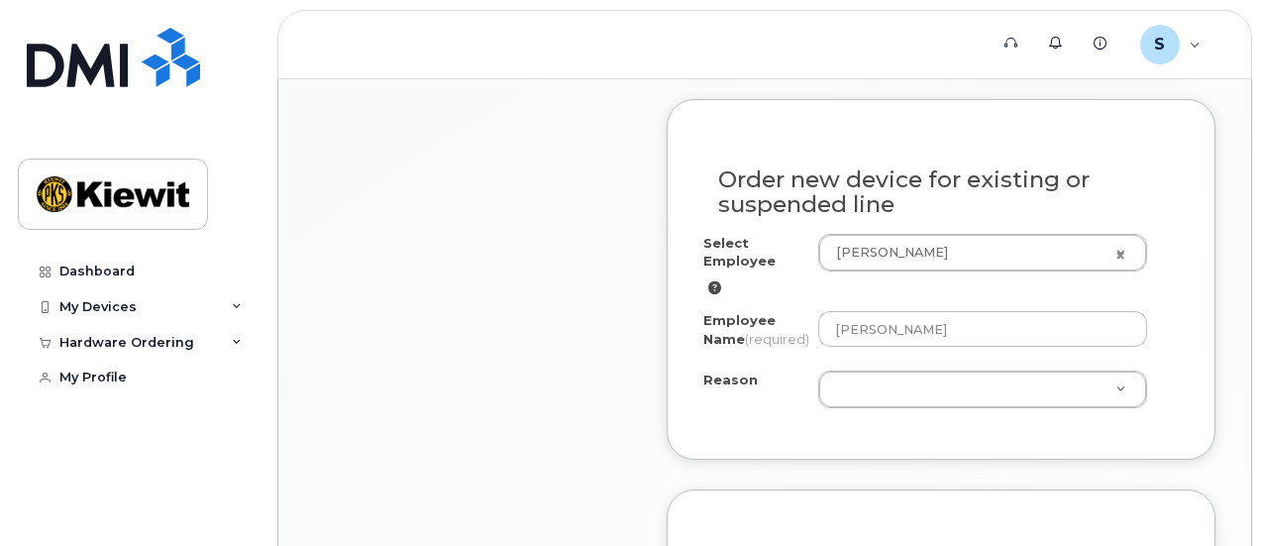
scroll to position [1159, 0]
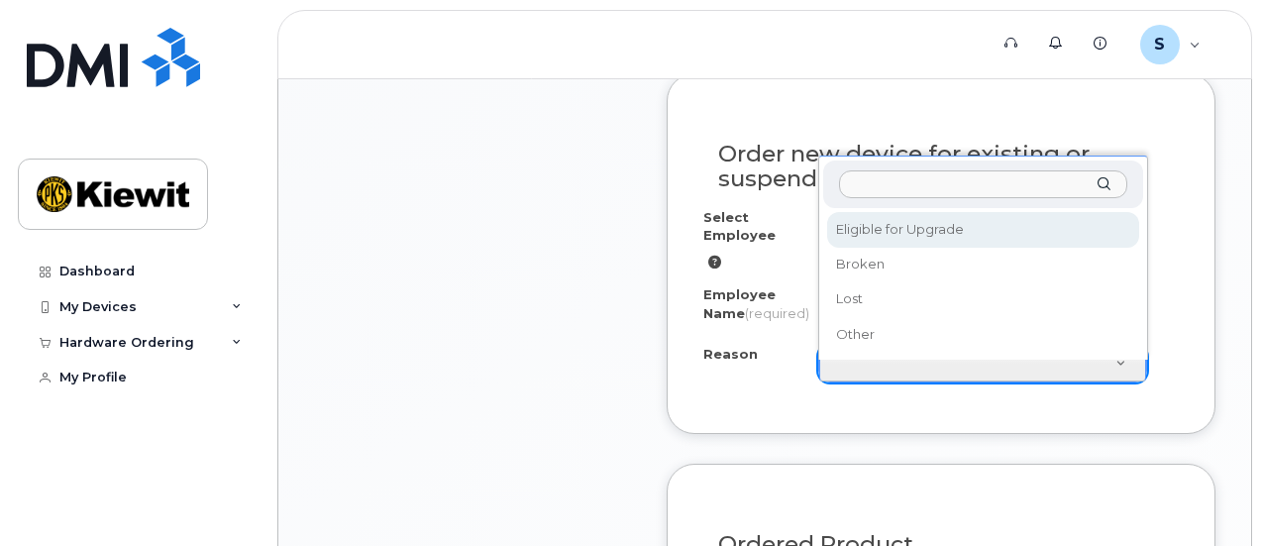
select select "eligible_for_upgrade"
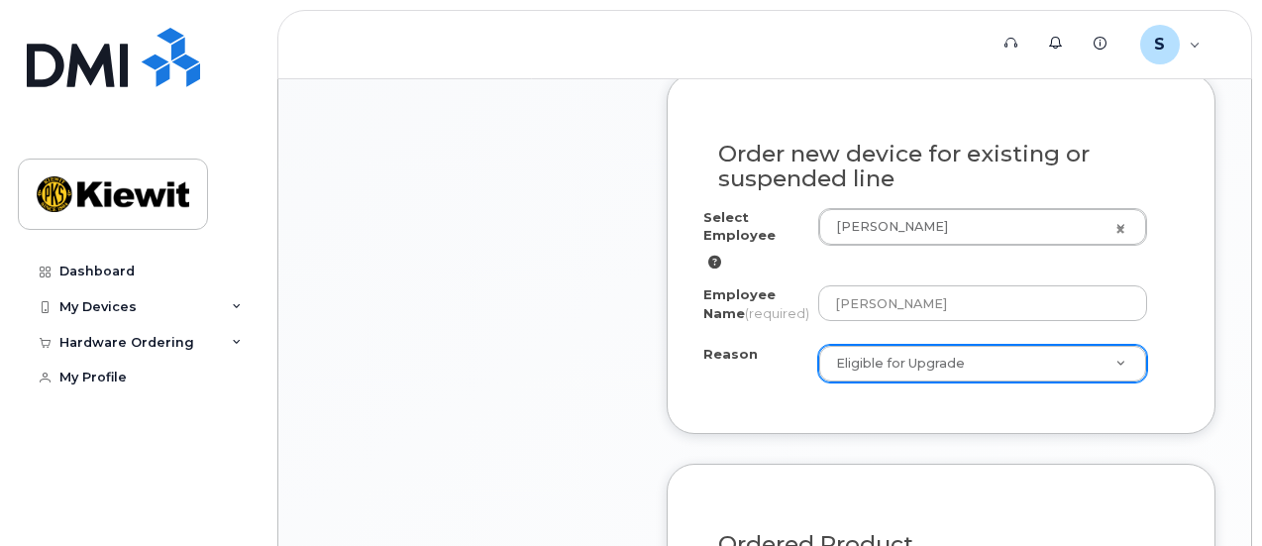
click at [636, 342] on div "Item #1 in process $142.47 Hardware Upgrade [PERSON_NAME] [PHONE_NUMBER] iPhone…" at bounding box center [764, 252] width 901 height 2060
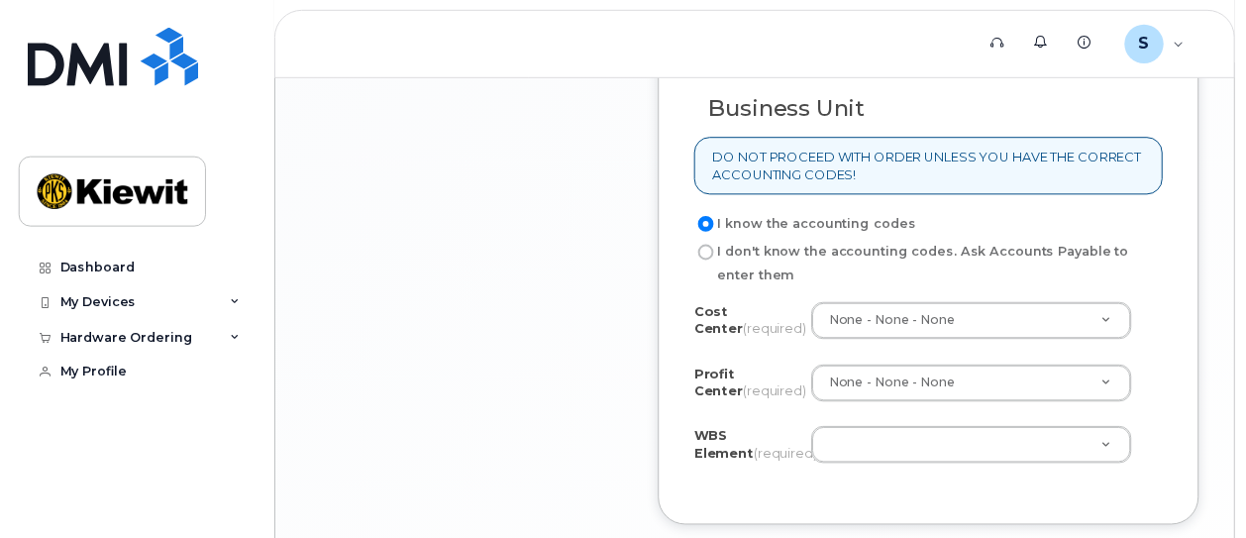
scroll to position [1852, 0]
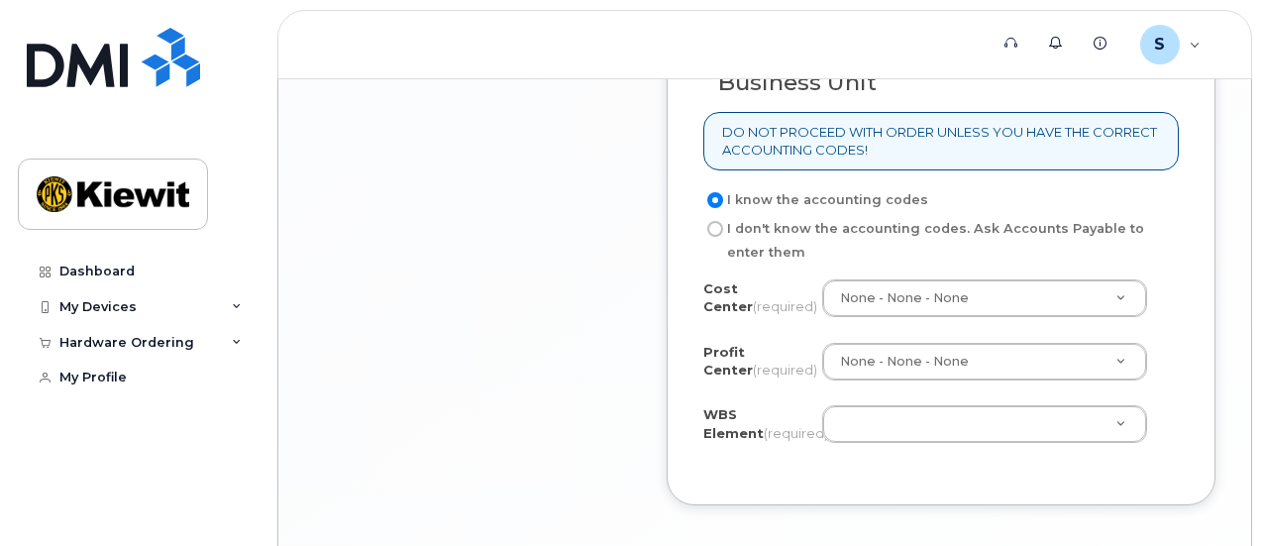
click at [798, 379] on label "Profit Center (required)" at bounding box center [754, 361] width 103 height 37
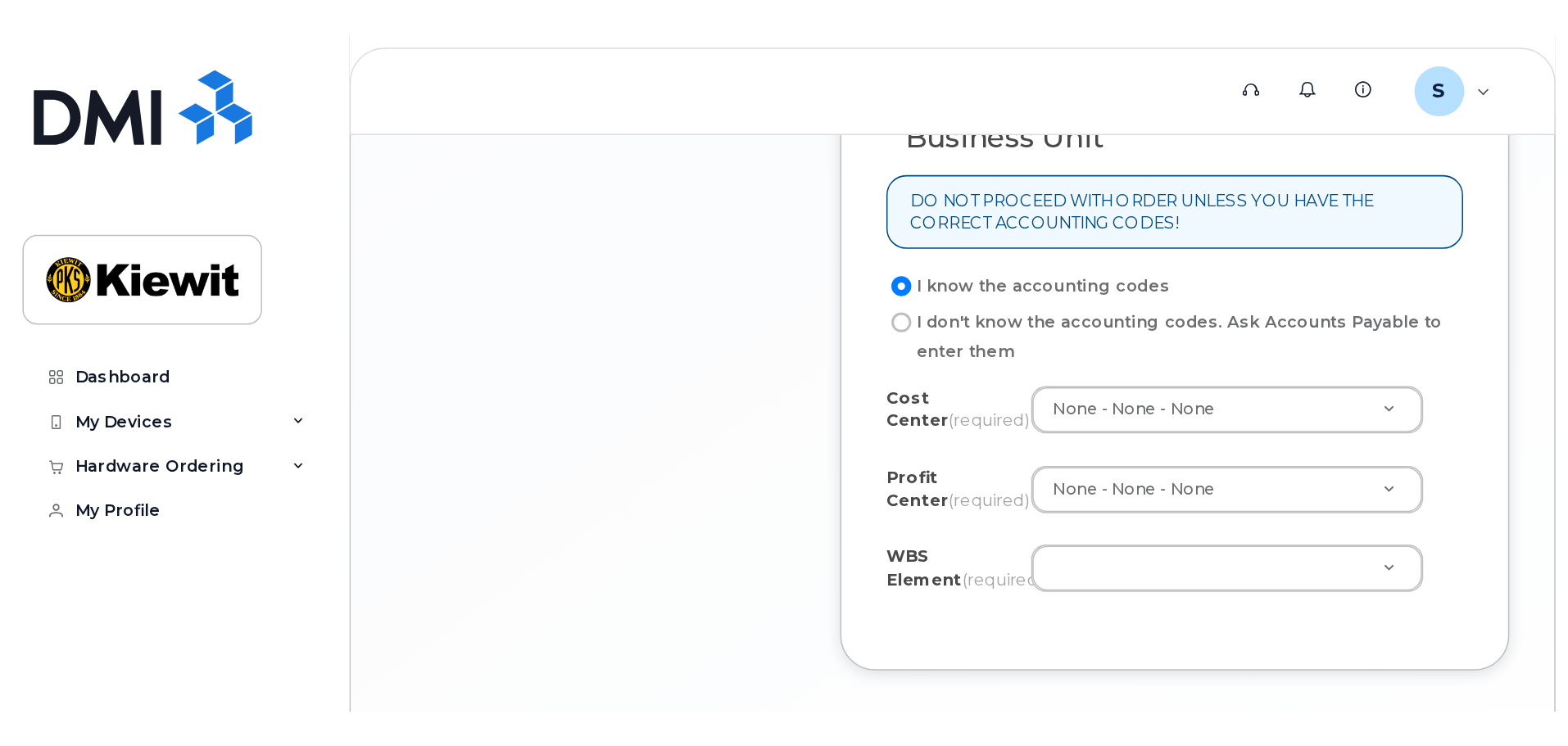
scroll to position [1341, 0]
